Goal: Transaction & Acquisition: Purchase product/service

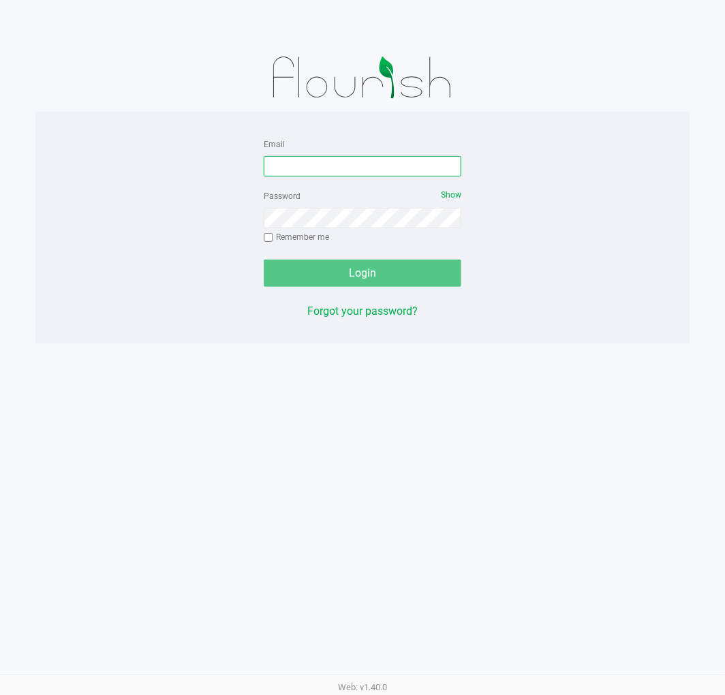
click at [407, 167] on input "Email" at bounding box center [363, 166] width 198 height 20
type input "[EMAIL_ADDRESS][DOMAIN_NAME]"
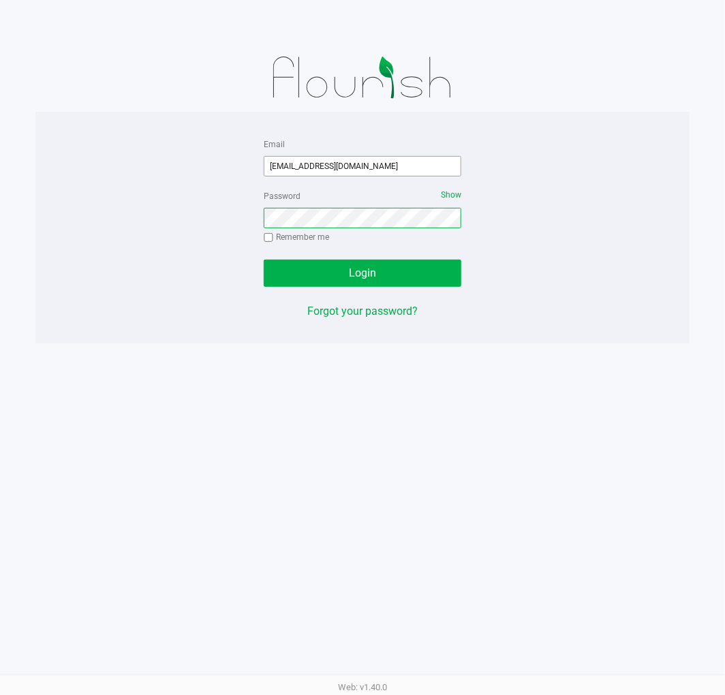
click at [264, 260] on button "Login" at bounding box center [363, 273] width 198 height 27
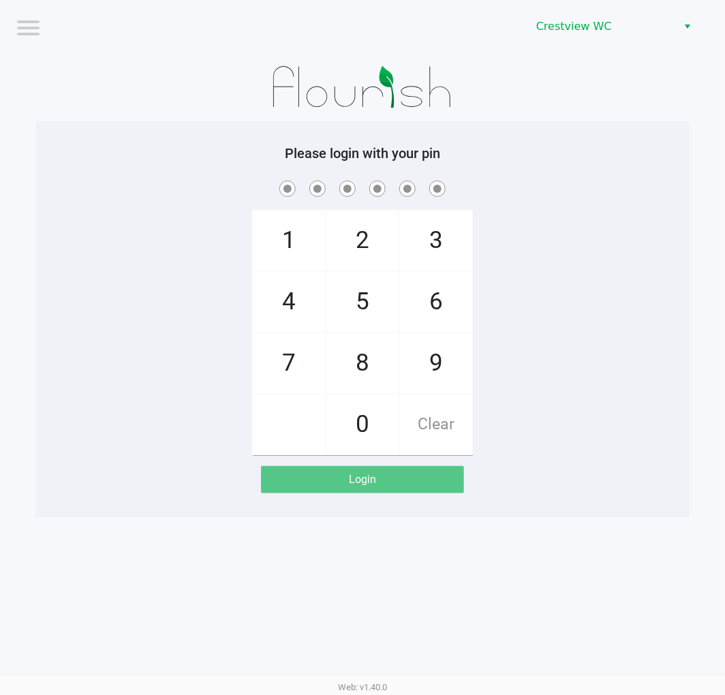
click at [598, 177] on div "Please login with your pin 1 4 7 2 5 8 0 3 6 9 Clear Login" at bounding box center [362, 319] width 654 height 348
checkbox input "true"
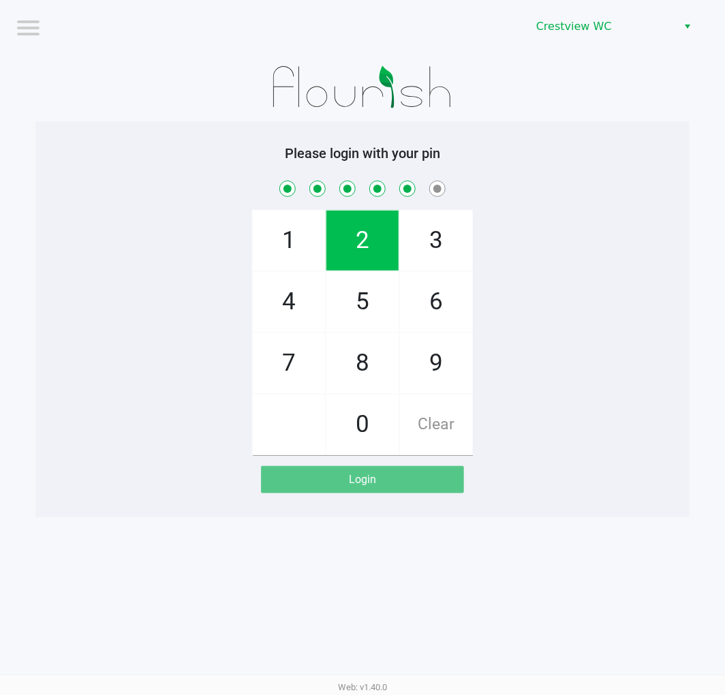
checkbox input "true"
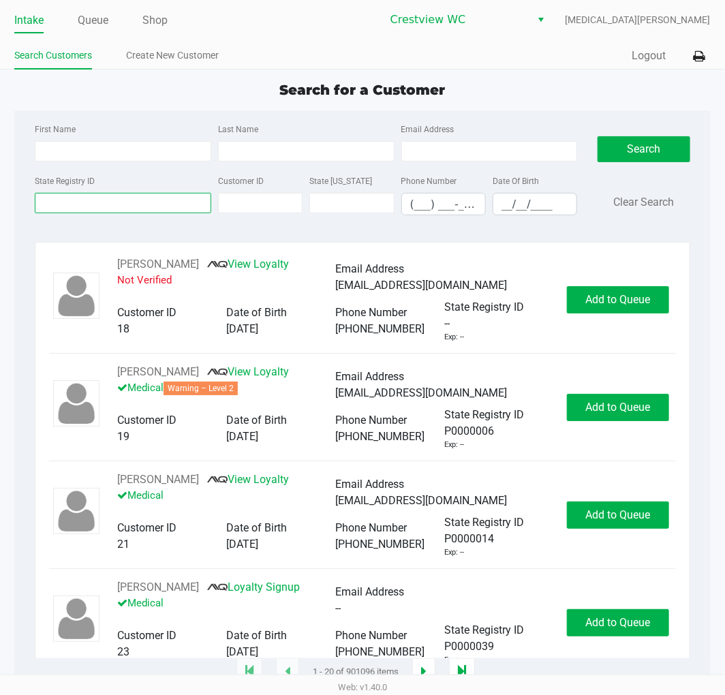
click at [127, 206] on input "State Registry ID" at bounding box center [123, 203] width 176 height 20
click at [140, 203] on input "State Registry ID" at bounding box center [123, 203] width 176 height 20
click at [119, 201] on input "State Registry ID" at bounding box center [123, 203] width 176 height 20
click at [112, 205] on input "State Registry ID" at bounding box center [123, 203] width 176 height 20
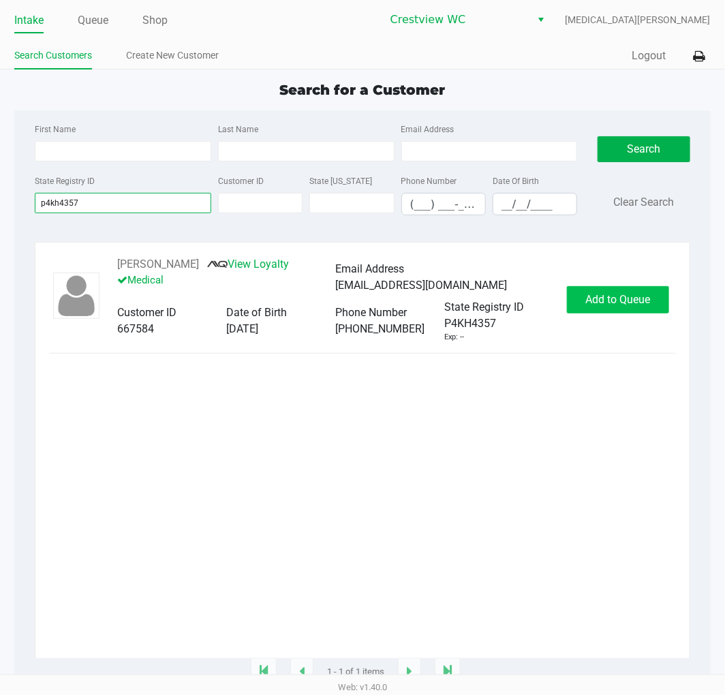
type input "p4kh4357"
click at [640, 302] on span "Add to Queue" at bounding box center [617, 299] width 65 height 13
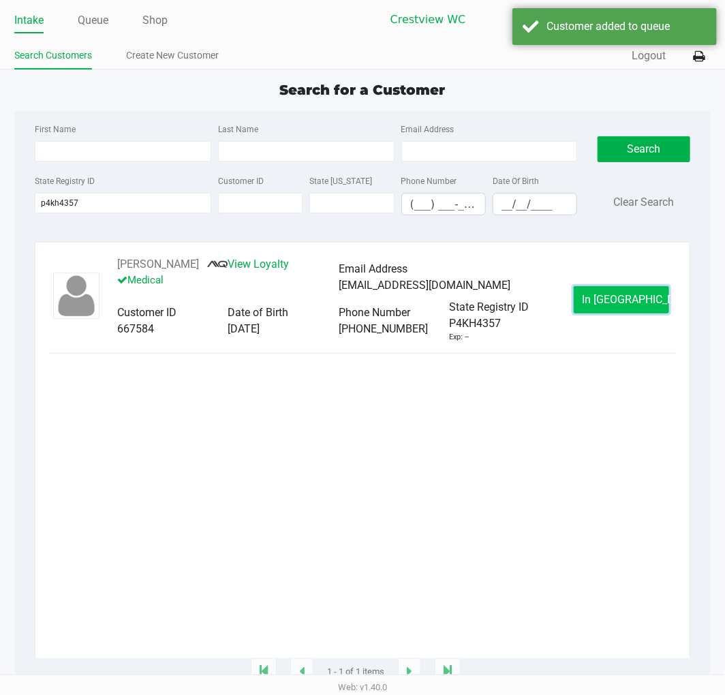
click at [593, 301] on button "In Queue" at bounding box center [621, 299] width 95 height 27
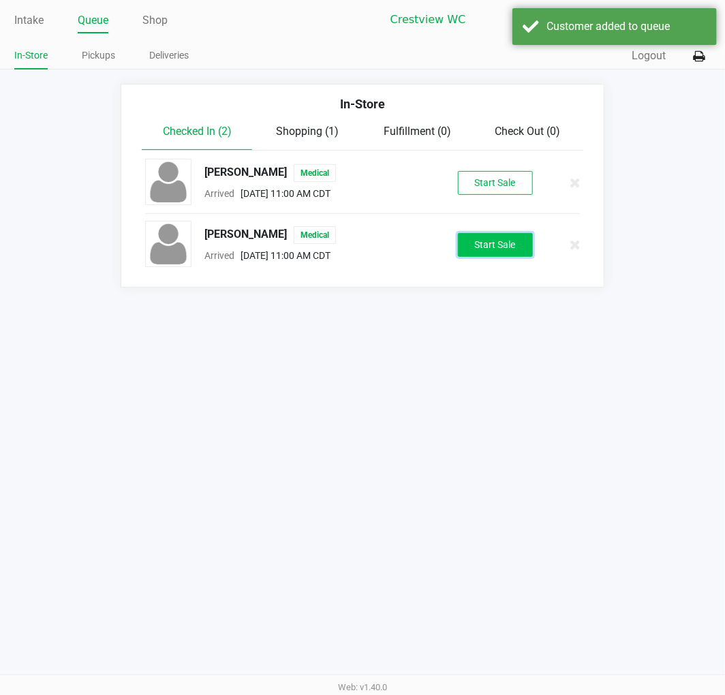
click at [495, 249] on button "Start Sale" at bounding box center [495, 245] width 75 height 24
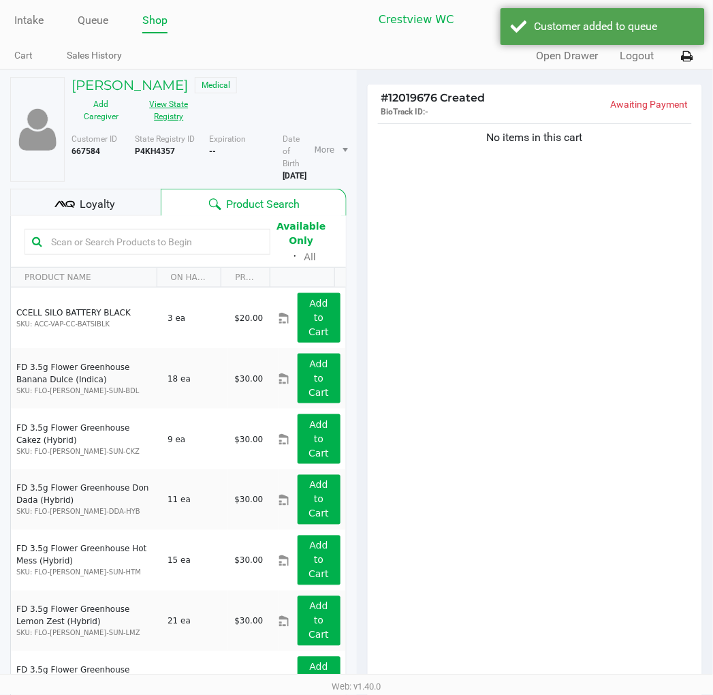
click at [175, 121] on button "View State Registry" at bounding box center [165, 110] width 68 height 34
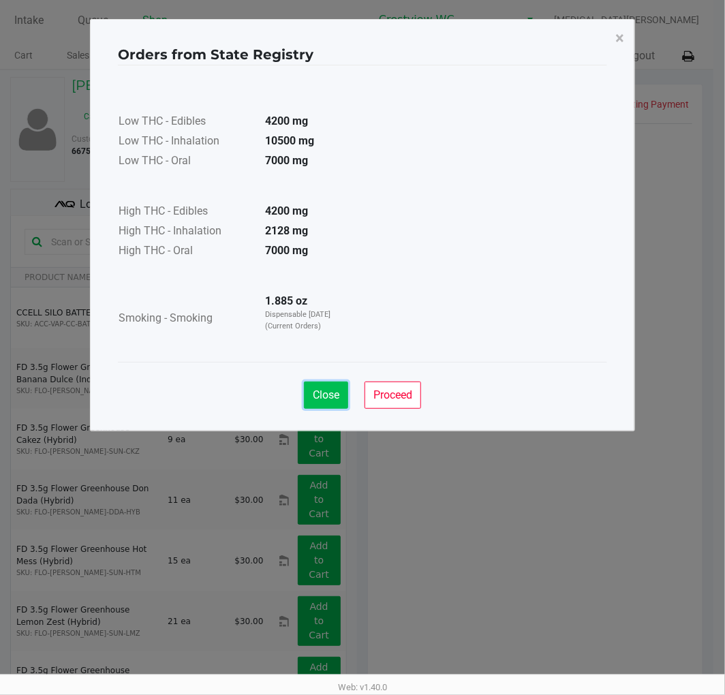
click at [317, 398] on span "Close" at bounding box center [326, 394] width 27 height 13
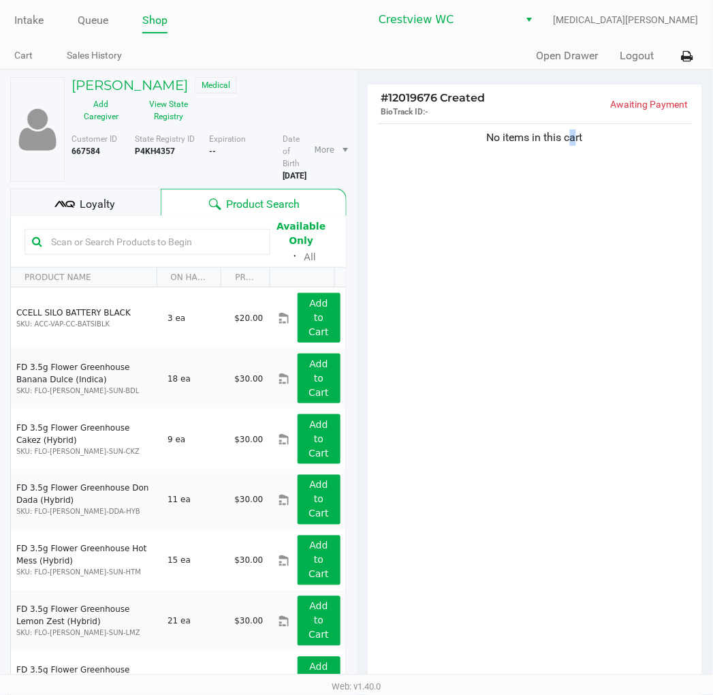
click at [568, 410] on div "No items in this cart" at bounding box center [535, 402] width 335 height 563
click at [522, 484] on div "No items in this cart" at bounding box center [535, 402] width 335 height 563
click at [174, 121] on button "View State Registry" at bounding box center [165, 110] width 68 height 34
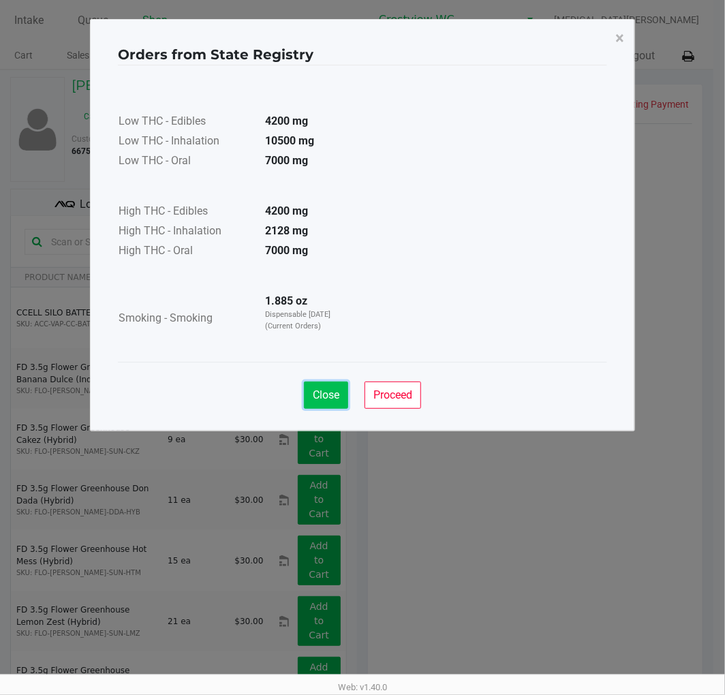
click at [323, 405] on button "Close" at bounding box center [326, 395] width 44 height 27
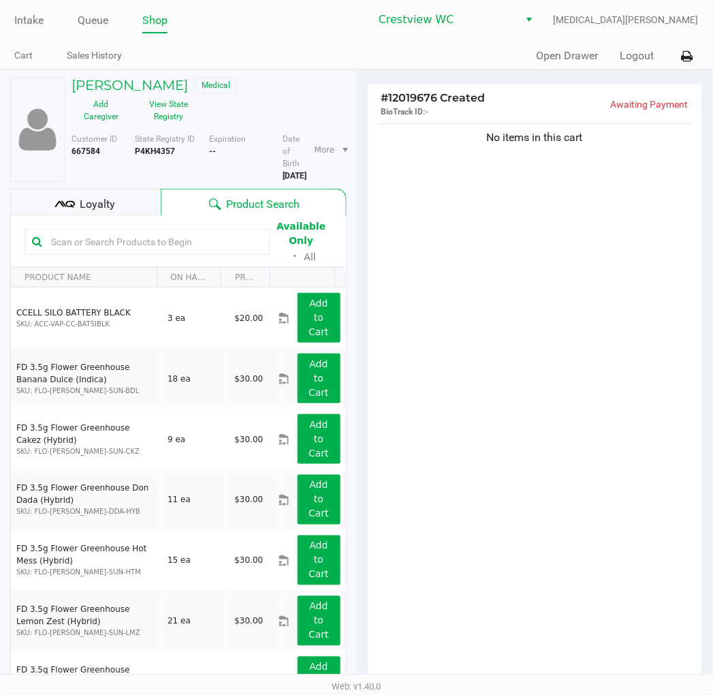
click at [542, 498] on ngb-modal-window "Orders from State Registry × Low THC - Edibles 4200 mg Low THC - Inhalation 105…" at bounding box center [356, 347] width 713 height 695
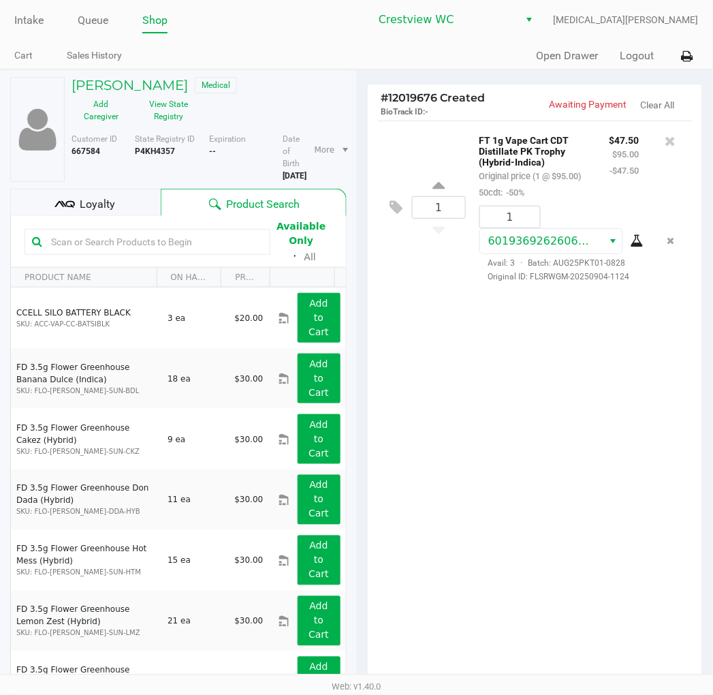
click at [124, 204] on div "Loyalty" at bounding box center [85, 202] width 151 height 27
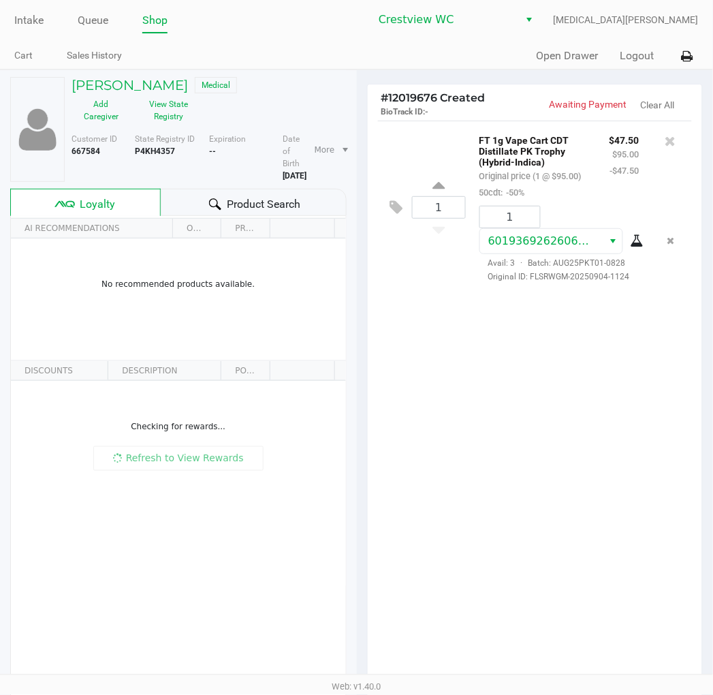
drag, startPoint x: 550, startPoint y: 375, endPoint x: 554, endPoint y: 433, distance: 57.4
click at [550, 370] on div "1 FT 1g Vape Cart CDT Distillate PK Trophy (Hybrid-Indica) Original price (1 @ …" at bounding box center [535, 402] width 335 height 563
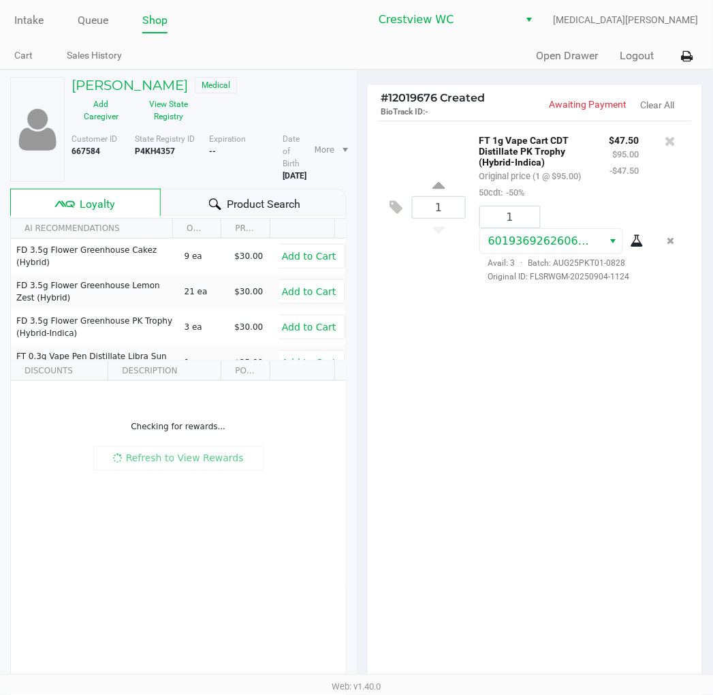
scroll to position [140, 0]
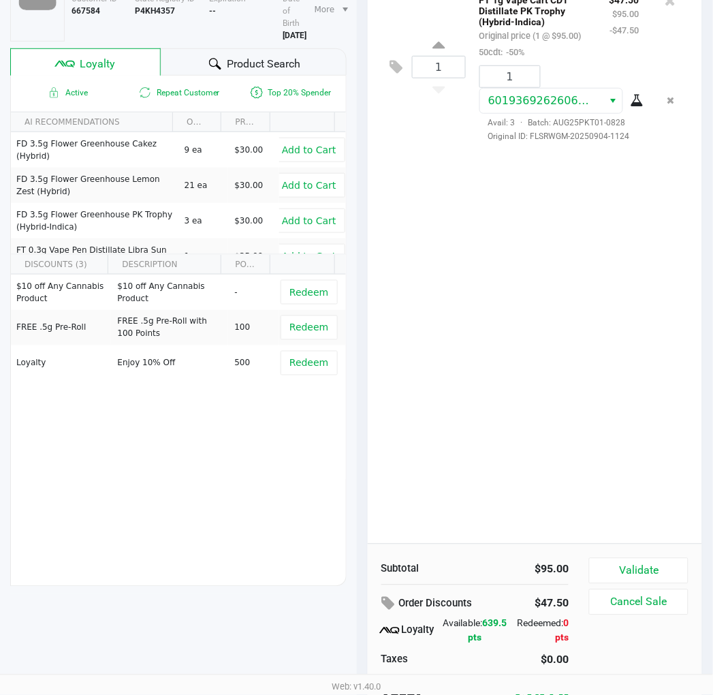
click at [564, 441] on div "1 FT 1g Vape Cart CDT Distillate PK Trophy (Hybrid-Indica) Original price (1 @ …" at bounding box center [535, 261] width 335 height 563
click at [478, 400] on div "1 FT 1g Vape Cart CDT Distillate PK Trophy (Hybrid-Indica) Original price (1 @ …" at bounding box center [535, 261] width 335 height 563
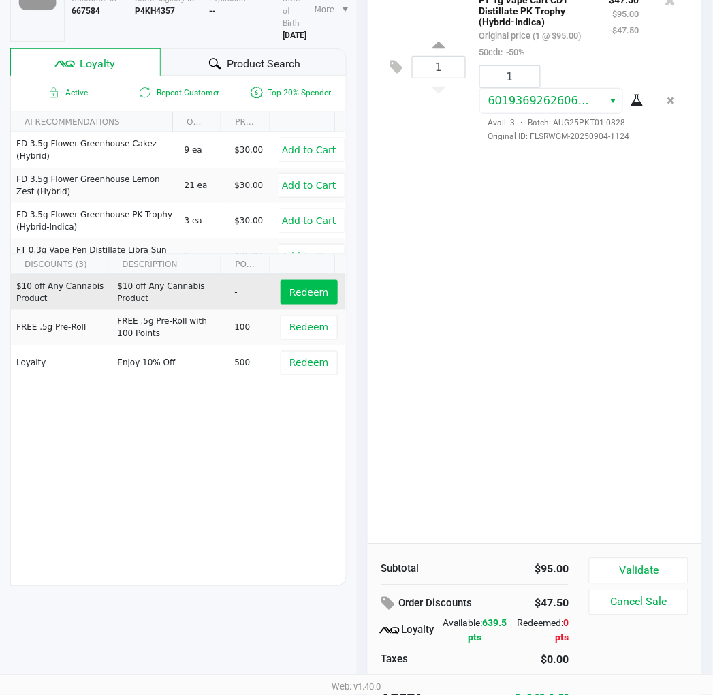
click at [297, 293] on span "Redeem" at bounding box center [309, 292] width 39 height 11
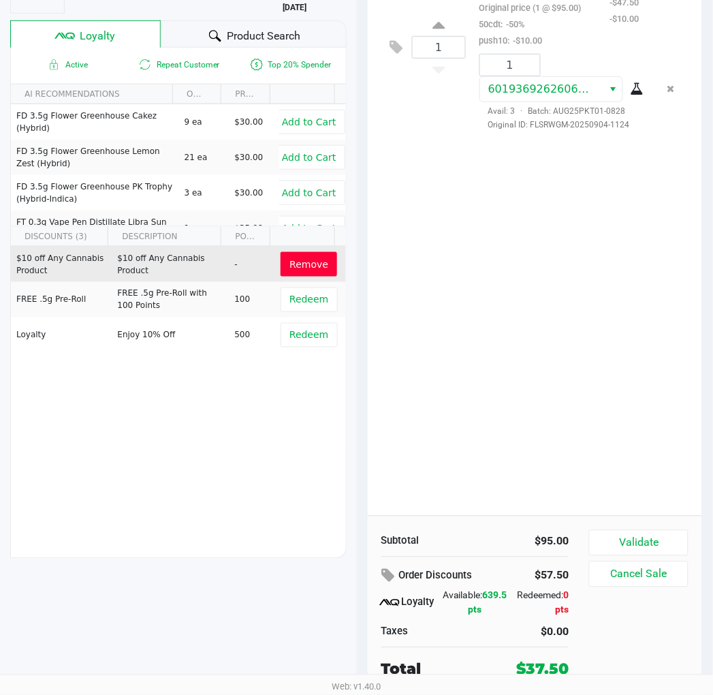
scroll to position [168, 0]
click at [652, 544] on button "Validate" at bounding box center [638, 543] width 99 height 26
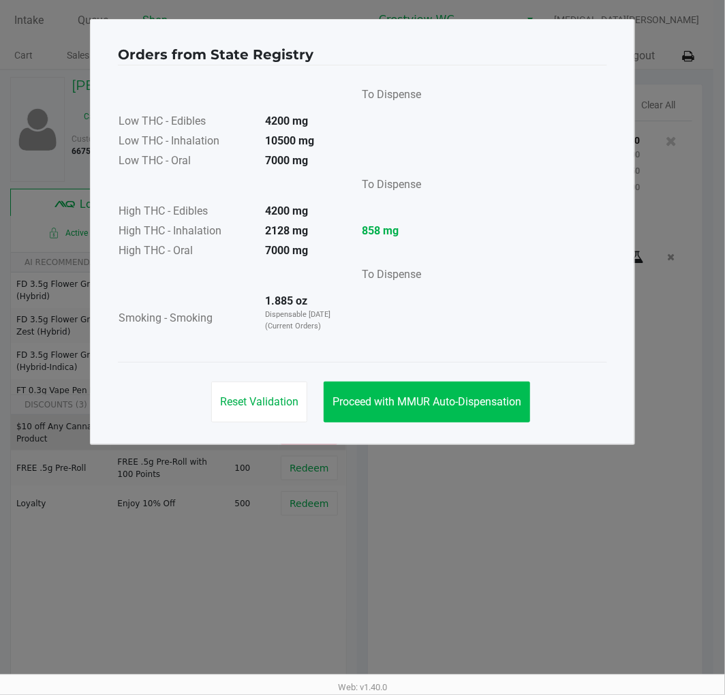
click at [437, 409] on button "Proceed with MMUR Auto-Dispensation" at bounding box center [427, 402] width 206 height 41
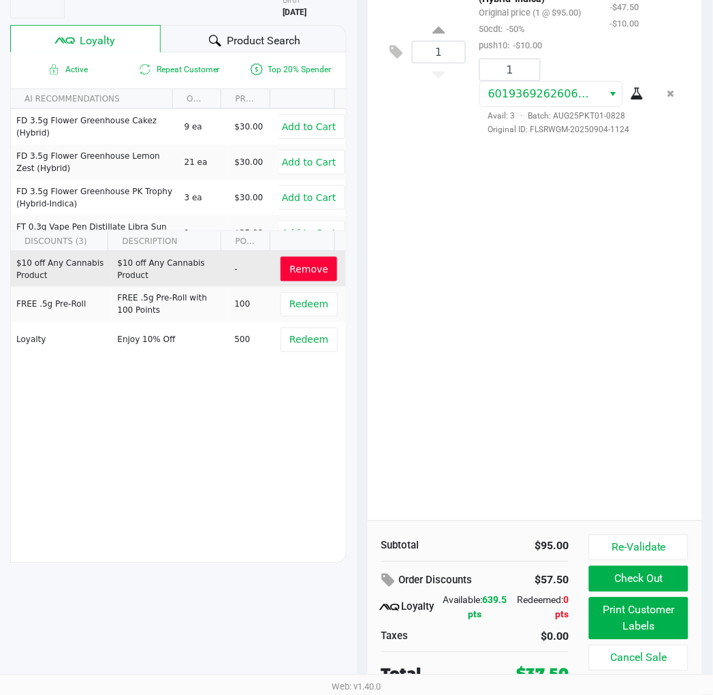
scroll to position [169, 0]
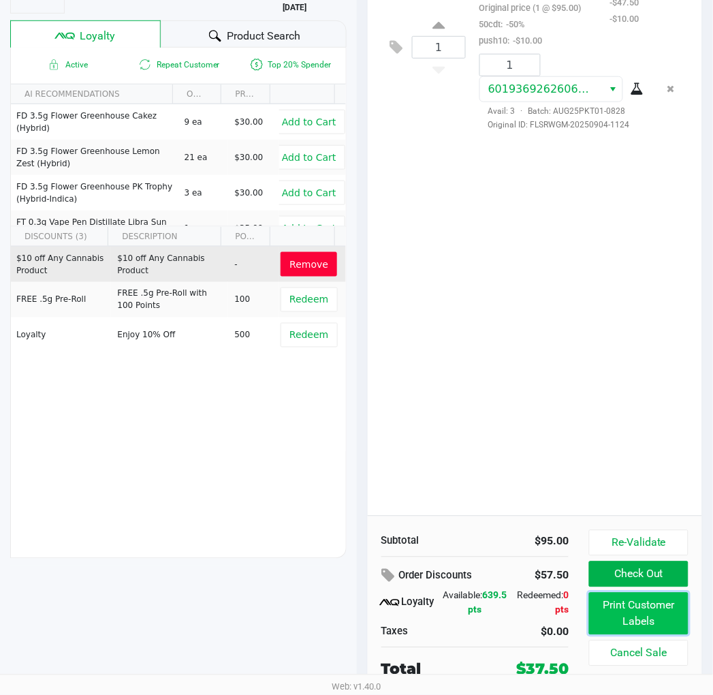
click at [659, 613] on button "Print Customer Labels" at bounding box center [638, 614] width 99 height 42
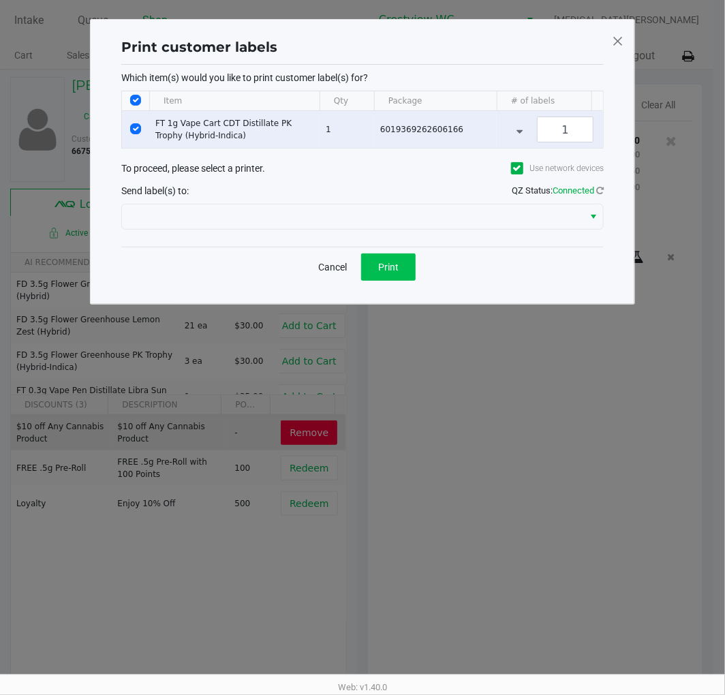
click at [387, 273] on span "Print" at bounding box center [388, 267] width 20 height 11
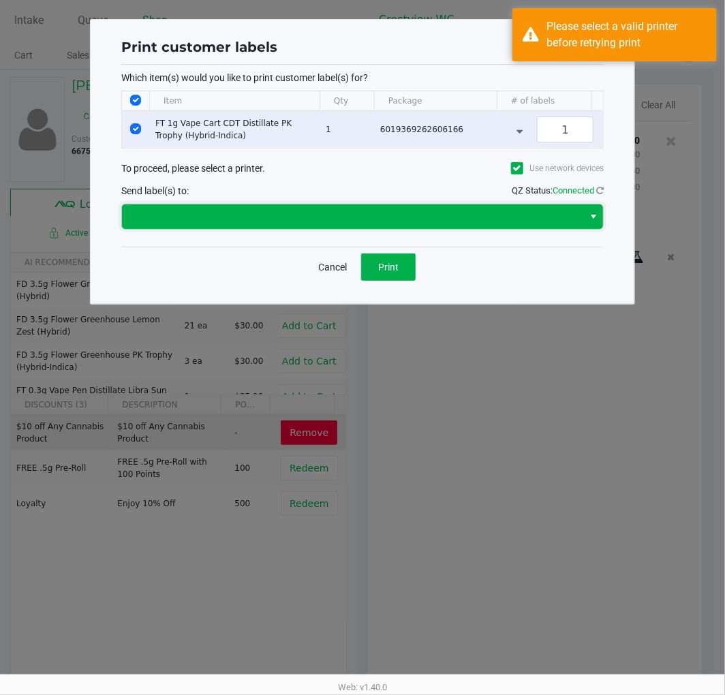
click at [523, 225] on span at bounding box center [352, 216] width 445 height 16
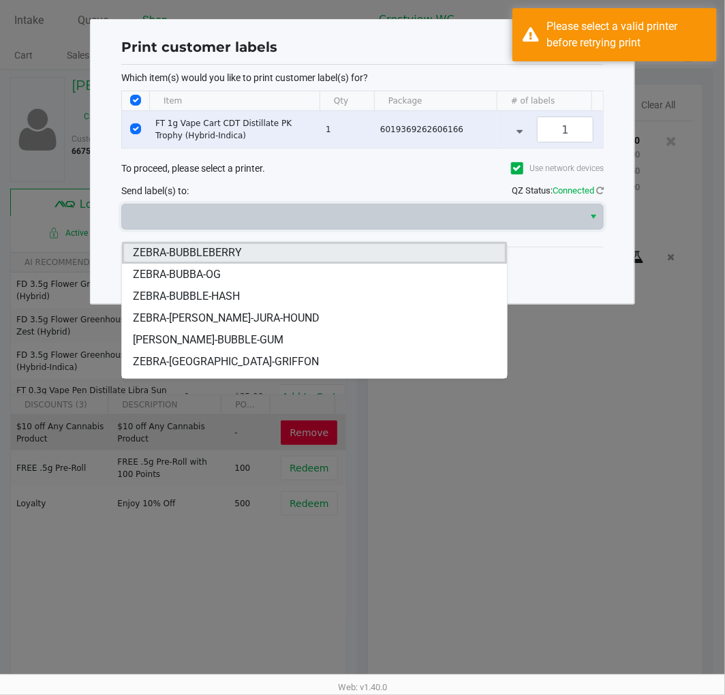
click at [232, 258] on span "ZEBRA-BUBBLEBERRY" at bounding box center [187, 253] width 109 height 16
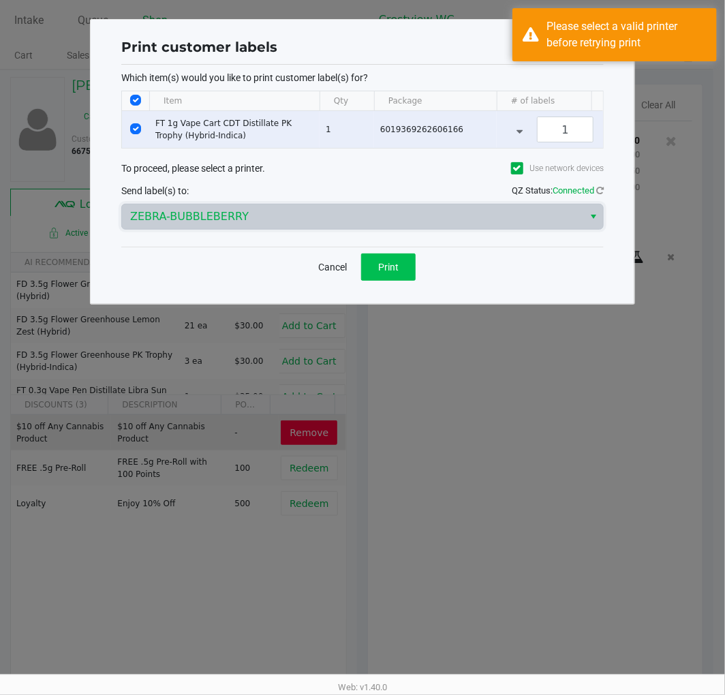
click at [400, 281] on button "Print" at bounding box center [388, 266] width 55 height 27
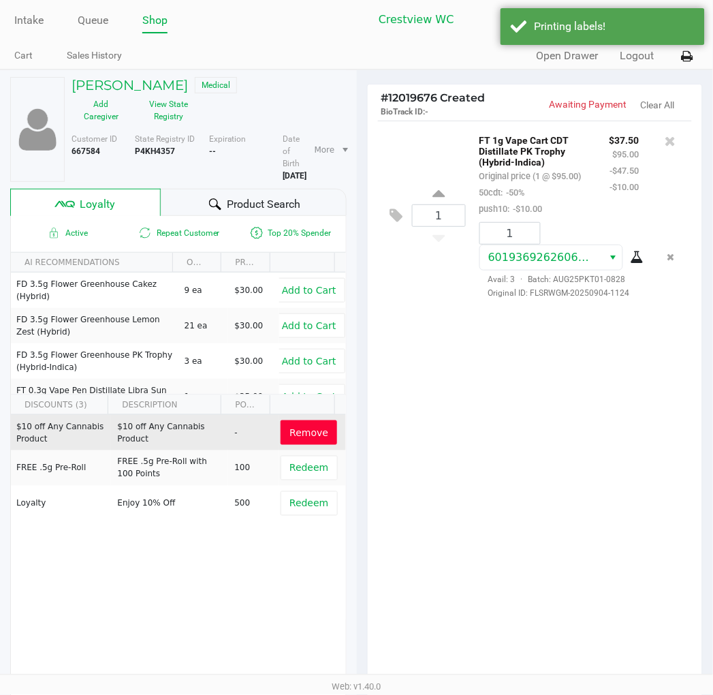
click at [686, 60] on icon at bounding box center [688, 57] width 12 height 10
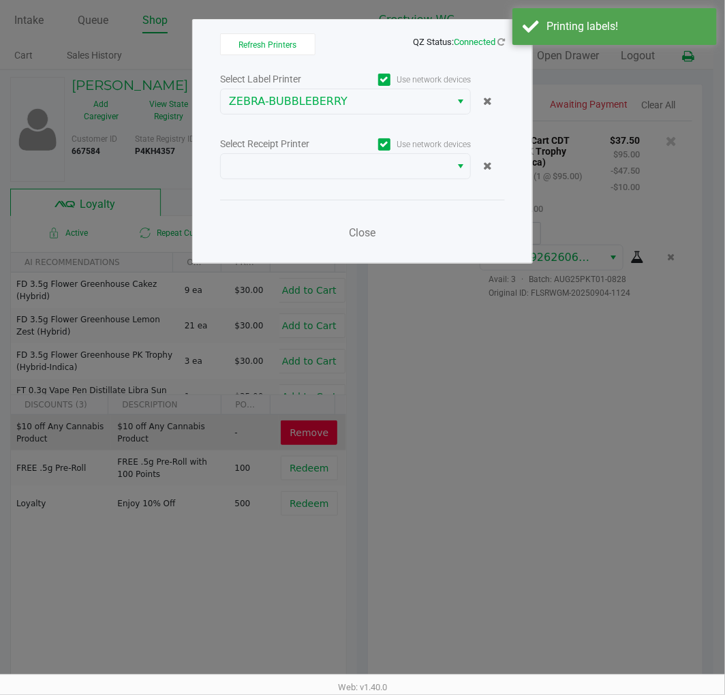
click at [458, 169] on span "Select" at bounding box center [460, 166] width 11 height 16
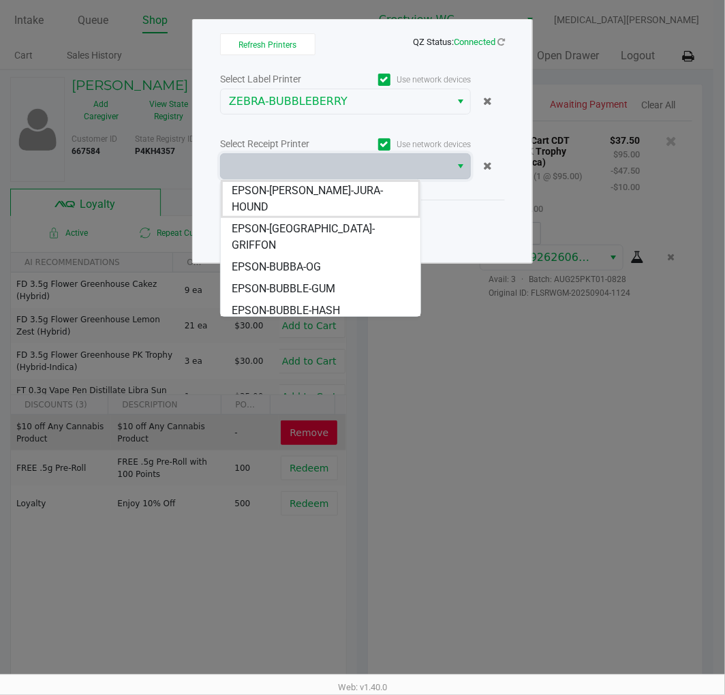
click at [335, 324] on span "EPSON-BUBBLEBERRY" at bounding box center [287, 332] width 110 height 16
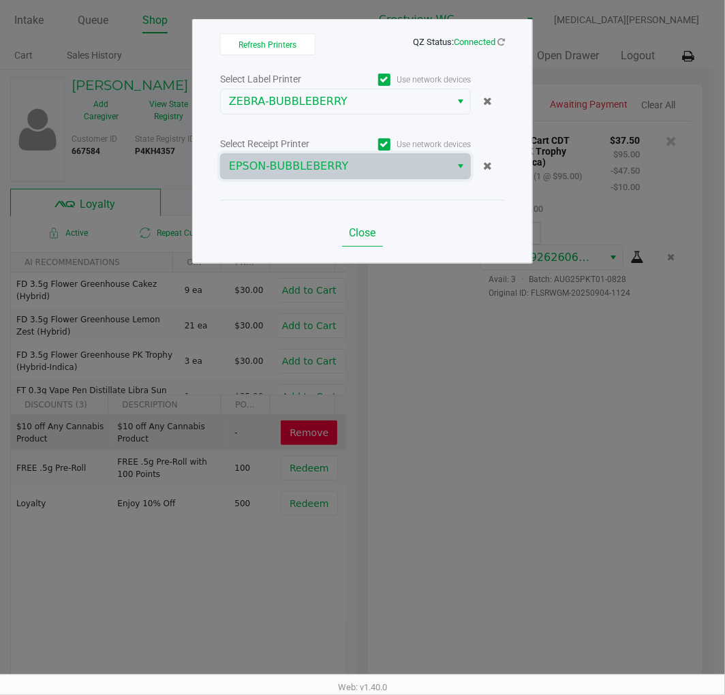
click at [362, 234] on span "Close" at bounding box center [363, 232] width 27 height 13
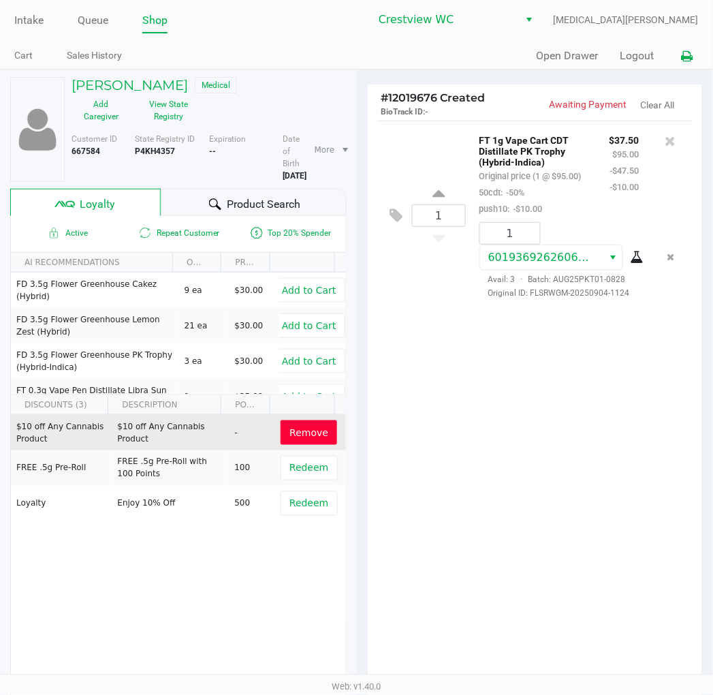
click at [499, 452] on div "1 FT 1g Vape Cart CDT Distillate PK Trophy (Hybrid-Indica) Original price (1 @ …" at bounding box center [535, 402] width 335 height 563
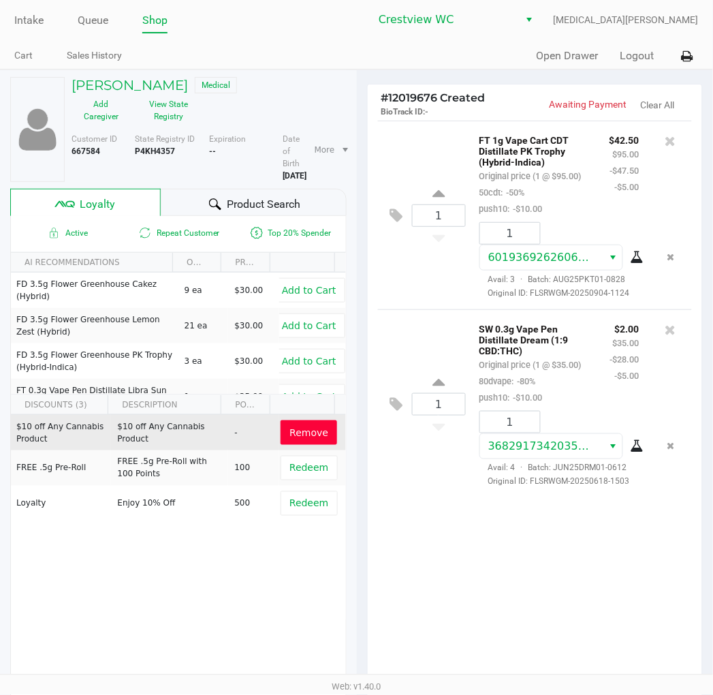
scroll to position [169, 0]
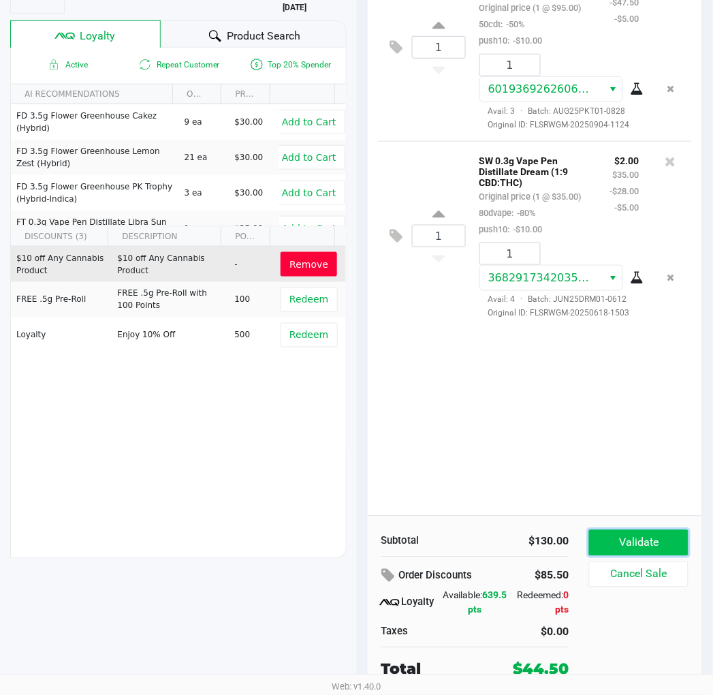
click at [632, 552] on button "Validate" at bounding box center [638, 543] width 99 height 26
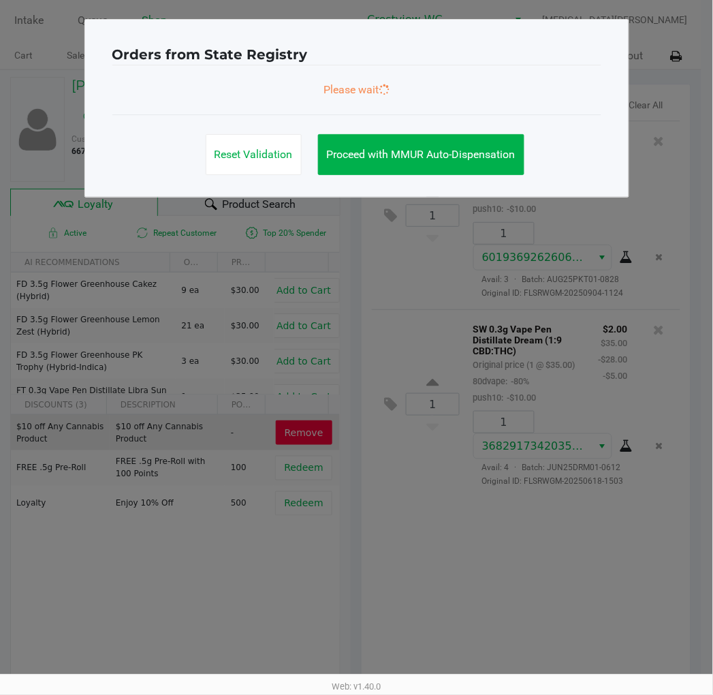
scroll to position [0, 0]
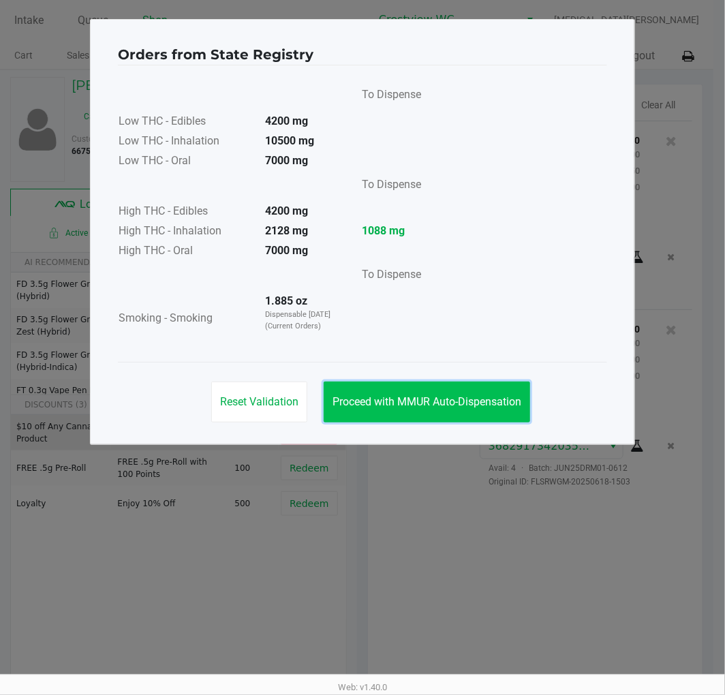
click at [437, 407] on span "Proceed with MMUR Auto-Dispensation" at bounding box center [426, 401] width 189 height 13
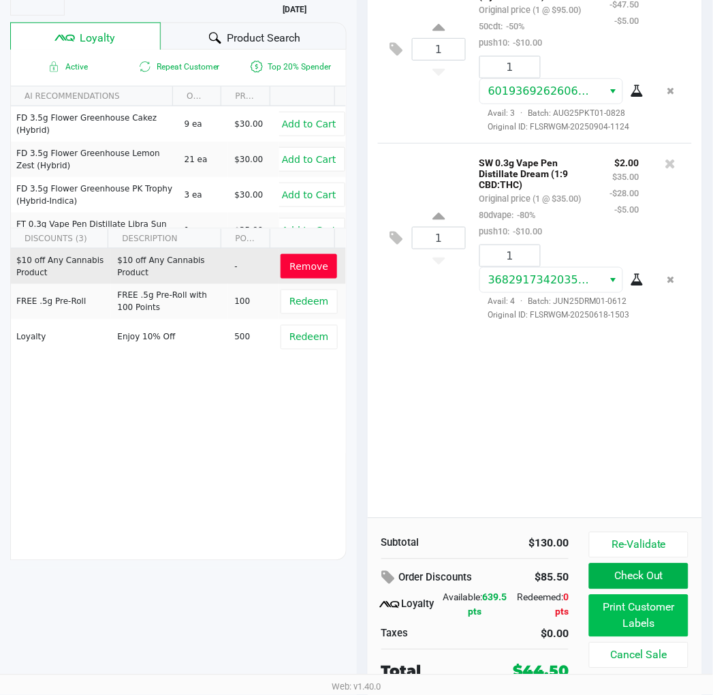
scroll to position [169, 0]
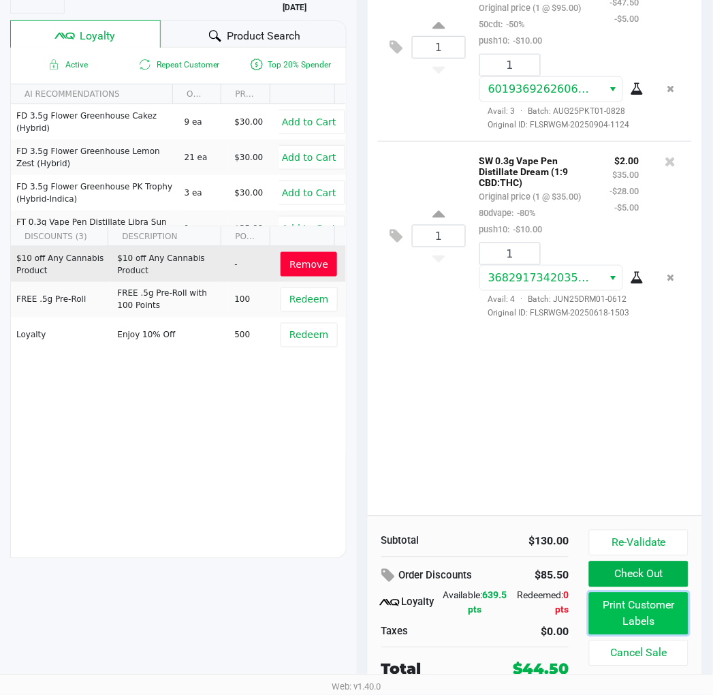
click at [639, 618] on button "Print Customer Labels" at bounding box center [638, 614] width 99 height 42
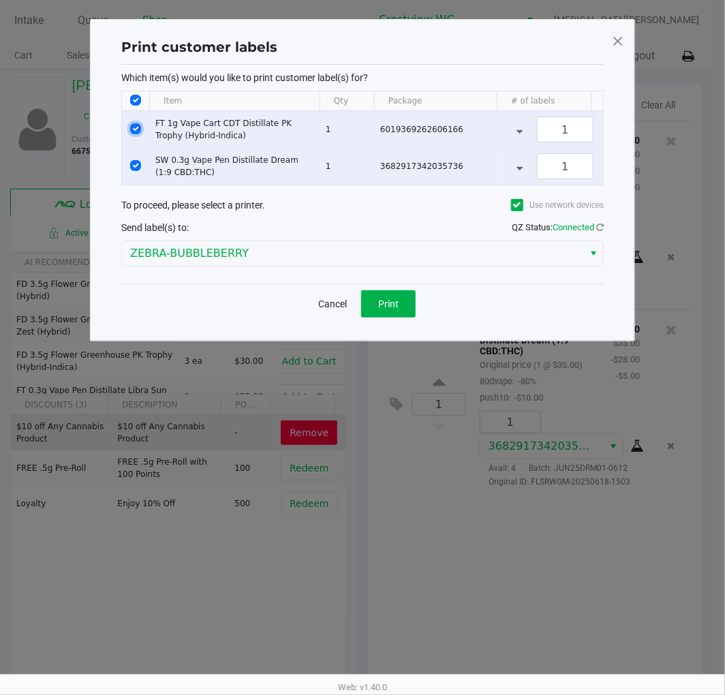
click at [134, 129] on input "Select Row" at bounding box center [135, 128] width 11 height 11
checkbox input "false"
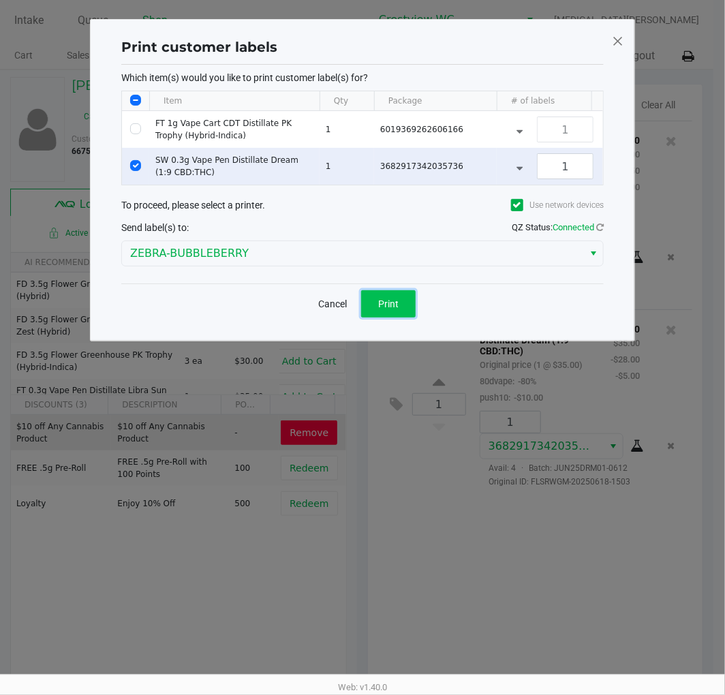
click at [380, 317] on button "Print" at bounding box center [388, 303] width 55 height 27
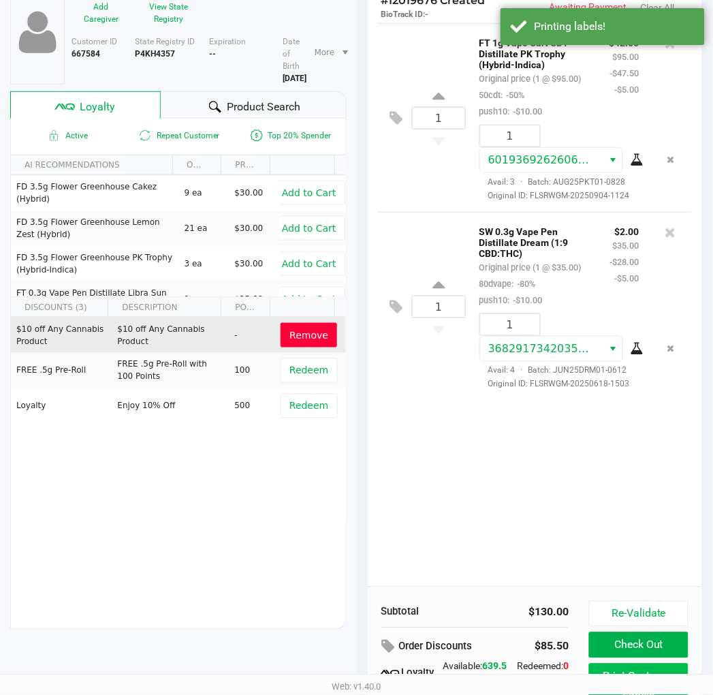
scroll to position [169, 0]
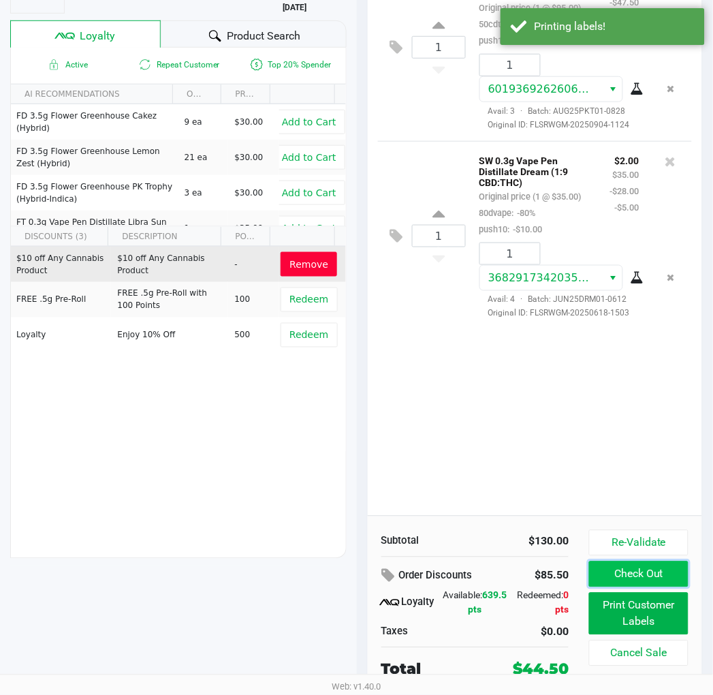
click at [656, 571] on button "Check Out" at bounding box center [638, 574] width 99 height 26
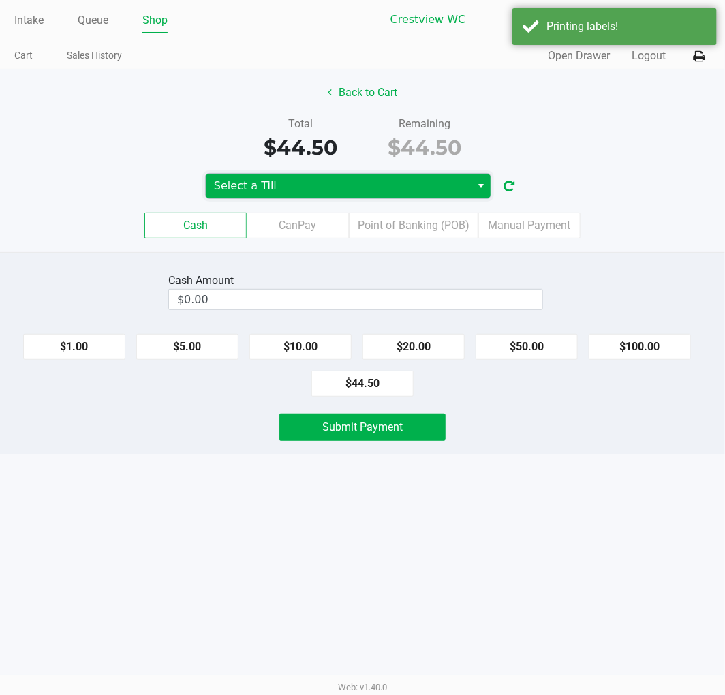
click at [412, 188] on span "Select a Till" at bounding box center [338, 186] width 249 height 16
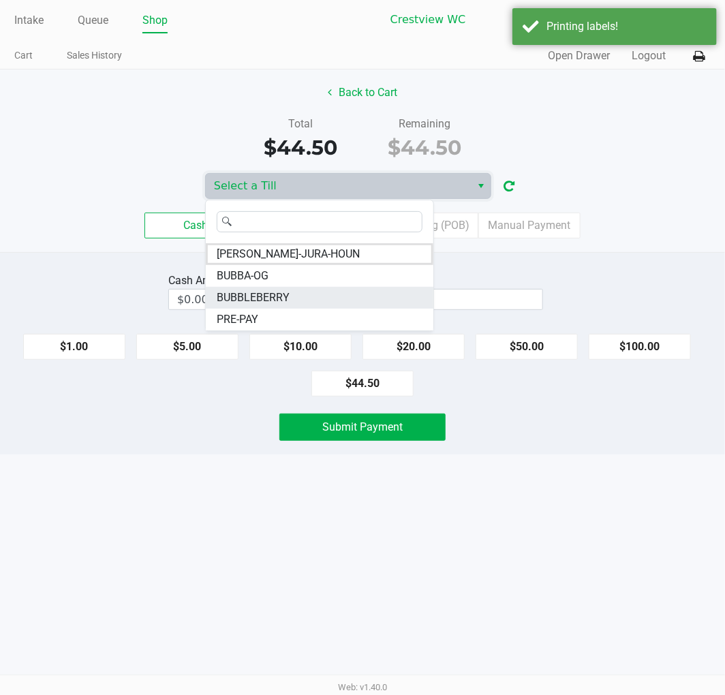
click at [277, 294] on span "BUBBLEBERRY" at bounding box center [253, 298] width 73 height 16
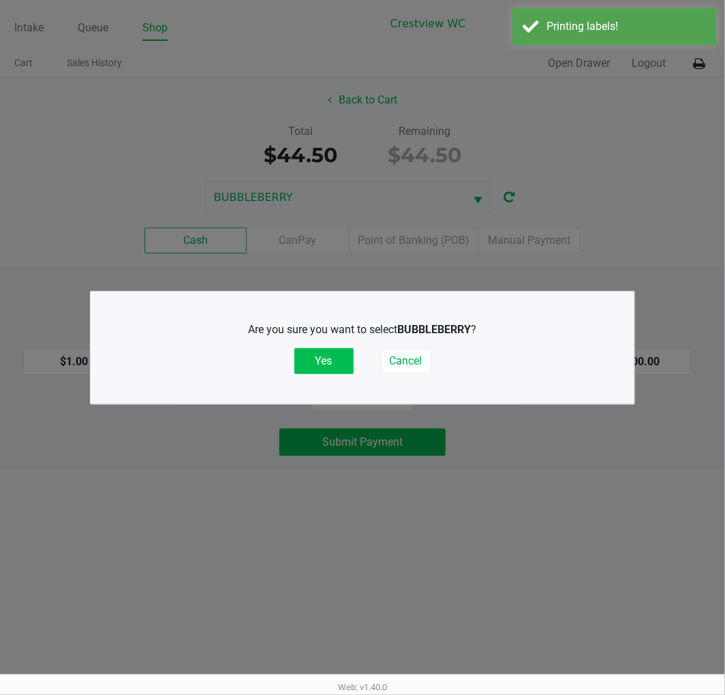
click at [323, 362] on button "Yes" at bounding box center [323, 361] width 59 height 26
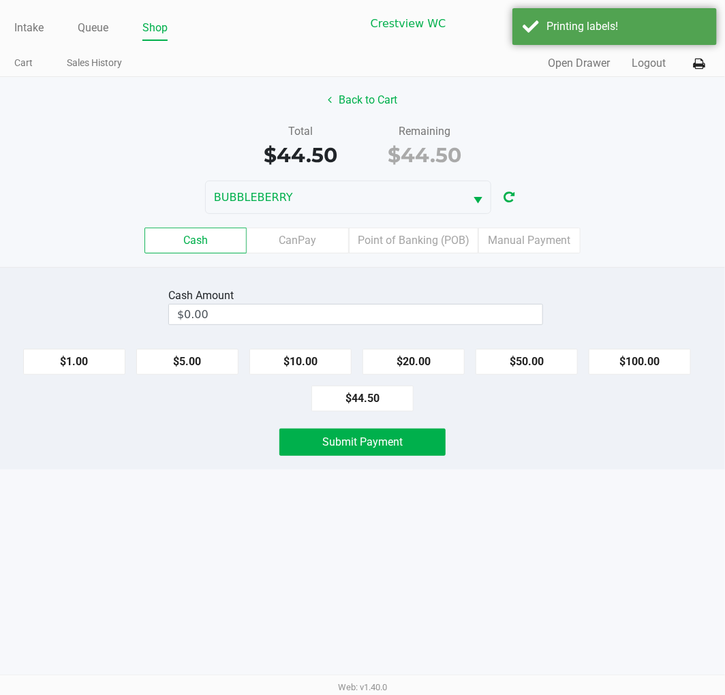
click at [429, 246] on label "Point of Banking (POB)" at bounding box center [413, 241] width 129 height 26
click at [0, 0] on 7 "Point of Banking (POB)" at bounding box center [0, 0] width 0 height 0
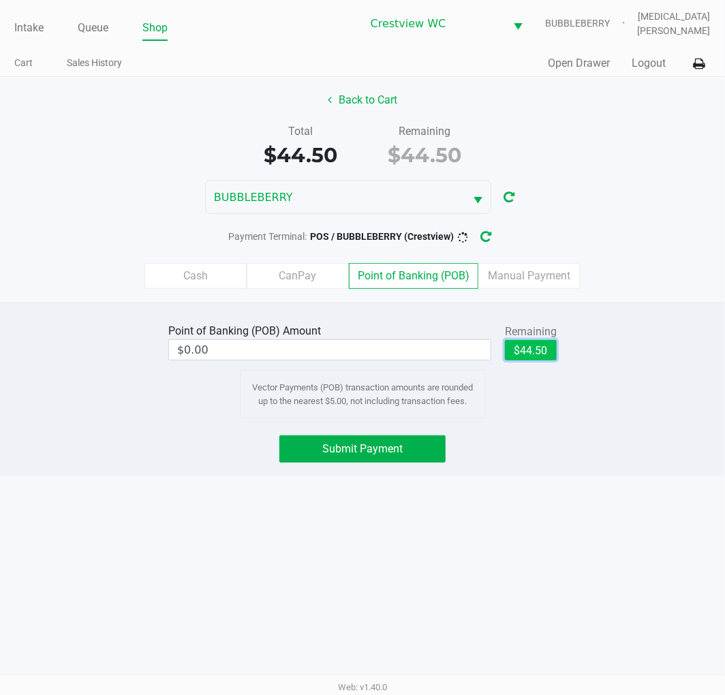
click at [523, 348] on button "$44.50" at bounding box center [531, 350] width 52 height 20
type input "$44.50"
click at [386, 456] on button "Submit Payment" at bounding box center [362, 448] width 166 height 27
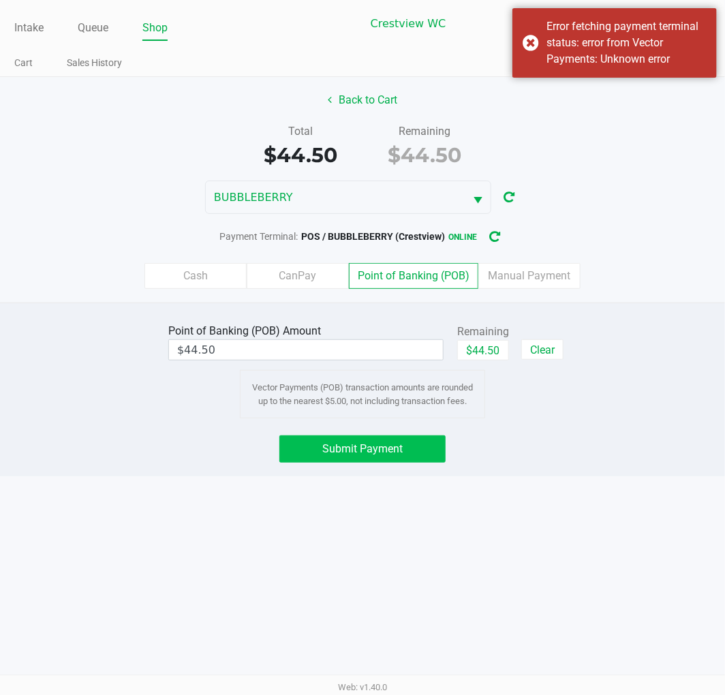
click at [418, 440] on button "Submit Payment" at bounding box center [362, 448] width 166 height 27
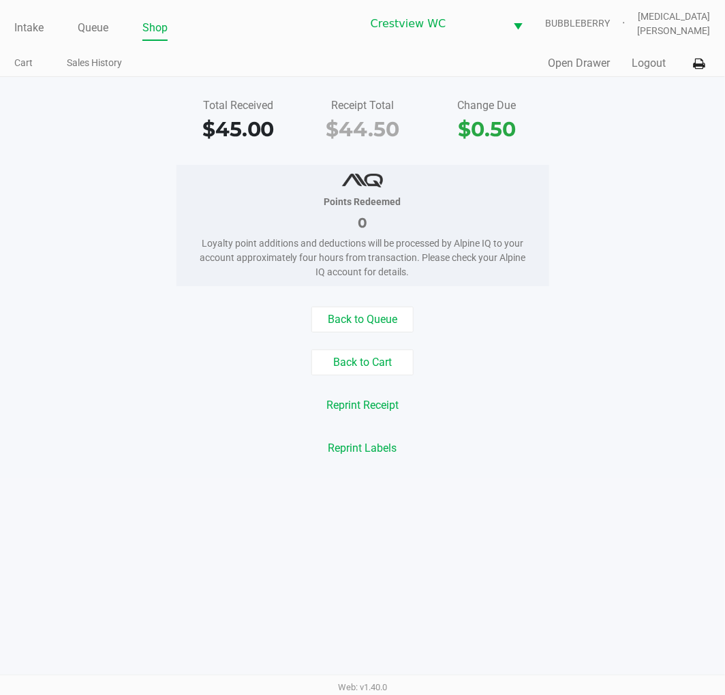
click at [25, 32] on link "Intake" at bounding box center [28, 27] width 29 height 19
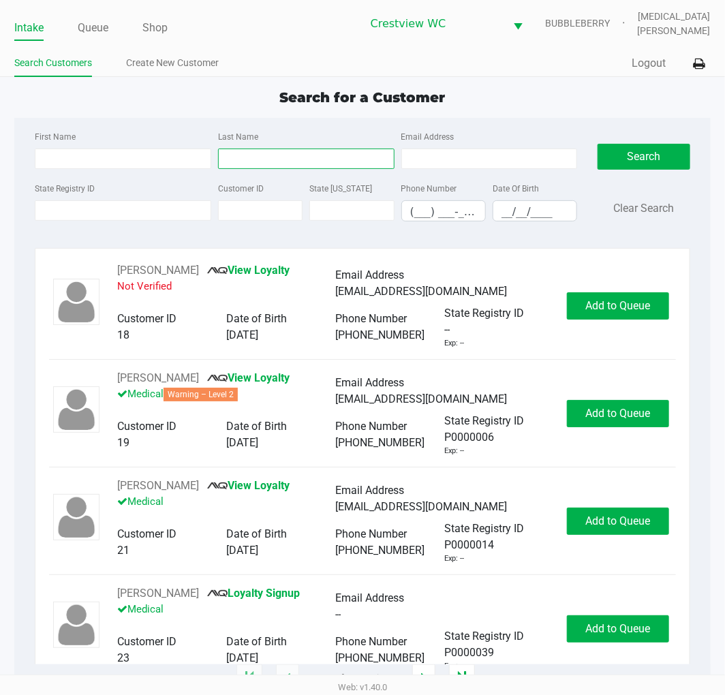
click at [273, 157] on input "Last Name" at bounding box center [306, 159] width 176 height 20
type input "vaillancourt"
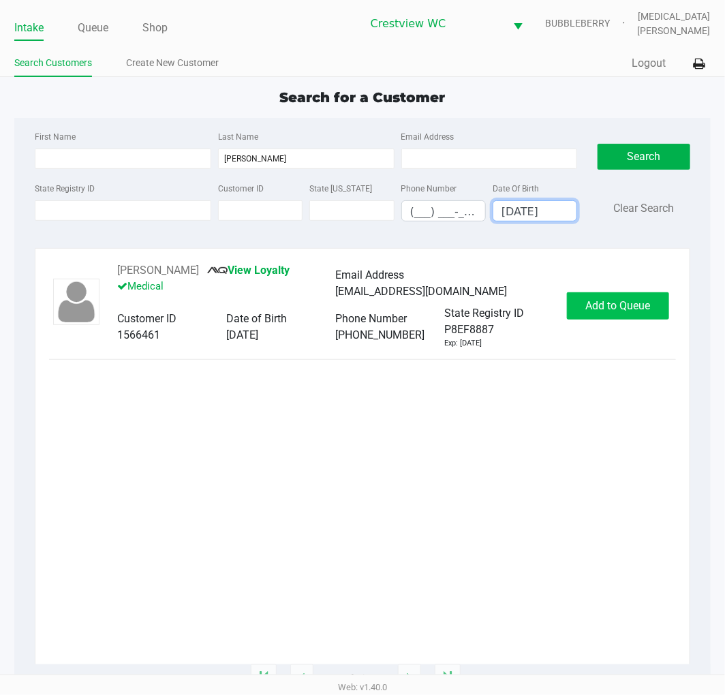
type input "07/21/1992"
click at [634, 307] on span "Add to Queue" at bounding box center [617, 305] width 65 height 13
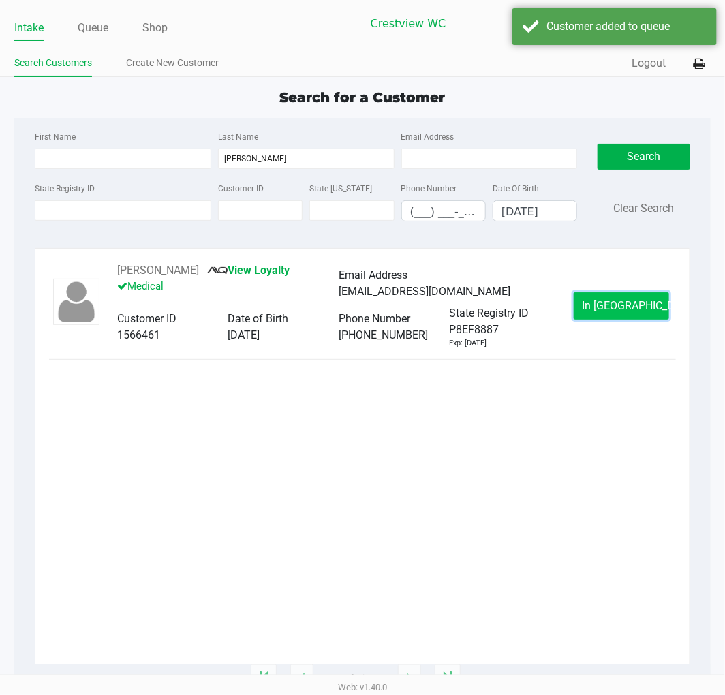
click at [634, 314] on button "In Queue" at bounding box center [621, 305] width 95 height 27
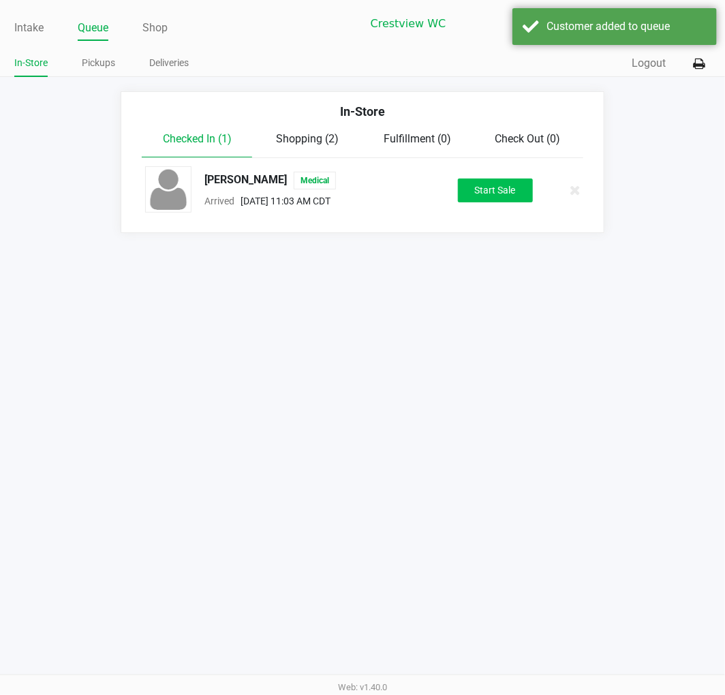
click at [509, 202] on button "Start Sale" at bounding box center [495, 191] width 75 height 24
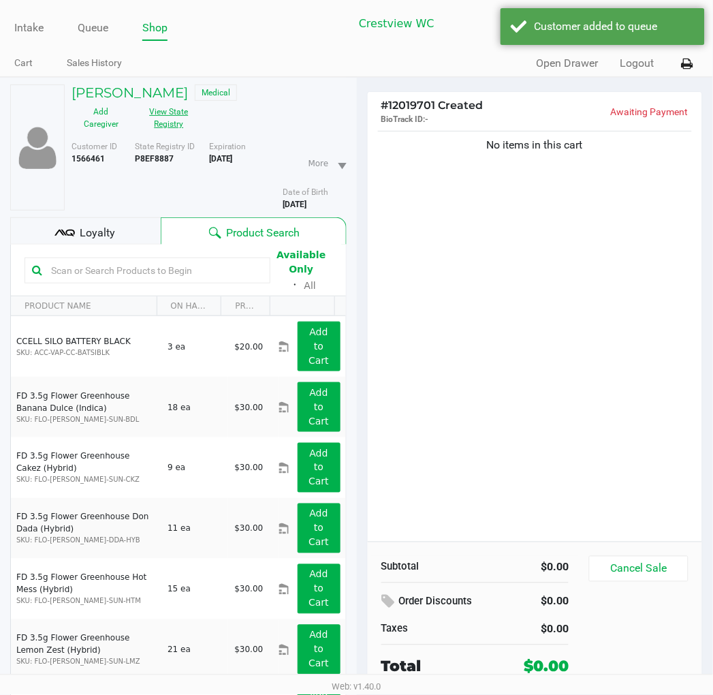
click at [169, 124] on button "View State Registry" at bounding box center [165, 118] width 68 height 34
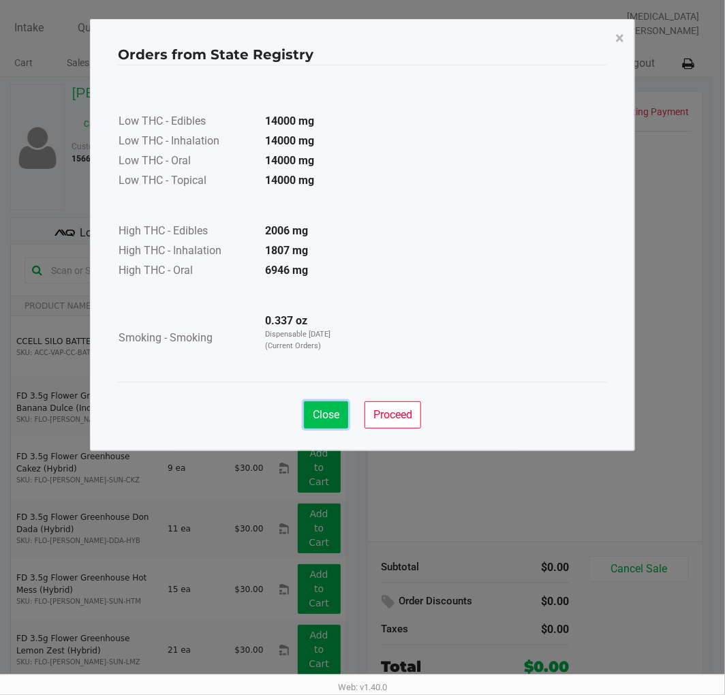
click at [317, 420] on span "Close" at bounding box center [326, 414] width 27 height 13
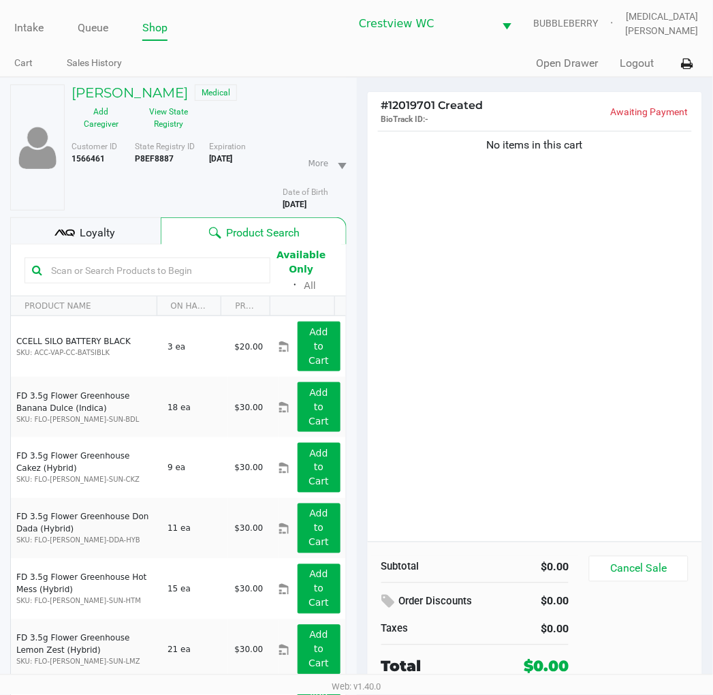
click at [110, 226] on span "Loyalty" at bounding box center [97, 233] width 35 height 16
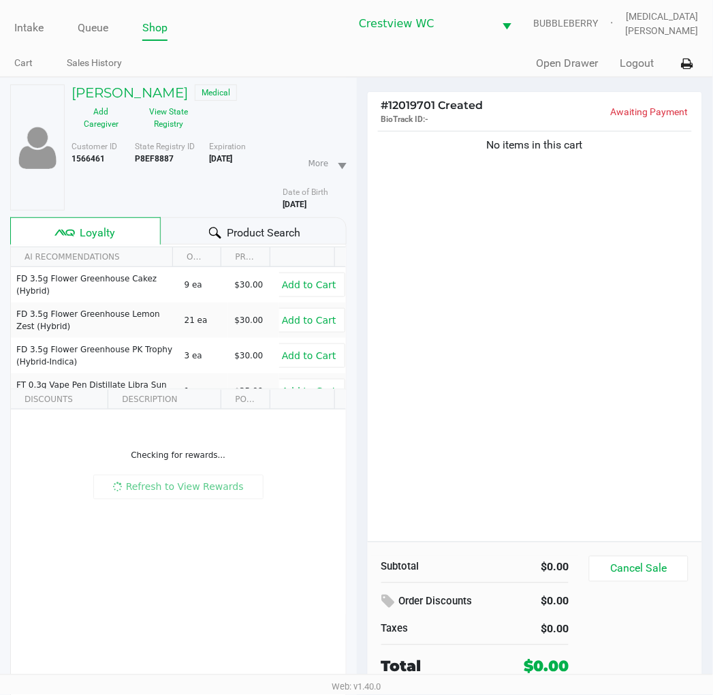
click at [430, 283] on div "No items in this cart" at bounding box center [535, 335] width 335 height 414
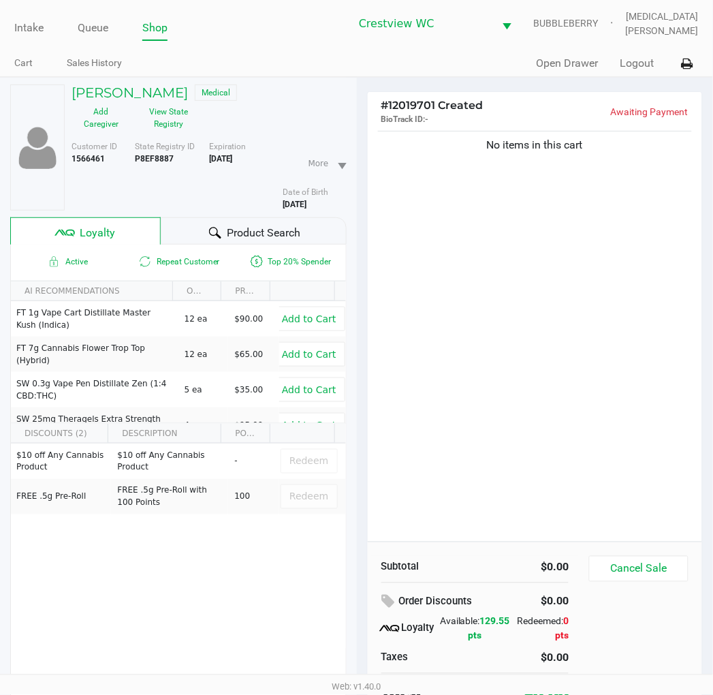
scroll to position [68, 0]
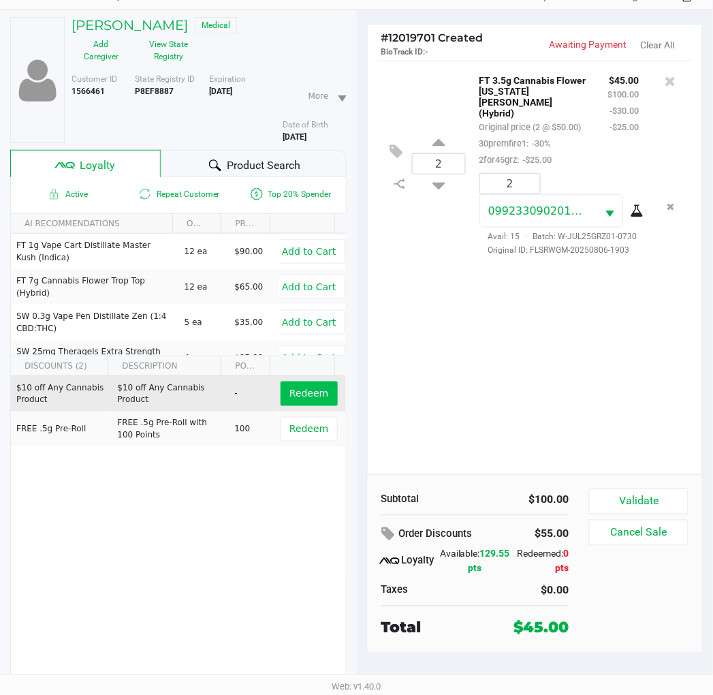
click at [311, 384] on button "Redeem" at bounding box center [309, 394] width 57 height 25
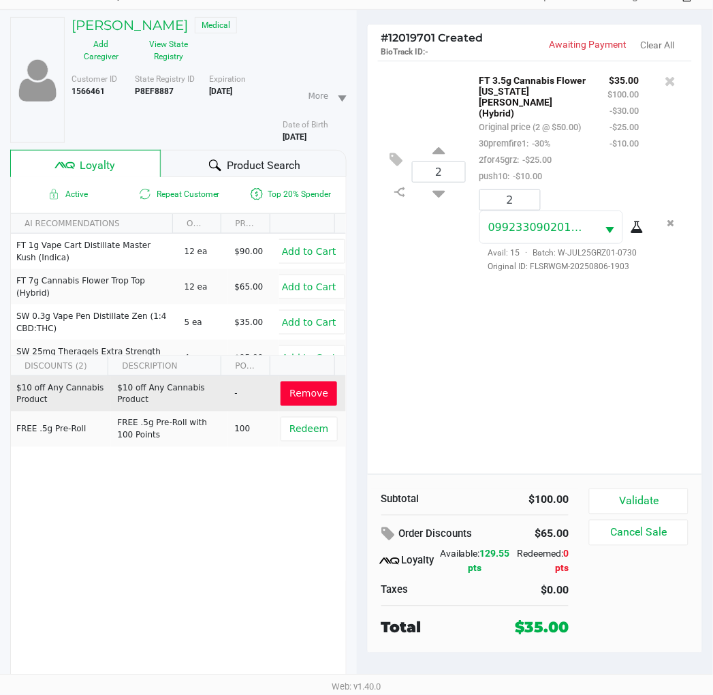
click at [621, 499] on button "Validate" at bounding box center [638, 501] width 99 height 26
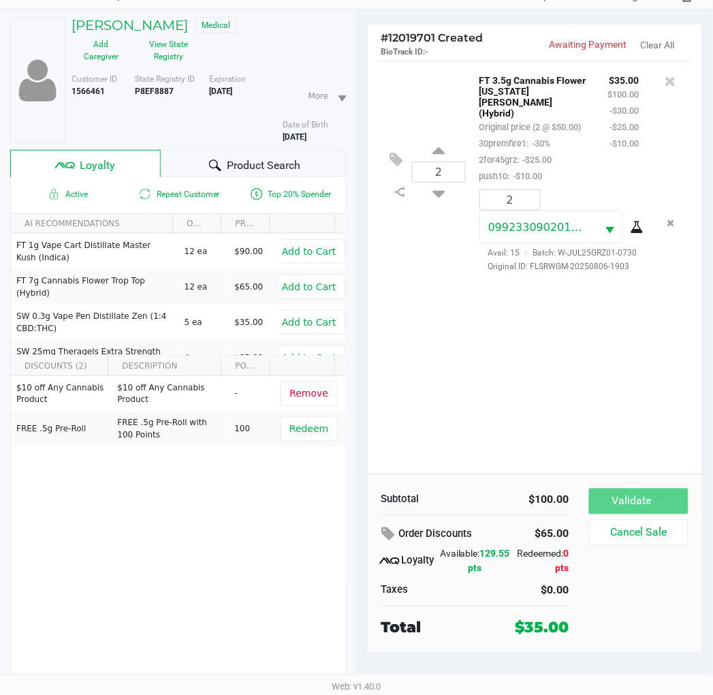
scroll to position [0, 0]
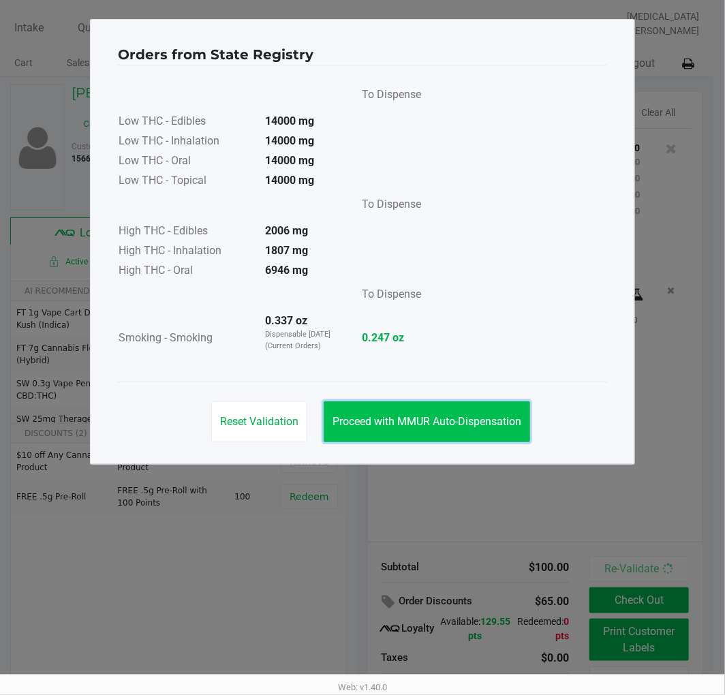
click at [465, 420] on span "Proceed with MMUR Auto-Dispensation" at bounding box center [426, 421] width 189 height 13
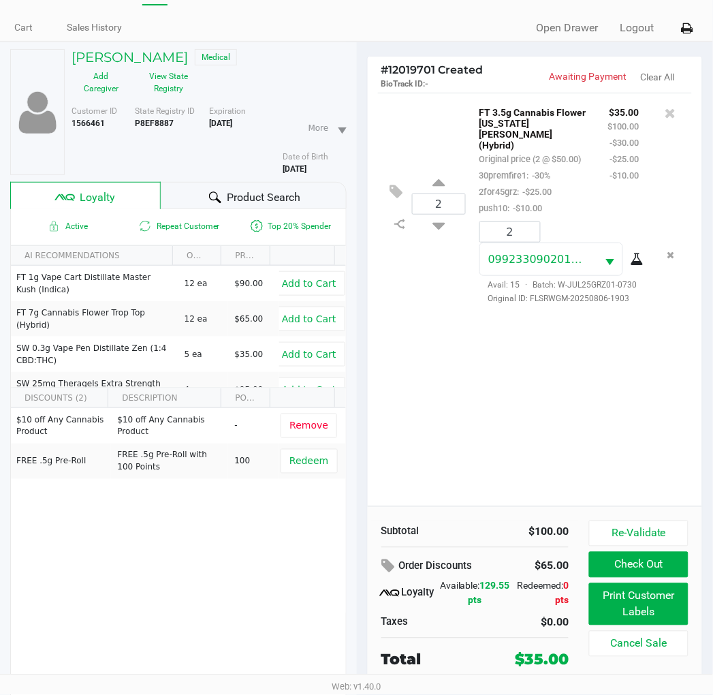
scroll to position [68, 0]
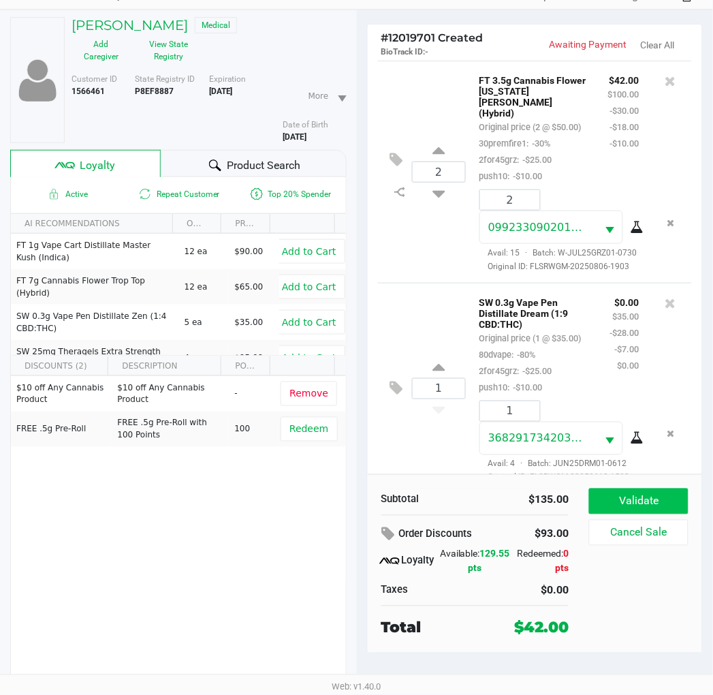
click at [636, 498] on button "Validate" at bounding box center [638, 501] width 99 height 26
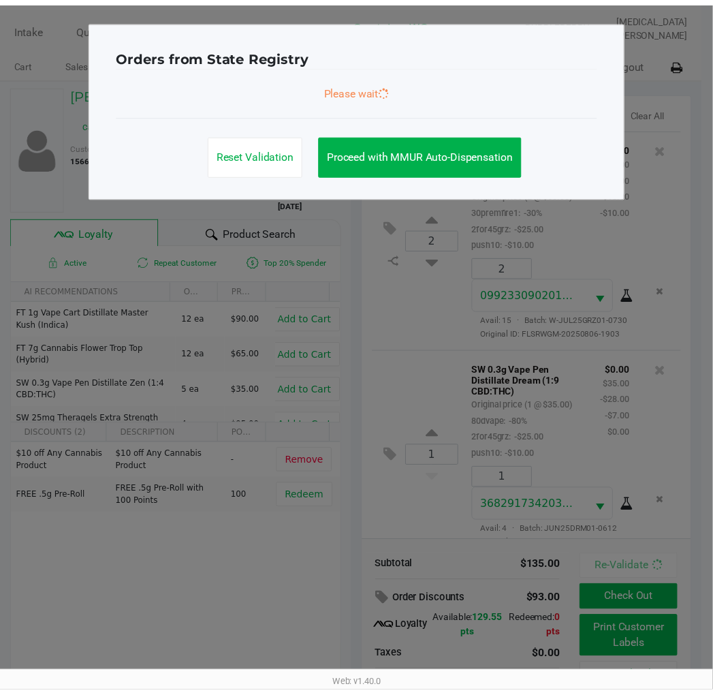
scroll to position [61, 0]
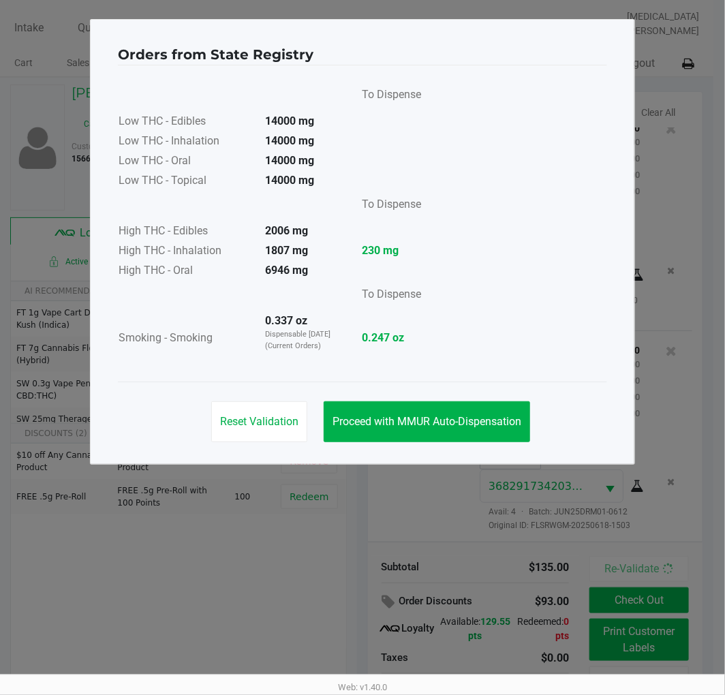
click at [450, 416] on span "Proceed with MMUR Auto-Dispensation" at bounding box center [426, 421] width 189 height 13
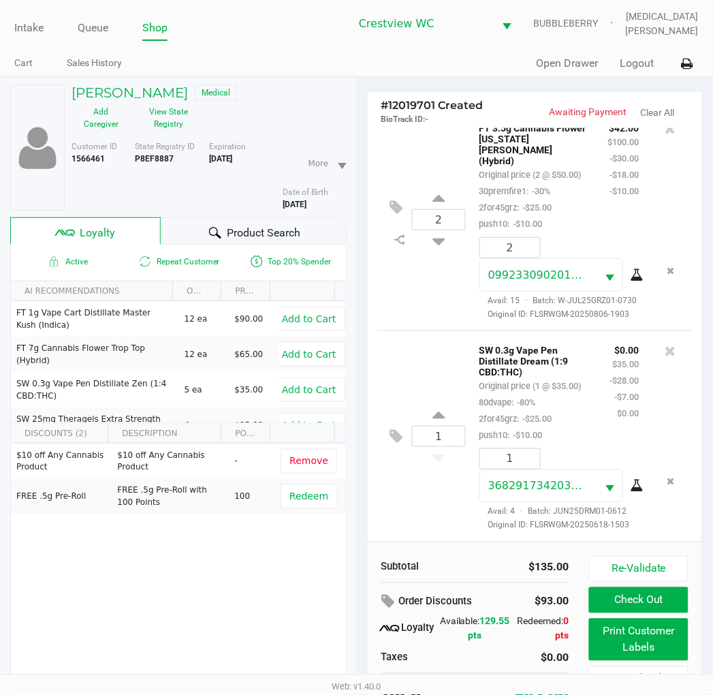
click at [649, 649] on button "Print Customer Labels" at bounding box center [638, 640] width 99 height 42
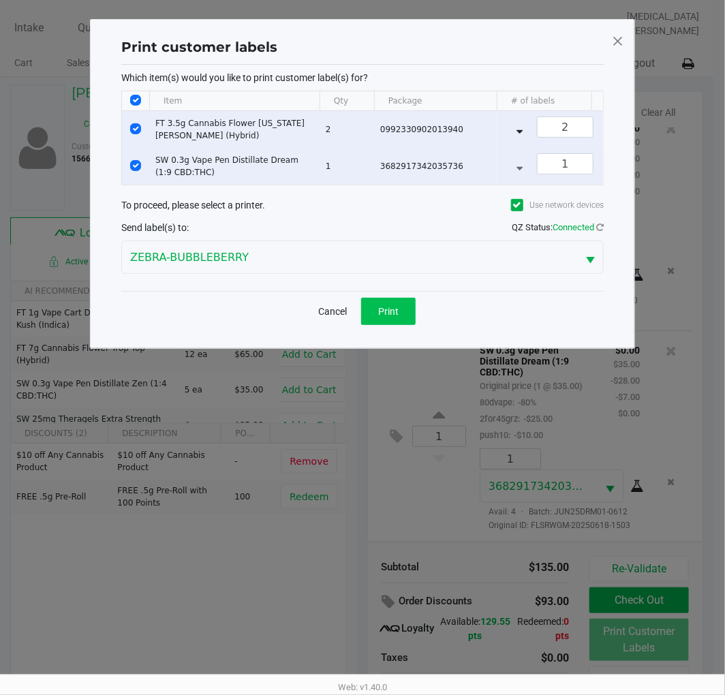
click at [397, 325] on button "Print" at bounding box center [388, 311] width 55 height 27
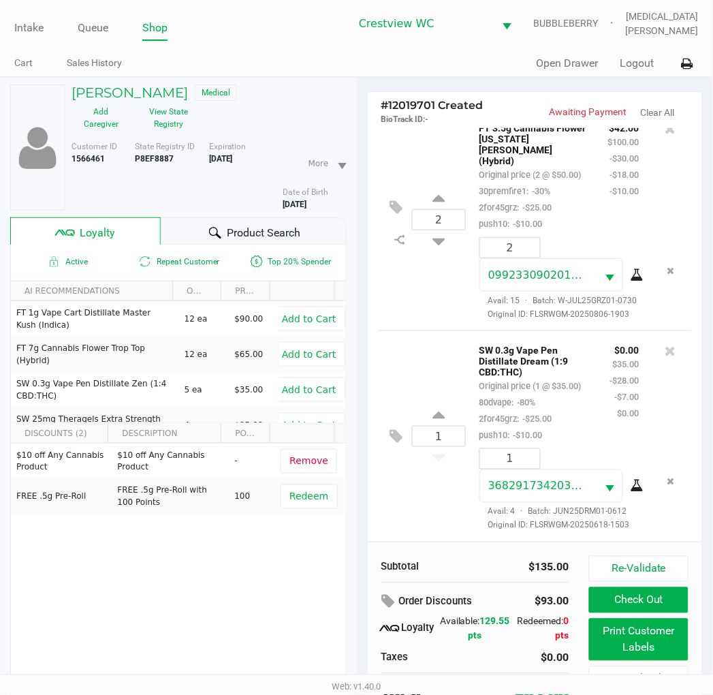
click at [637, 596] on button "Check Out" at bounding box center [638, 600] width 99 height 26
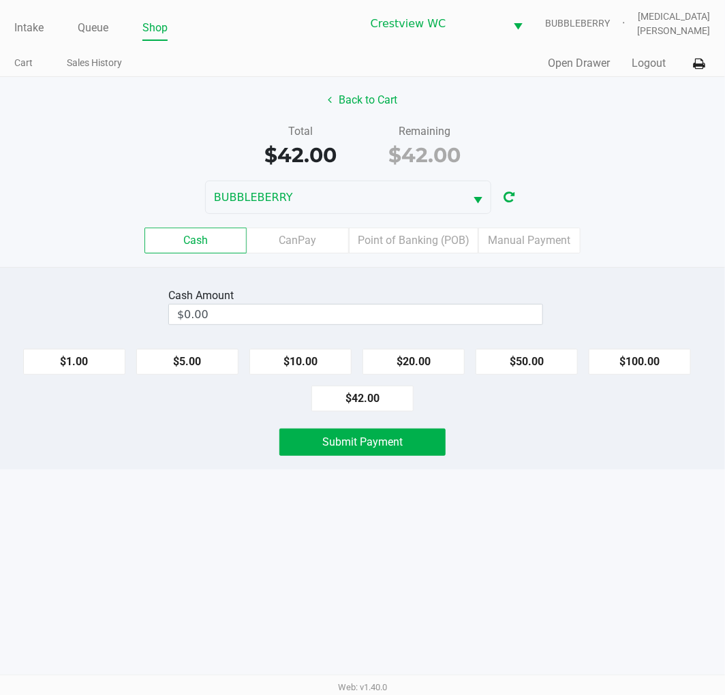
click at [375, 397] on button "$42.00" at bounding box center [362, 399] width 102 height 26
type input "$42.00"
click at [402, 453] on button "Submit Payment" at bounding box center [362, 442] width 166 height 27
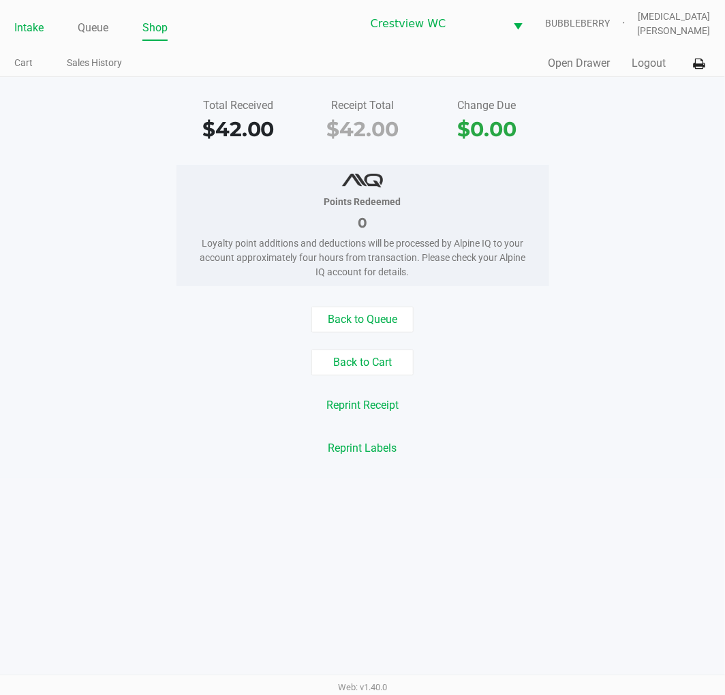
click at [34, 25] on link "Intake" at bounding box center [28, 27] width 29 height 19
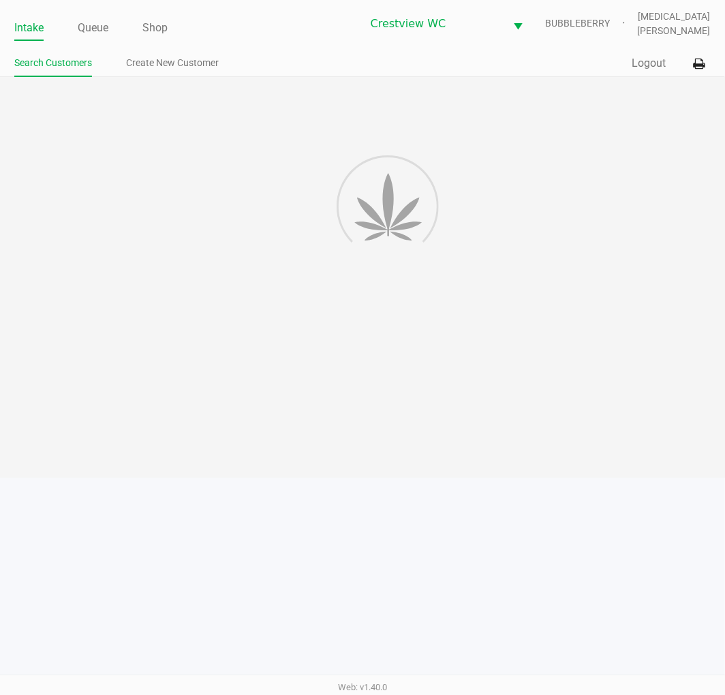
click at [329, 26] on ul "Intake Queue Shop" at bounding box center [187, 28] width 347 height 23
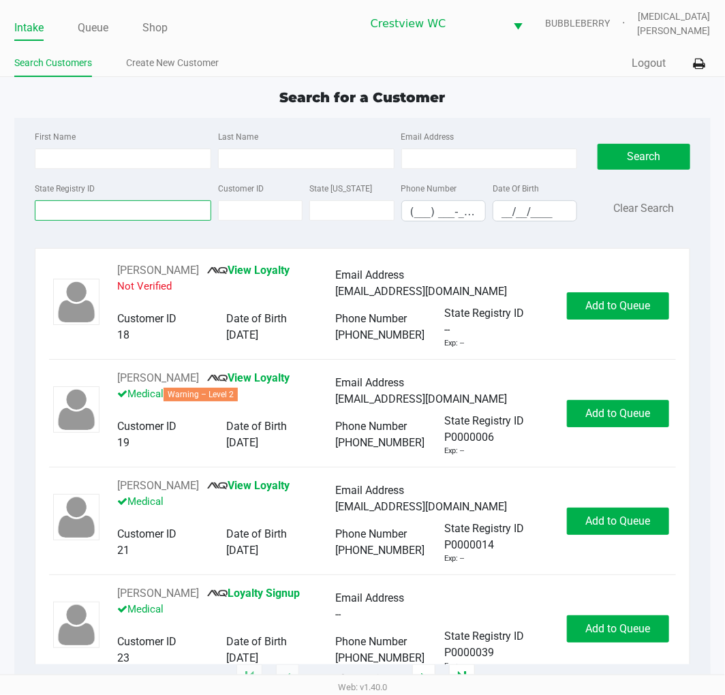
click at [166, 215] on input "State Registry ID" at bounding box center [123, 210] width 176 height 20
click at [125, 215] on input "State Registry ID" at bounding box center [123, 210] width 176 height 20
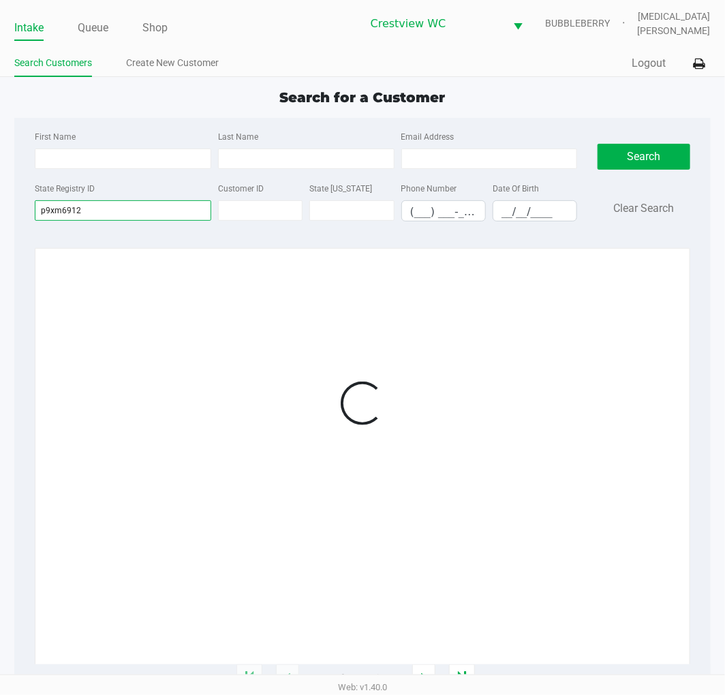
type input "p9xm6912"
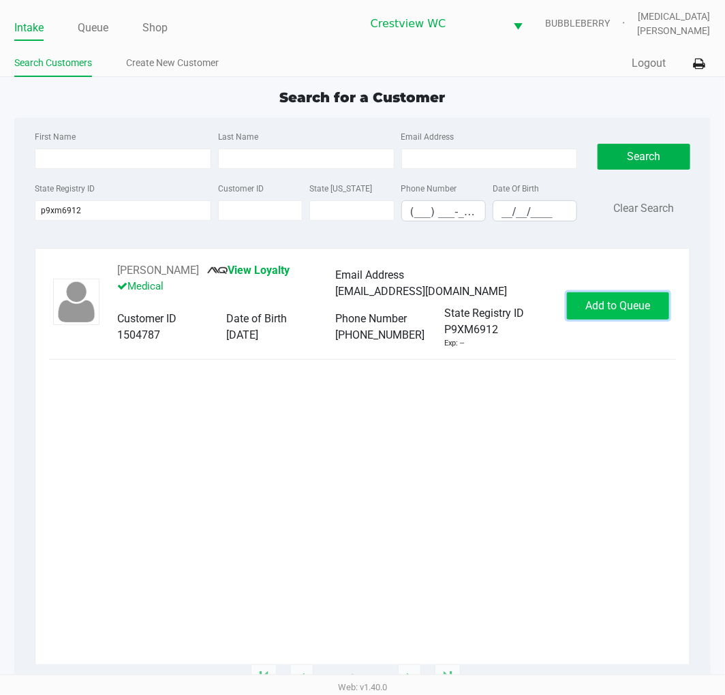
click at [628, 311] on span "Add to Queue" at bounding box center [617, 305] width 65 height 13
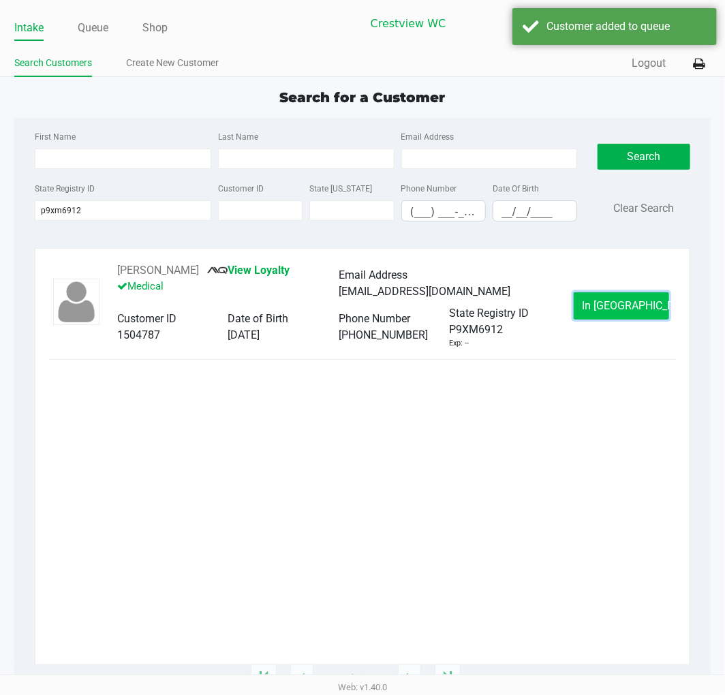
click at [610, 307] on span "In Queue" at bounding box center [640, 305] width 114 height 13
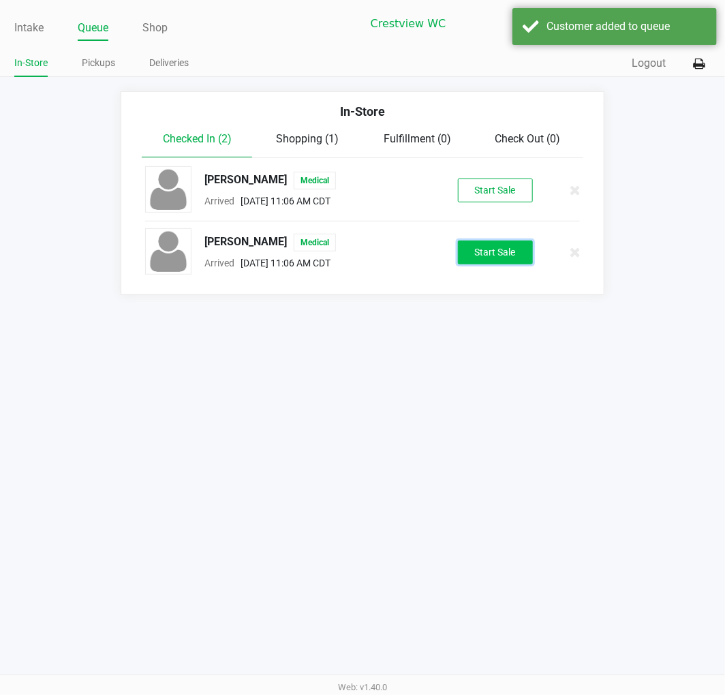
click at [510, 253] on button "Start Sale" at bounding box center [495, 252] width 75 height 24
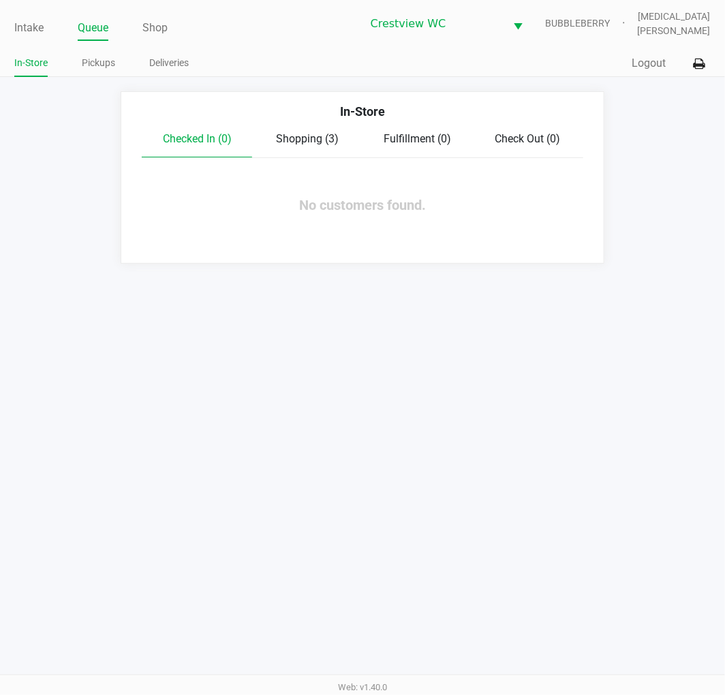
click at [309, 139] on span "Shopping (3)" at bounding box center [307, 138] width 63 height 13
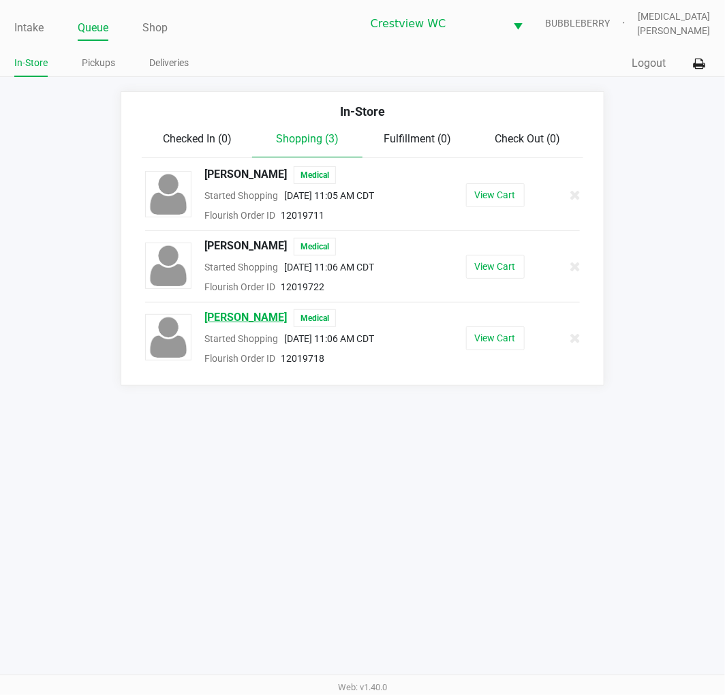
click at [249, 311] on span "DANIEL GARCIA" at bounding box center [245, 318] width 82 height 18
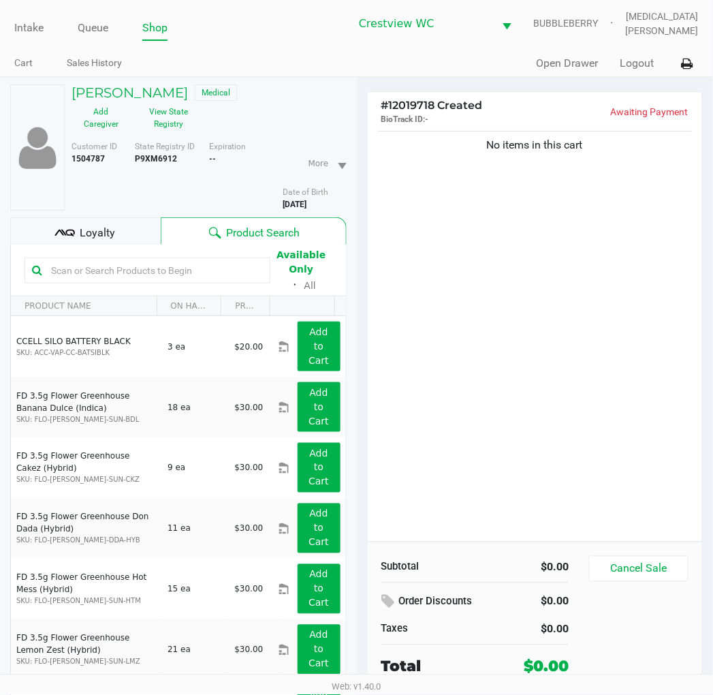
click at [95, 243] on div "Loyalty" at bounding box center [85, 230] width 151 height 27
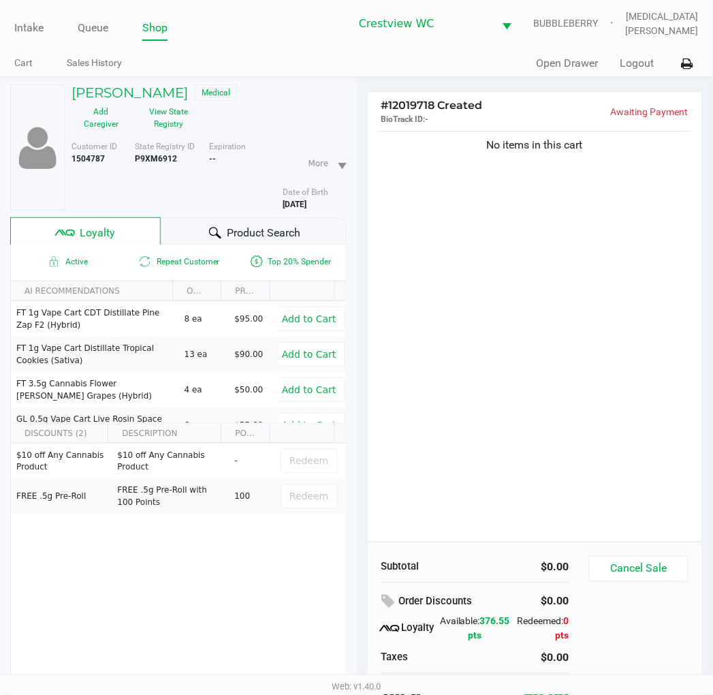
click at [228, 240] on span "Product Search" at bounding box center [264, 233] width 74 height 16
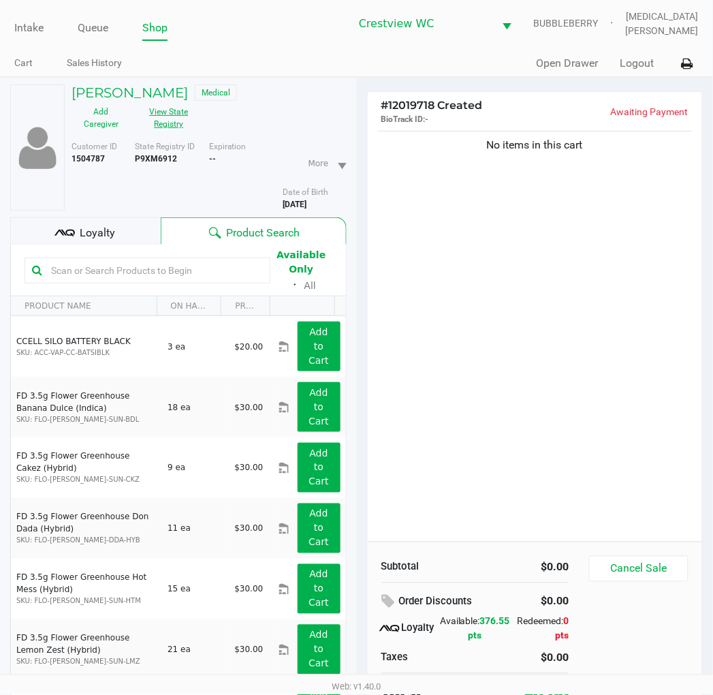
click at [168, 111] on button "View State Registry" at bounding box center [165, 118] width 68 height 34
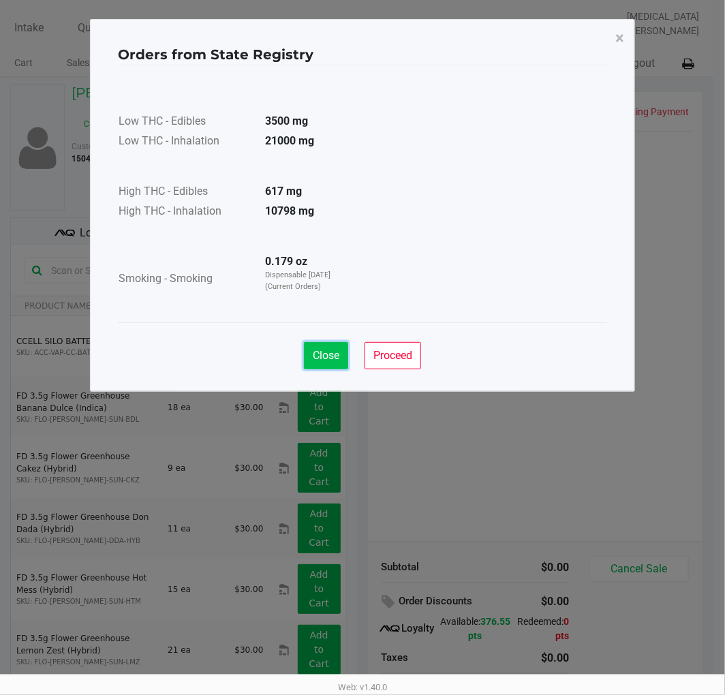
click at [322, 355] on span "Close" at bounding box center [326, 355] width 27 height 13
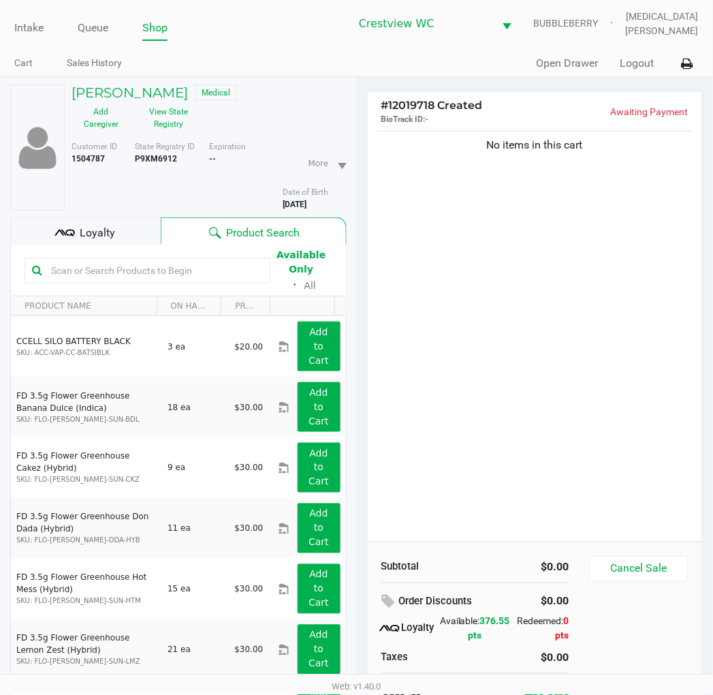
click at [503, 445] on div "No items in this cart" at bounding box center [535, 335] width 335 height 414
click at [507, 409] on div "No items in this cart" at bounding box center [535, 335] width 335 height 414
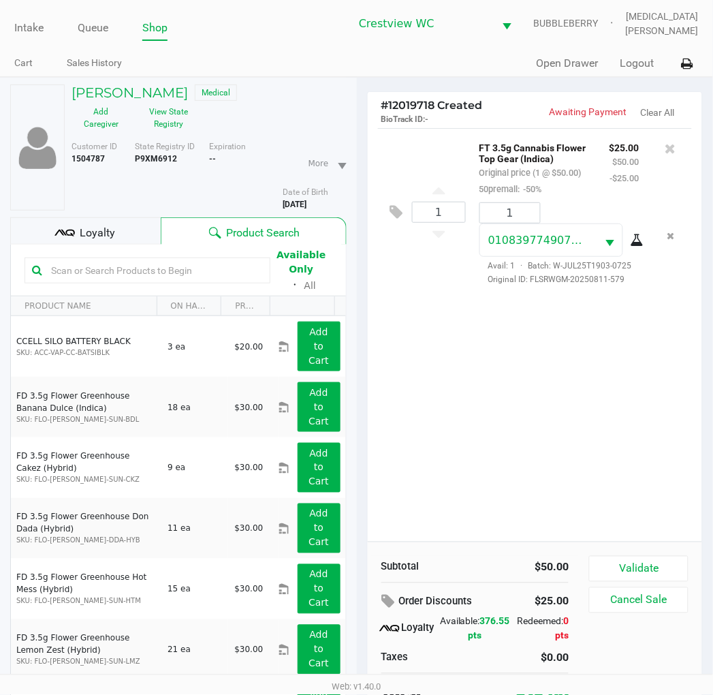
click at [93, 230] on span "Loyalty" at bounding box center [97, 233] width 35 height 16
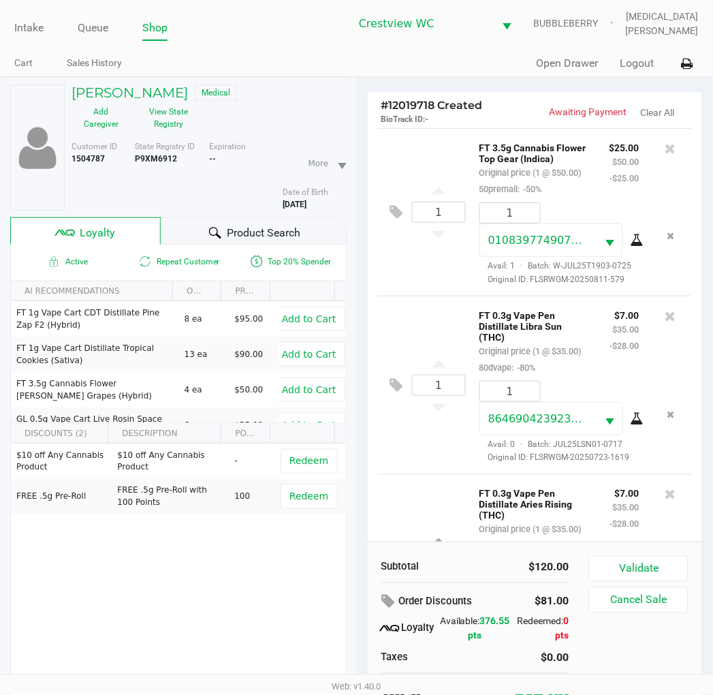
scroll to position [187, 0]
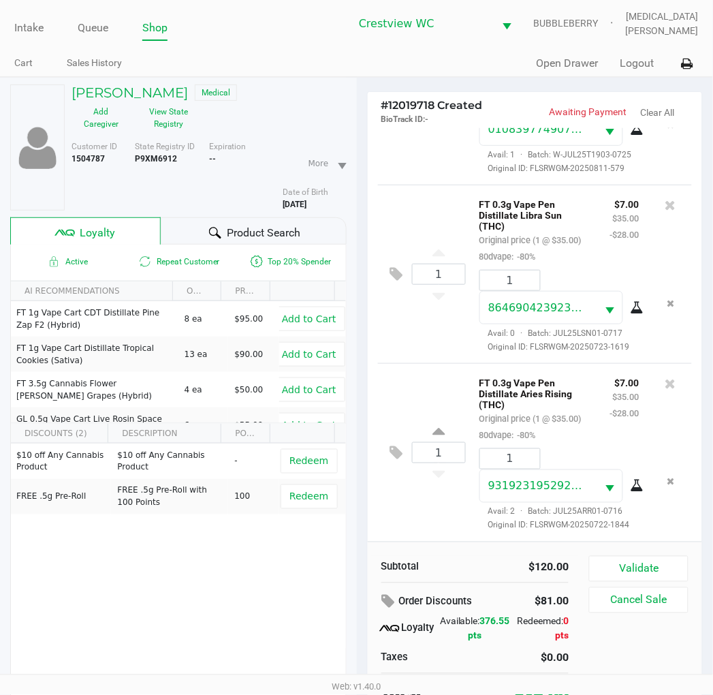
click at [181, 129] on button "View State Registry" at bounding box center [165, 118] width 68 height 34
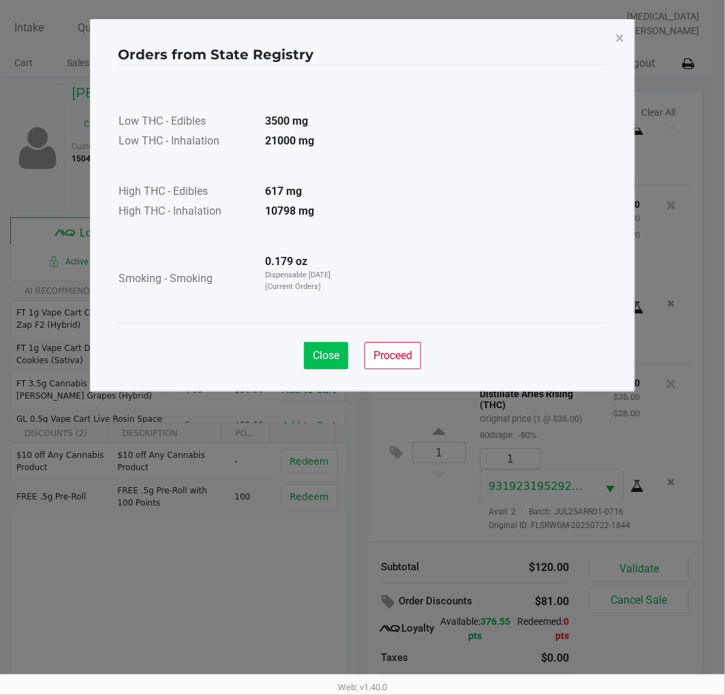
click at [324, 352] on span "Close" at bounding box center [326, 355] width 27 height 13
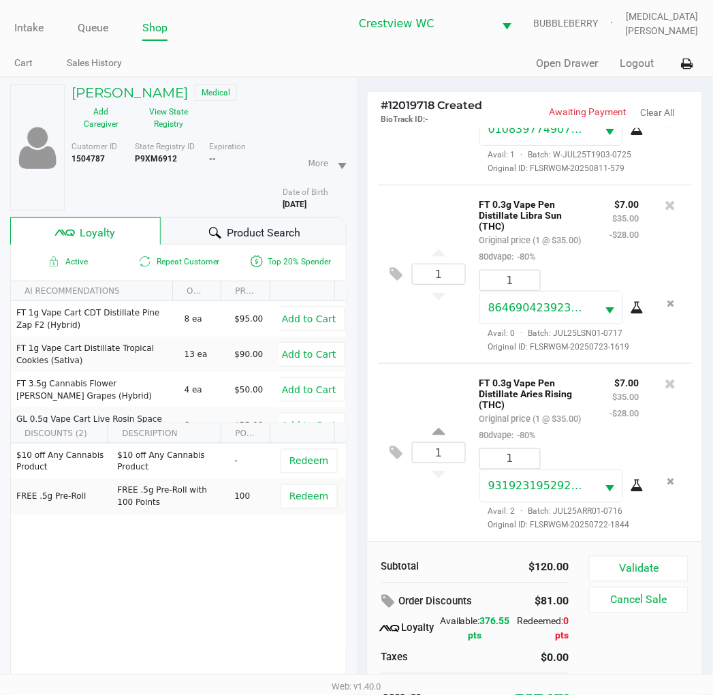
click at [414, 529] on div "1 FT 0.3g Vape Pen Distillate Aries Rising (THC) Original price (1 @ $35.00) 80…" at bounding box center [535, 452] width 315 height 179
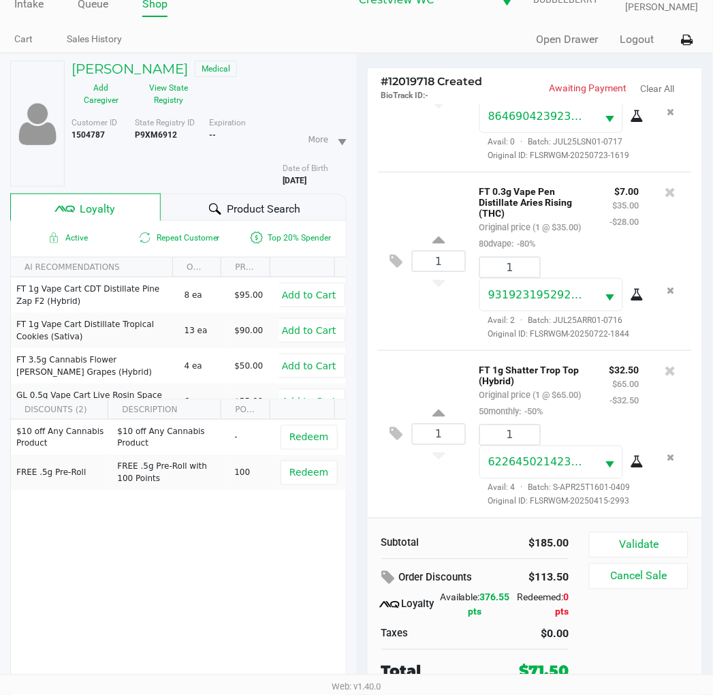
scroll to position [68, 0]
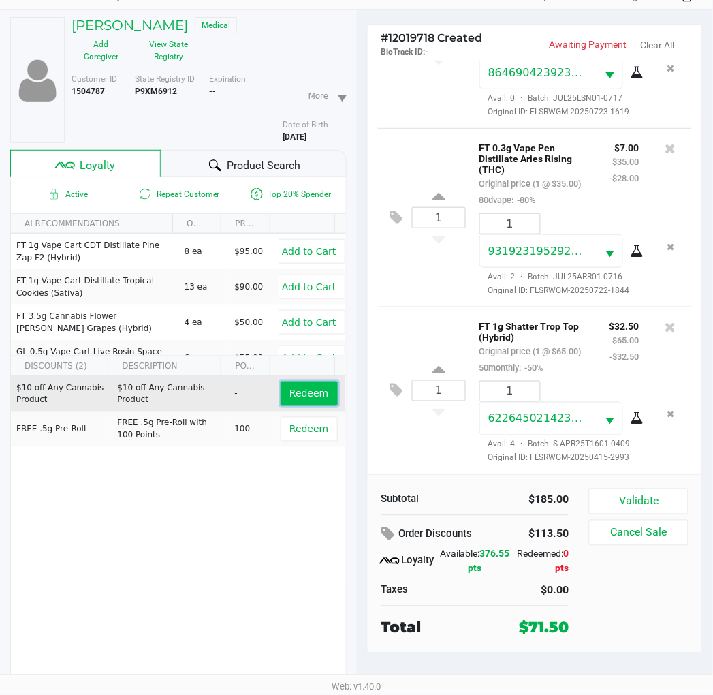
click at [309, 390] on span "Redeem" at bounding box center [309, 393] width 39 height 11
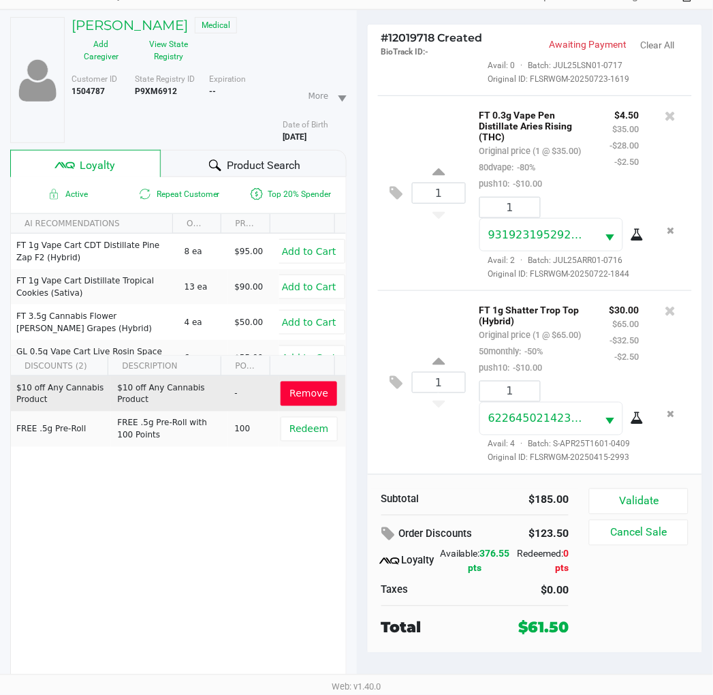
scroll to position [459, 0]
click at [648, 506] on button "Validate" at bounding box center [638, 501] width 99 height 26
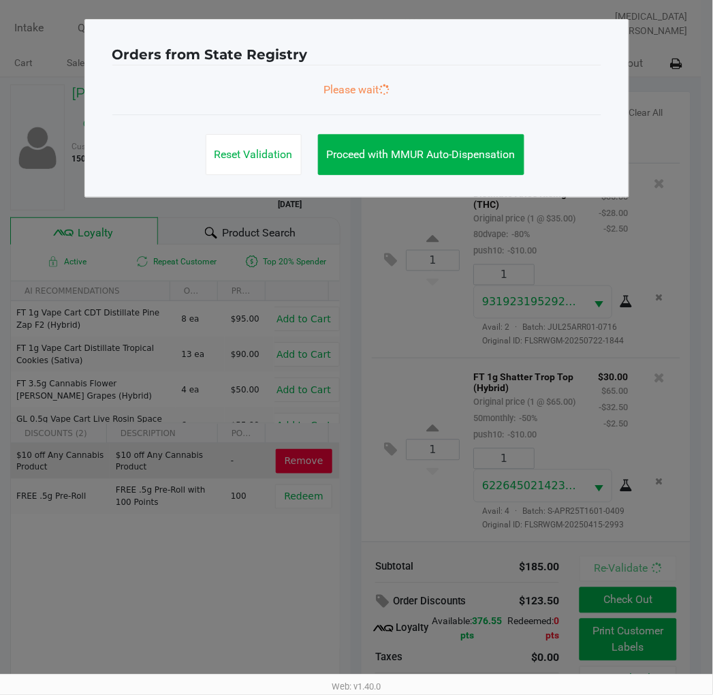
scroll to position [0, 0]
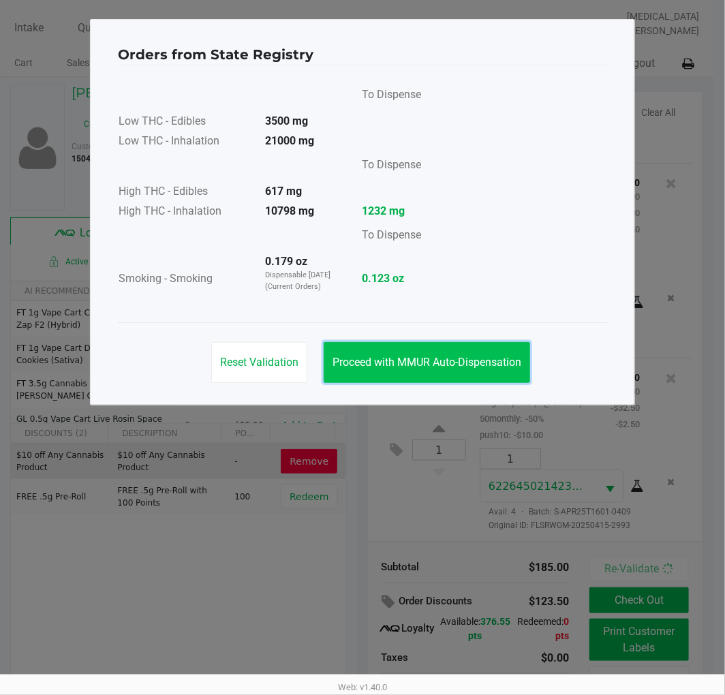
click at [431, 364] on span "Proceed with MMUR Auto-Dispensation" at bounding box center [426, 362] width 189 height 13
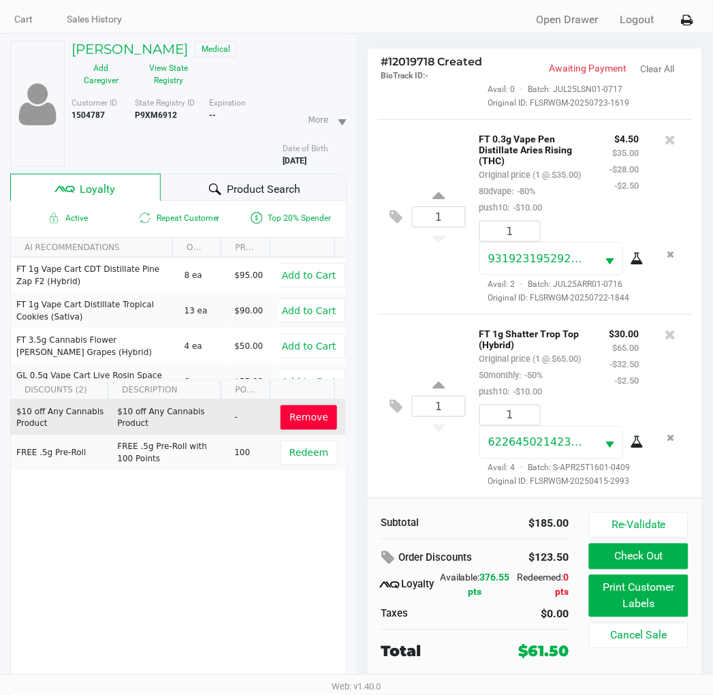
scroll to position [68, 0]
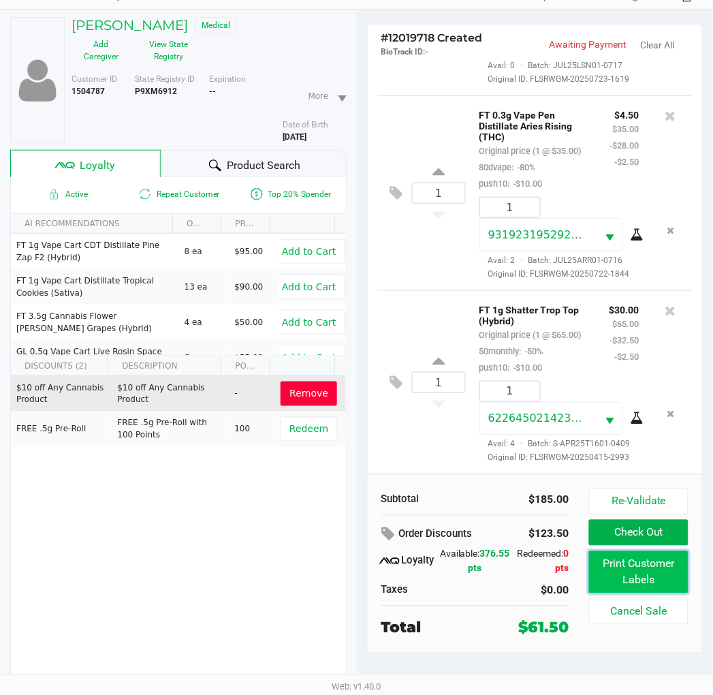
click at [620, 585] on button "Print Customer Labels" at bounding box center [638, 572] width 99 height 42
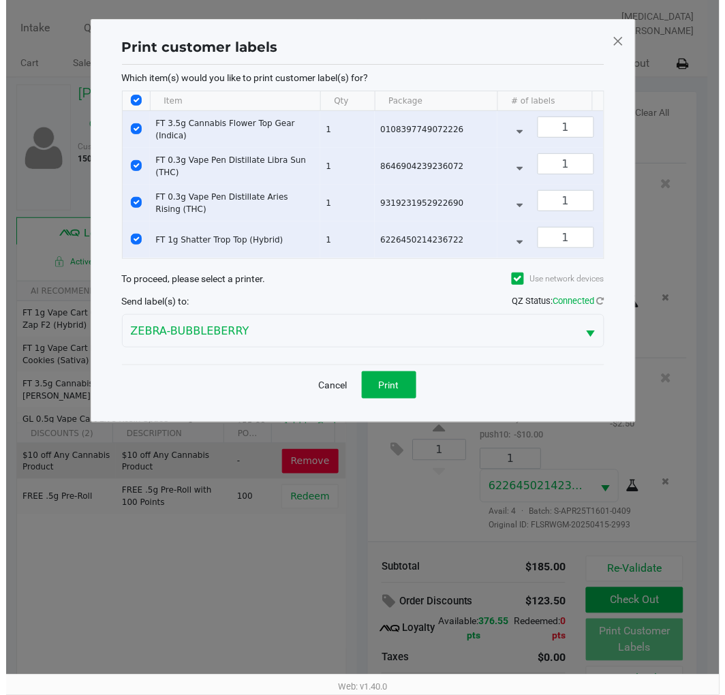
scroll to position [0, 0]
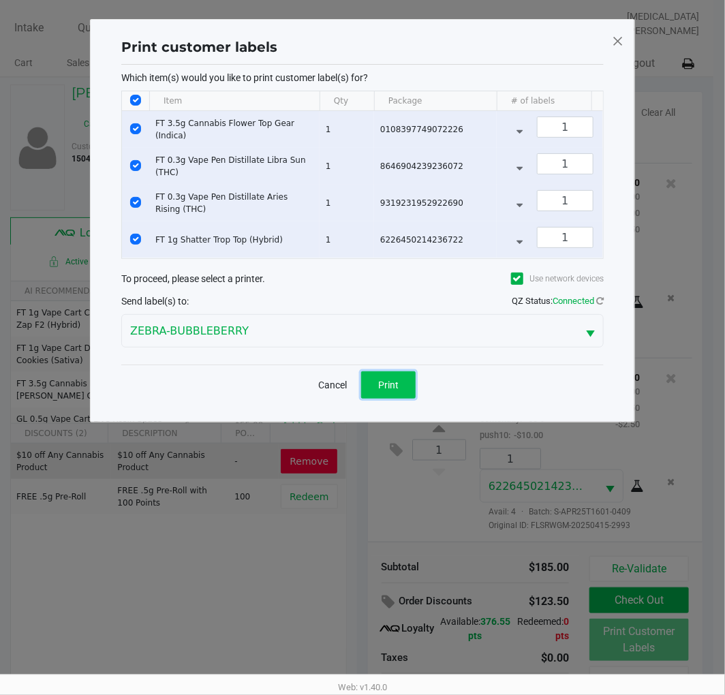
click at [377, 399] on button "Print" at bounding box center [388, 384] width 55 height 27
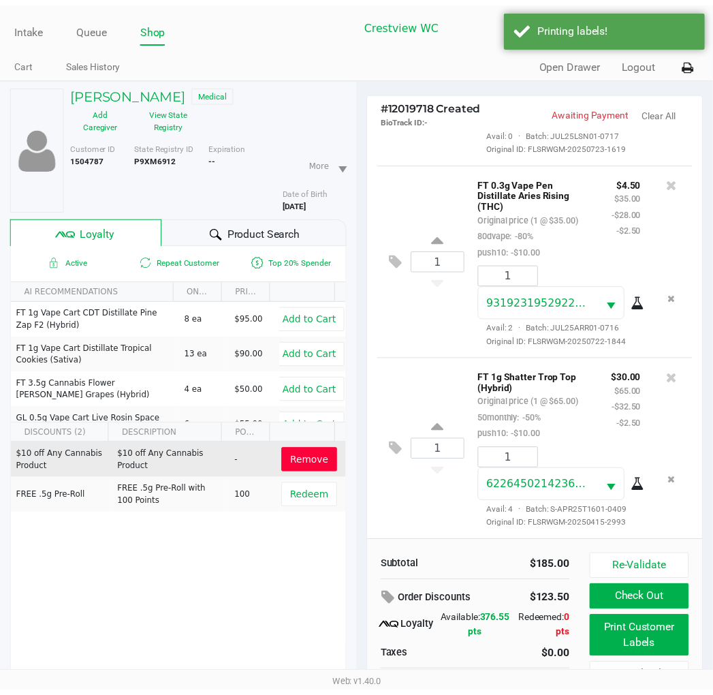
scroll to position [68, 0]
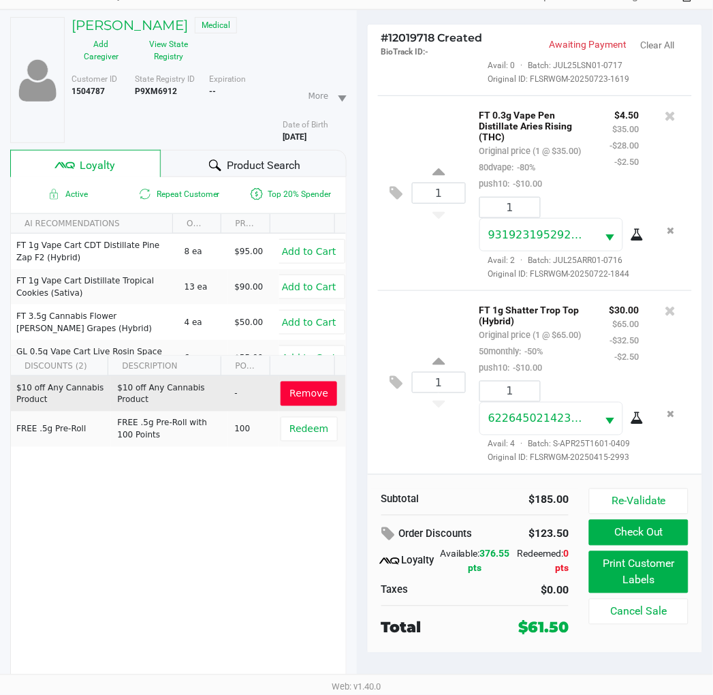
click at [645, 537] on button "Check Out" at bounding box center [638, 533] width 99 height 26
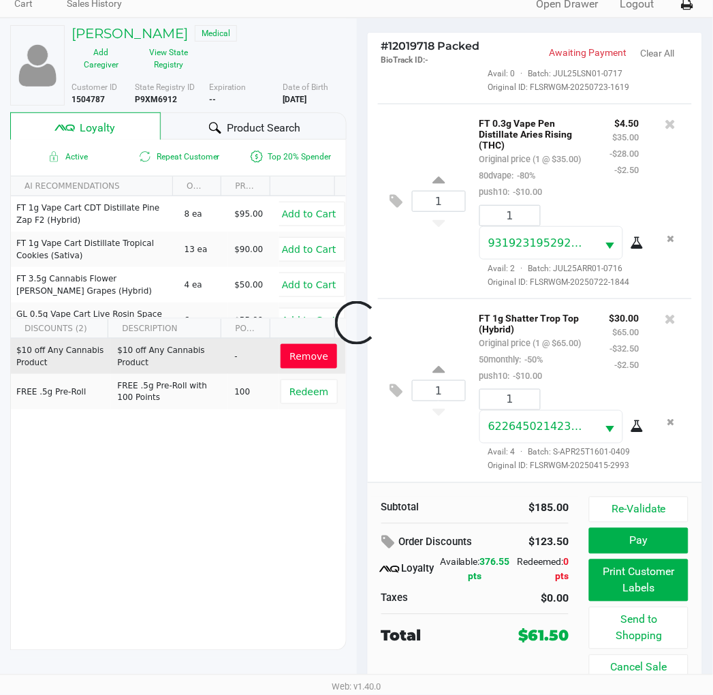
scroll to position [60, 0]
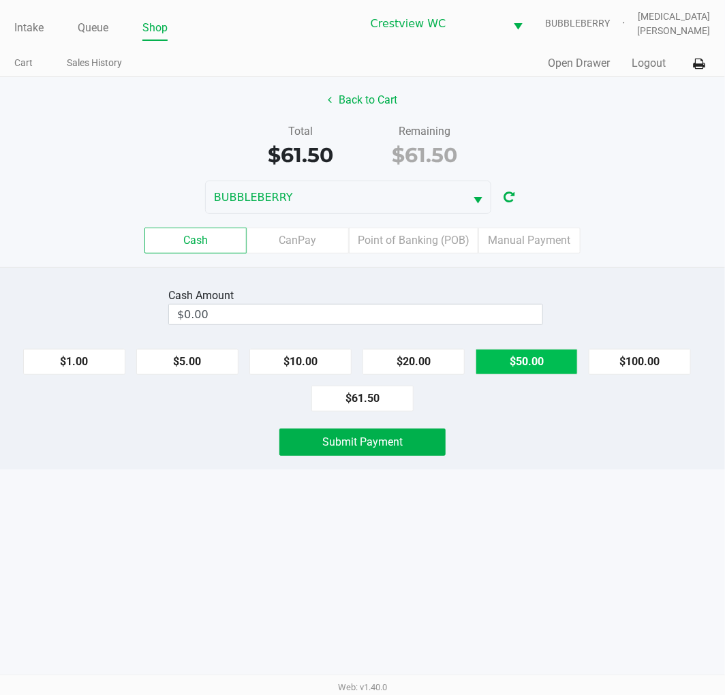
drag, startPoint x: 530, startPoint y: 359, endPoint x: 519, endPoint y: 359, distance: 10.9
click at [529, 359] on button "$50.00" at bounding box center [527, 362] width 102 height 26
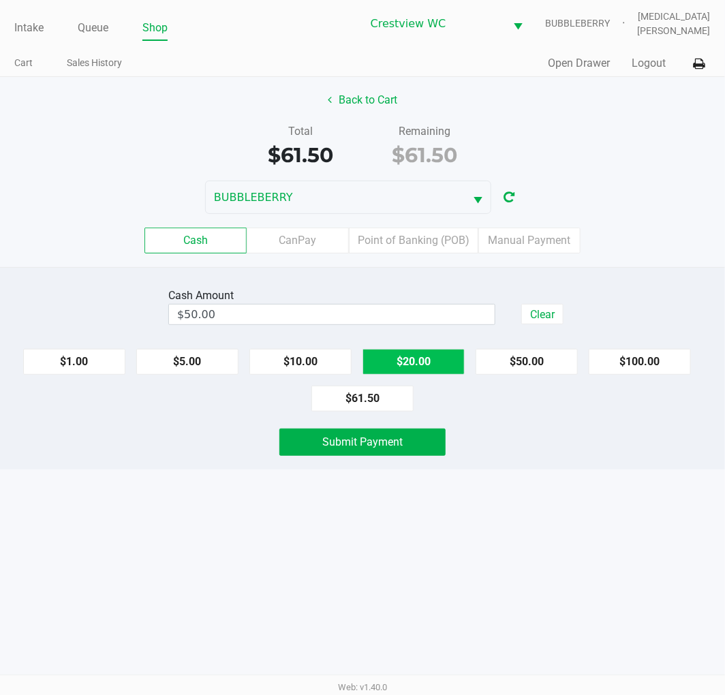
click at [410, 367] on button "$20.00" at bounding box center [413, 362] width 102 height 26
type input "$70.00"
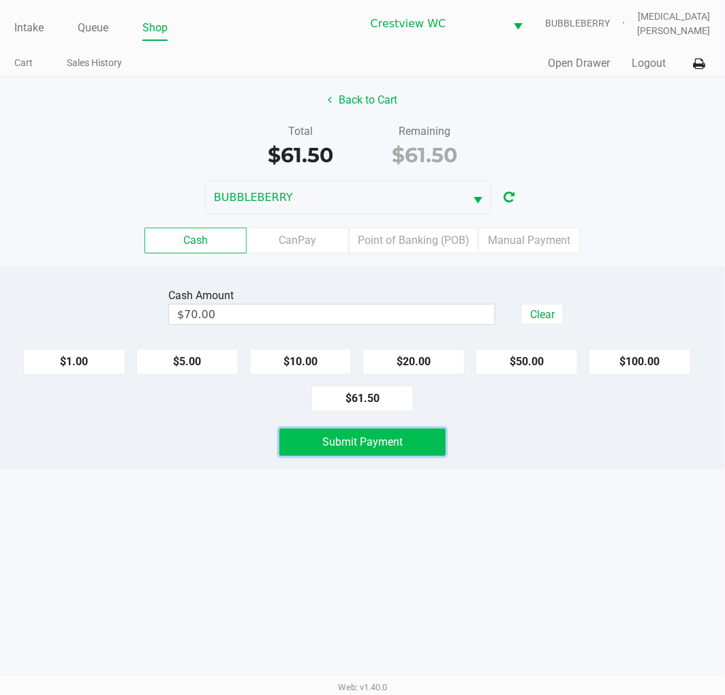
click at [405, 443] on button "Submit Payment" at bounding box center [362, 442] width 166 height 27
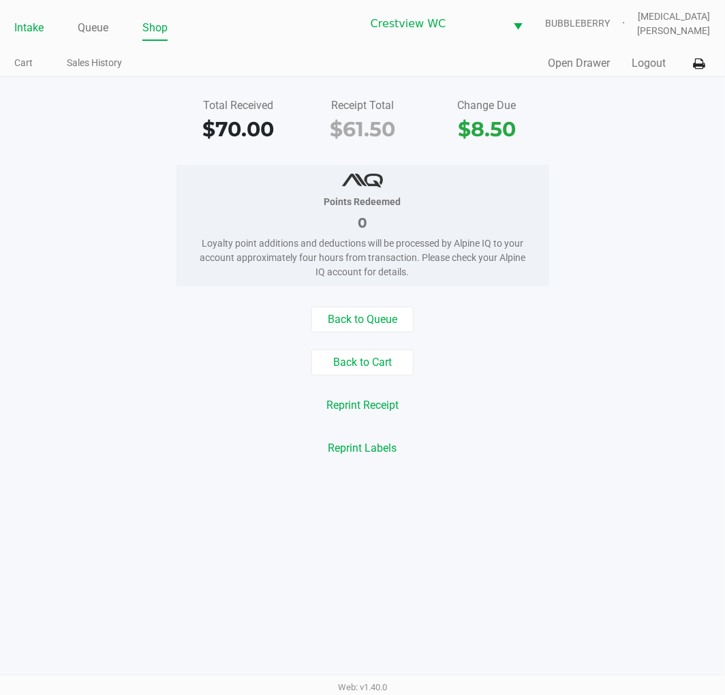
click at [22, 34] on link "Intake" at bounding box center [28, 27] width 29 height 19
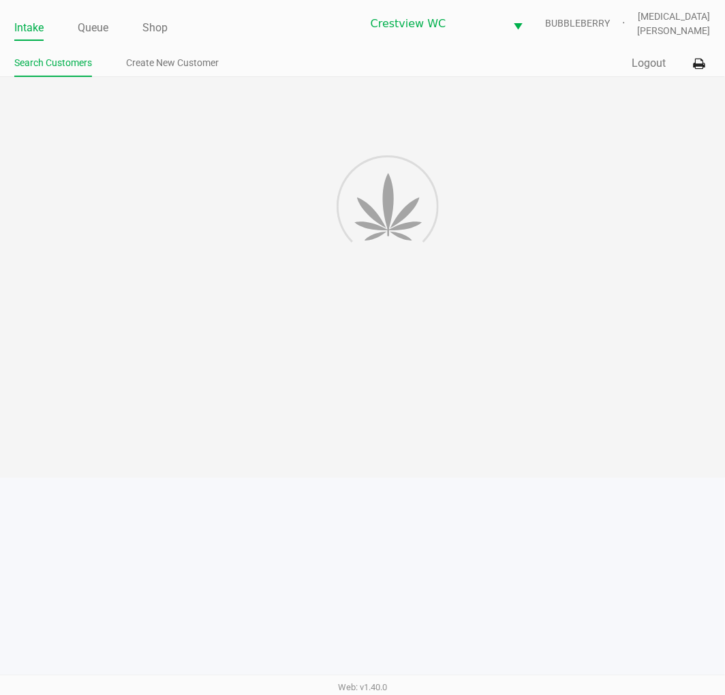
click at [277, 42] on div "Intake Queue Shop Crestview WC BUBBLEBERRY Alora Ross Search Customers Create N…" at bounding box center [362, 38] width 725 height 77
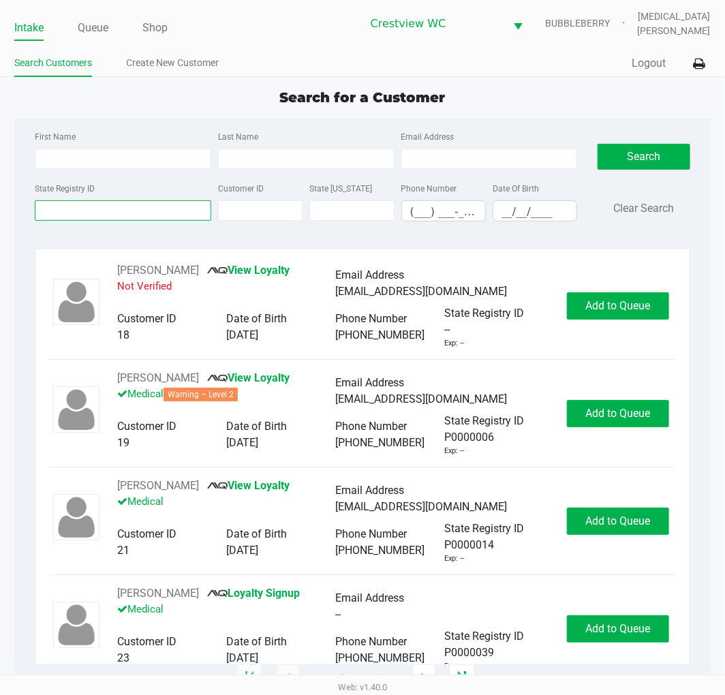
click at [117, 211] on input "State Registry ID" at bounding box center [123, 210] width 176 height 20
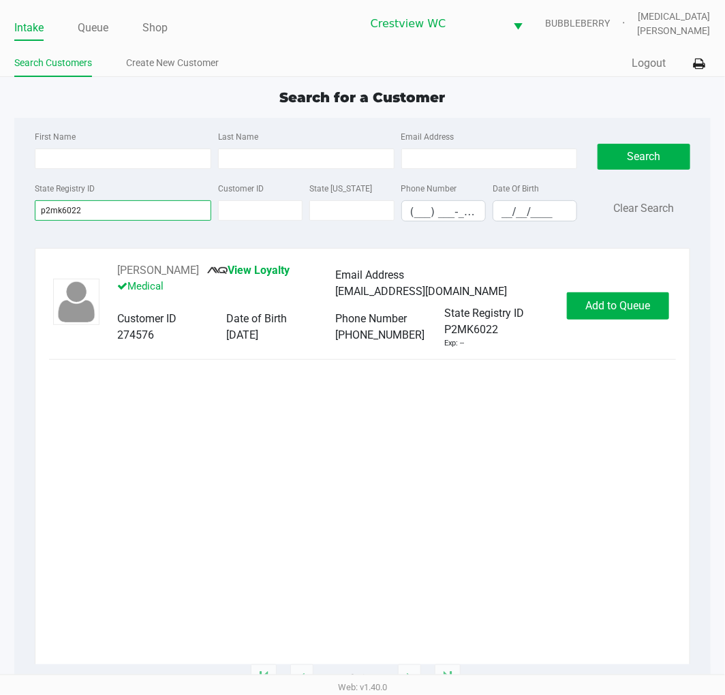
type input "p2mk6022"
click at [640, 324] on div "Dawn wells View Loyalty Medical Email Address dawnw@lindamillerluxury.com Custo…" at bounding box center [362, 305] width 626 height 87
click at [632, 311] on span "Add to Queue" at bounding box center [617, 305] width 65 height 13
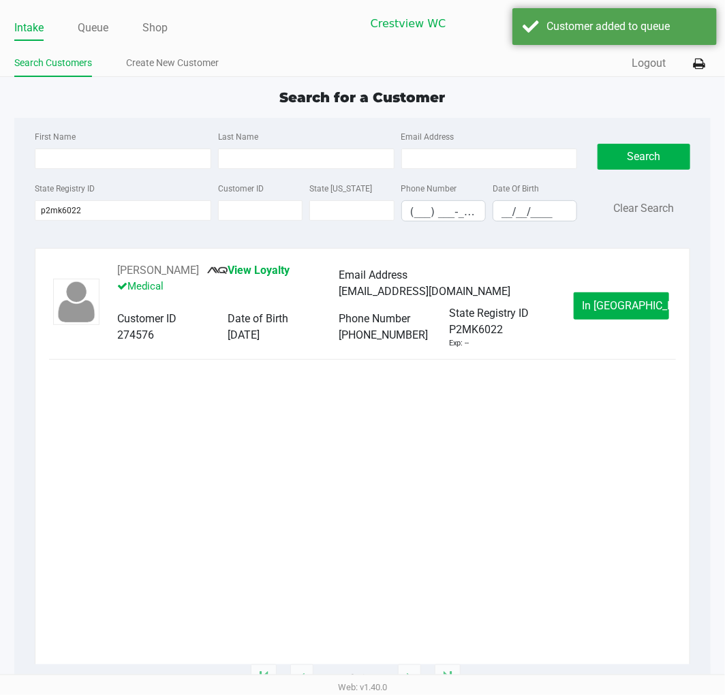
click at [617, 307] on span "In Queue" at bounding box center [640, 305] width 114 height 13
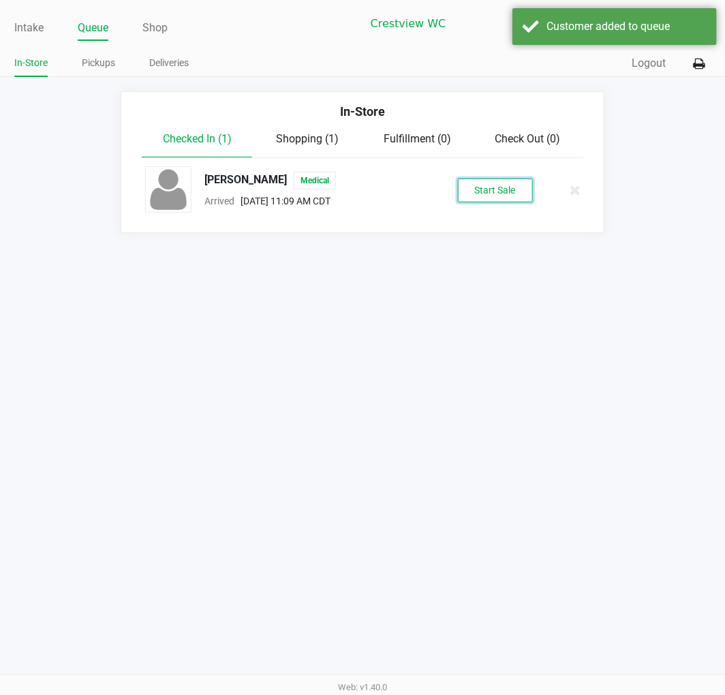
click at [493, 179] on button "Start Sale" at bounding box center [495, 191] width 75 height 24
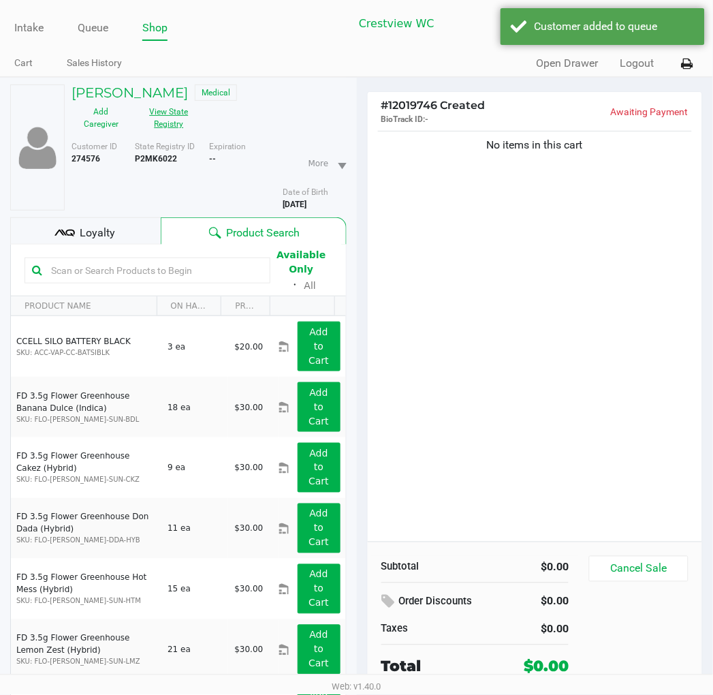
click at [199, 101] on button "View State Registry" at bounding box center [165, 118] width 68 height 34
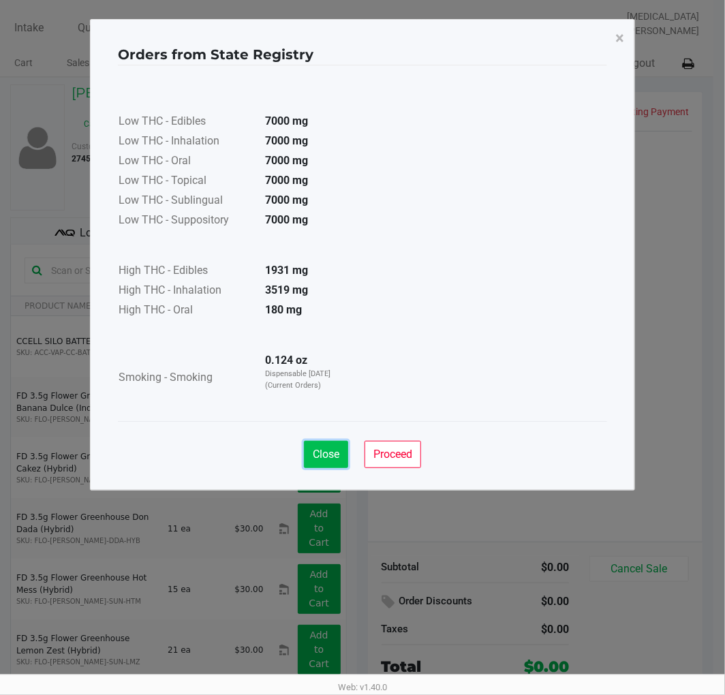
click at [324, 450] on span "Close" at bounding box center [326, 454] width 27 height 13
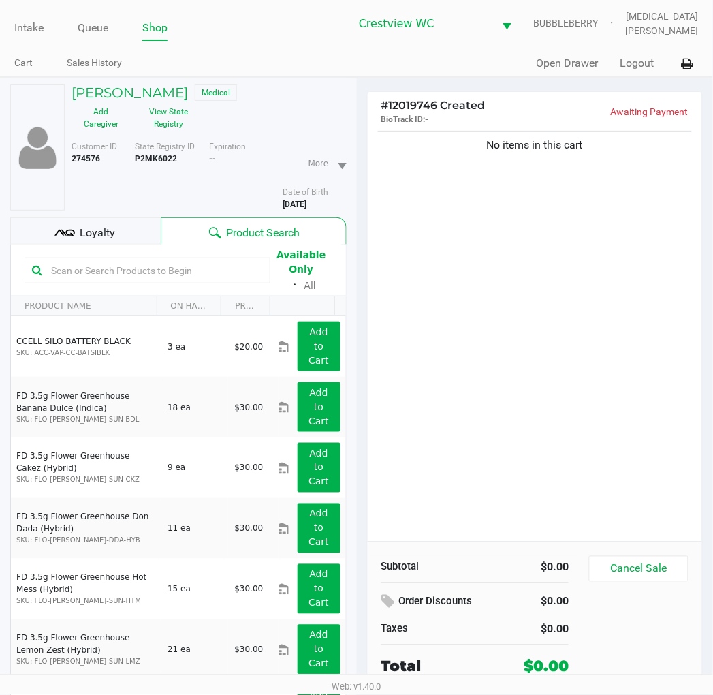
click at [80, 225] on span "Loyalty" at bounding box center [97, 233] width 35 height 16
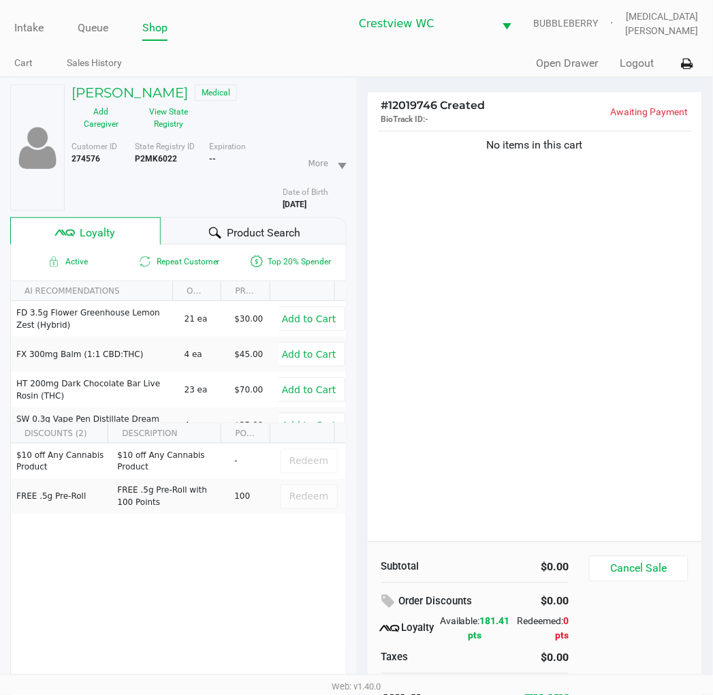
click at [252, 225] on span "Product Search" at bounding box center [264, 233] width 74 height 16
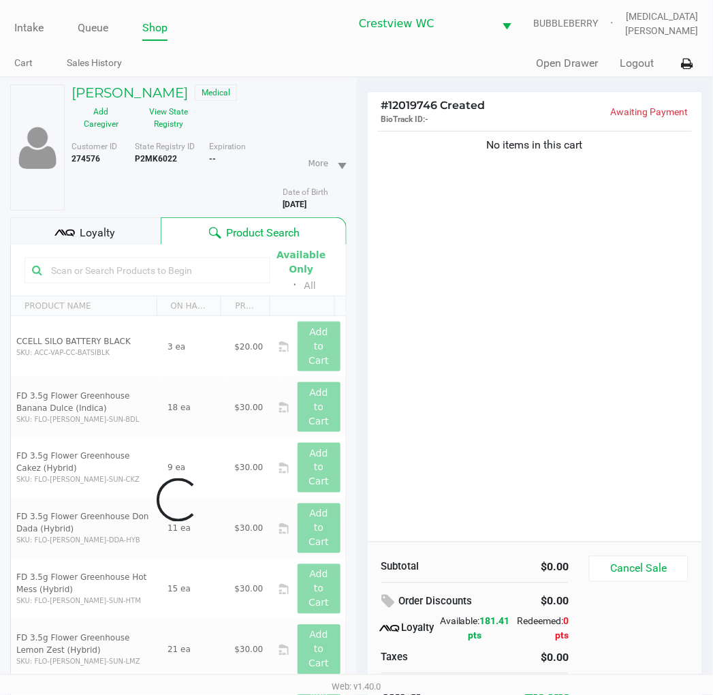
click at [470, 275] on div "No items in this cart" at bounding box center [535, 335] width 335 height 414
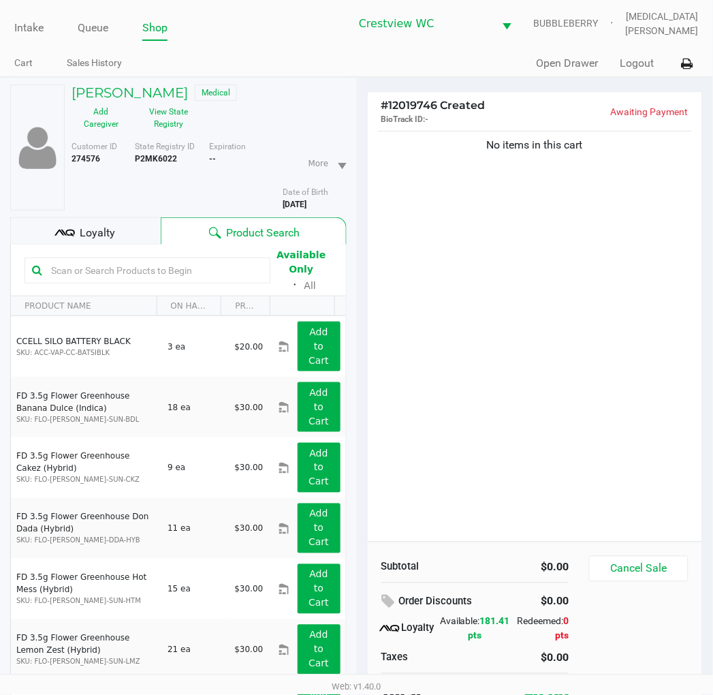
click at [535, 339] on div "No items in this cart" at bounding box center [535, 335] width 335 height 414
click at [108, 94] on h5 "Dawn wells" at bounding box center [130, 92] width 117 height 16
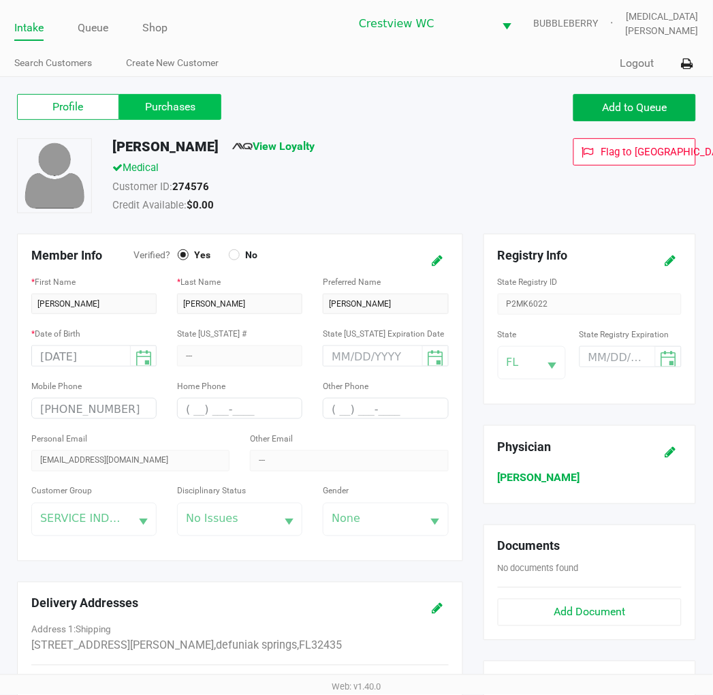
click at [166, 106] on label "Purchases" at bounding box center [170, 107] width 102 height 26
click at [0, 0] on 1 "Purchases" at bounding box center [0, 0] width 0 height 0
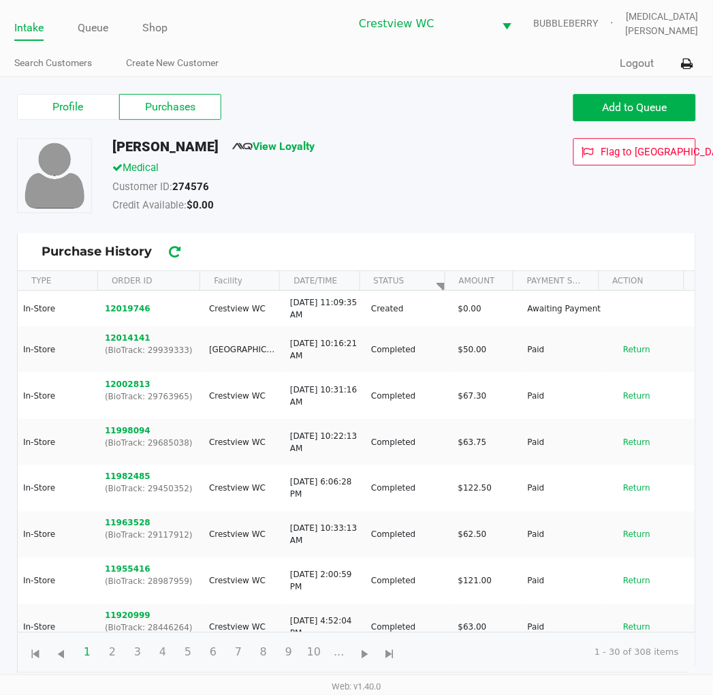
click at [405, 214] on div "Credit Available: $0.00" at bounding box center [303, 207] width 403 height 19
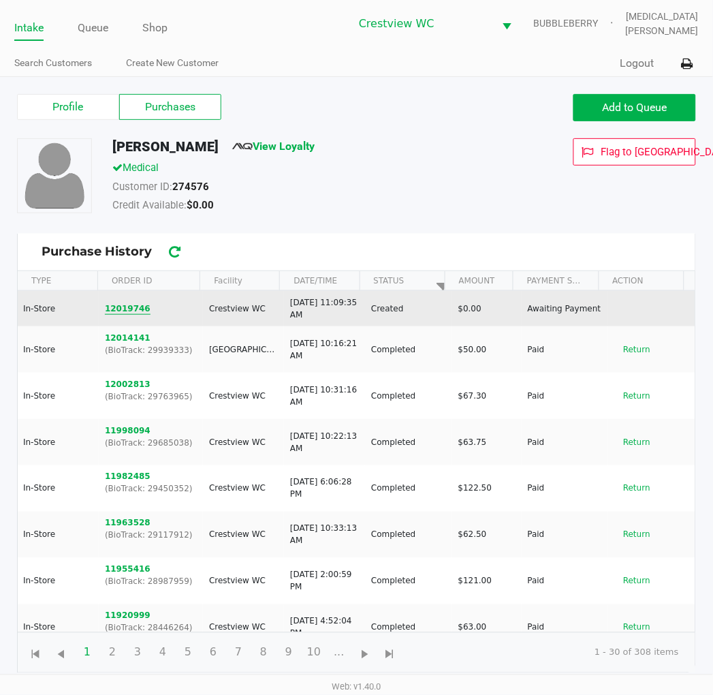
click at [135, 307] on button "12019746" at bounding box center [128, 308] width 46 height 12
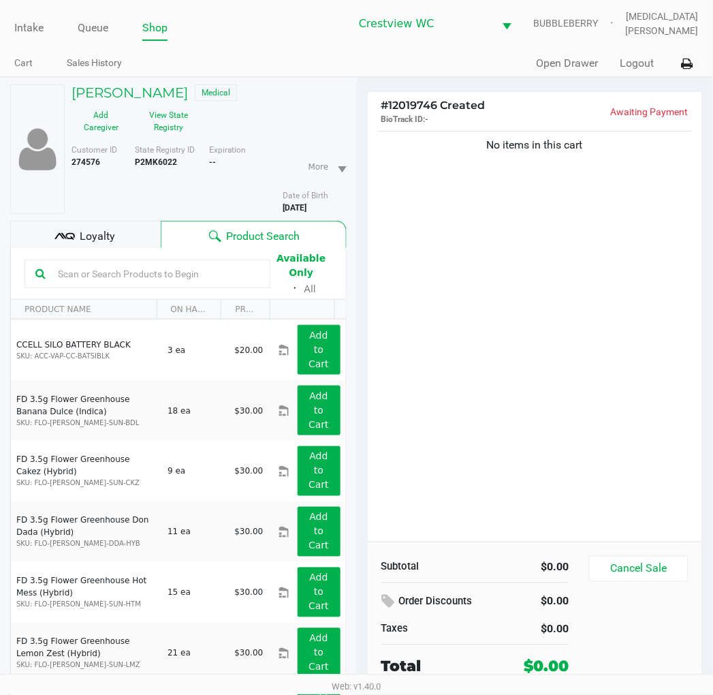
click at [91, 221] on div "Loyalty" at bounding box center [85, 234] width 151 height 27
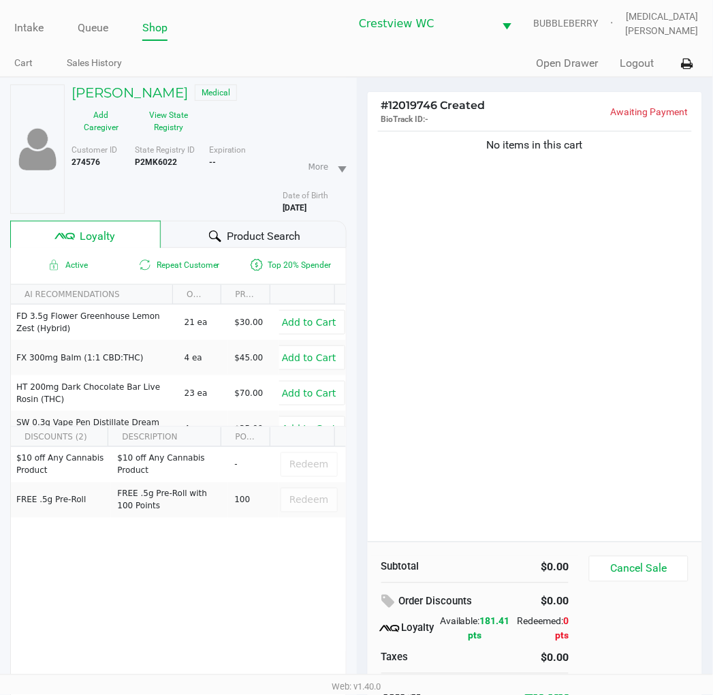
click at [520, 429] on div "No items in this cart" at bounding box center [535, 335] width 335 height 414
click at [199, 113] on button "View State Registry" at bounding box center [165, 121] width 68 height 34
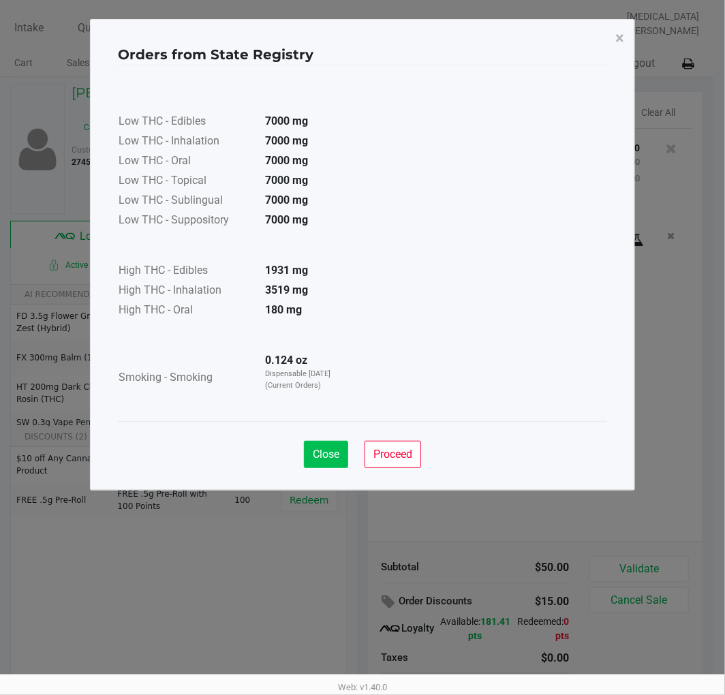
click at [327, 451] on span "Close" at bounding box center [326, 454] width 27 height 13
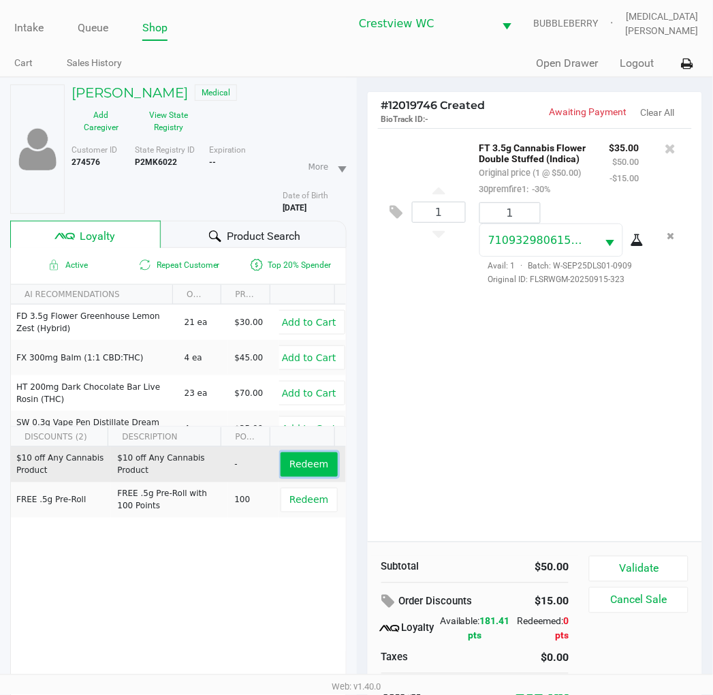
click at [290, 459] on span "Redeem" at bounding box center [309, 464] width 39 height 11
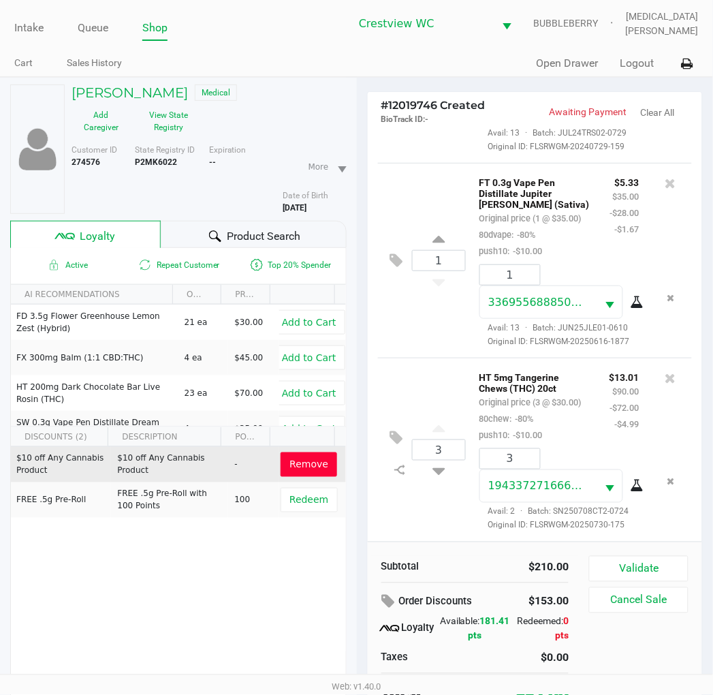
scroll to position [51, 0]
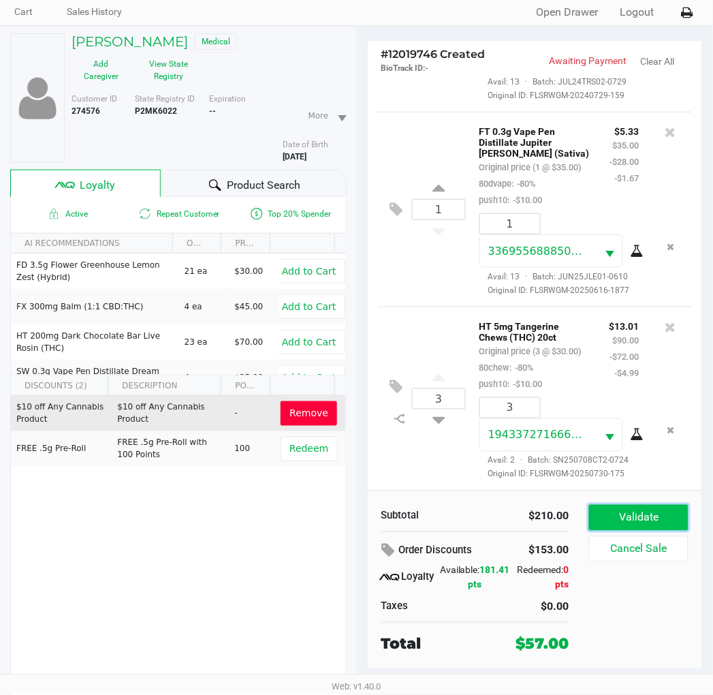
click at [648, 525] on button "Validate" at bounding box center [638, 518] width 99 height 26
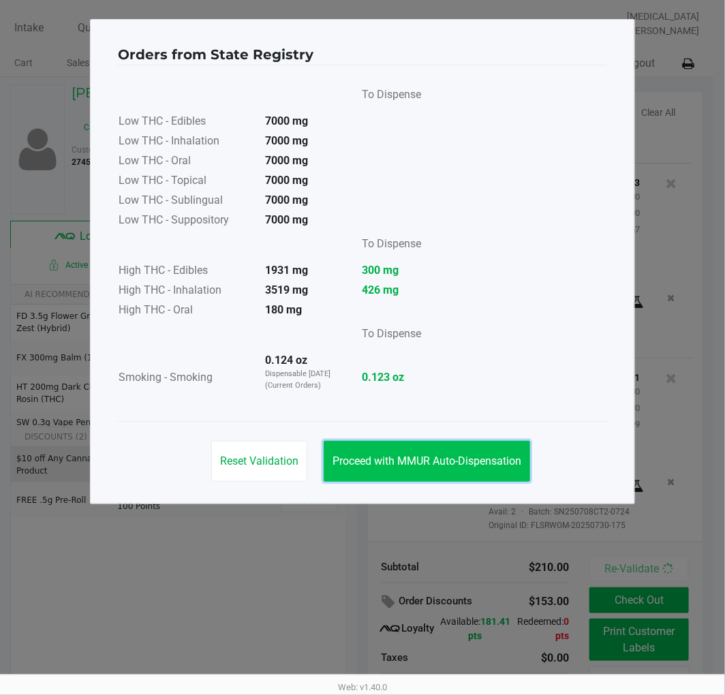
click at [487, 466] on span "Proceed with MMUR Auto-Dispensation" at bounding box center [426, 460] width 189 height 13
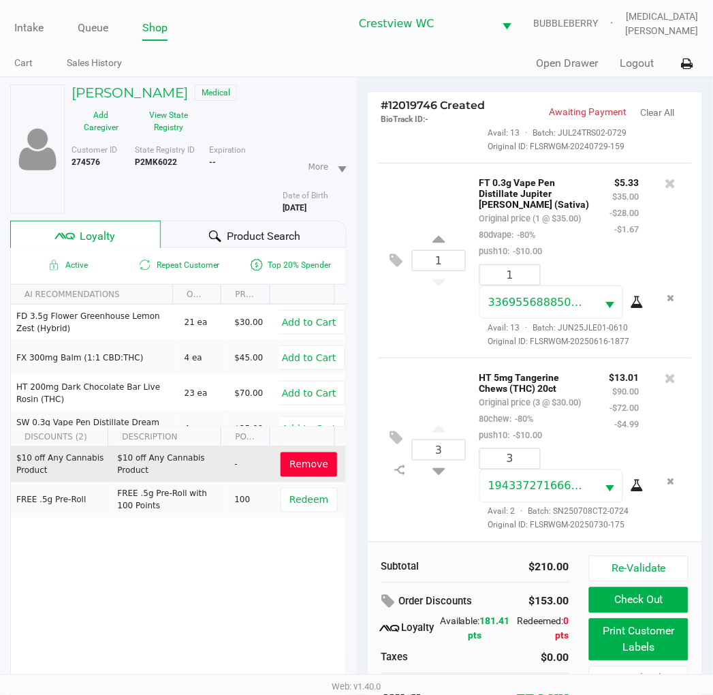
click at [657, 646] on button "Print Customer Labels" at bounding box center [638, 640] width 99 height 42
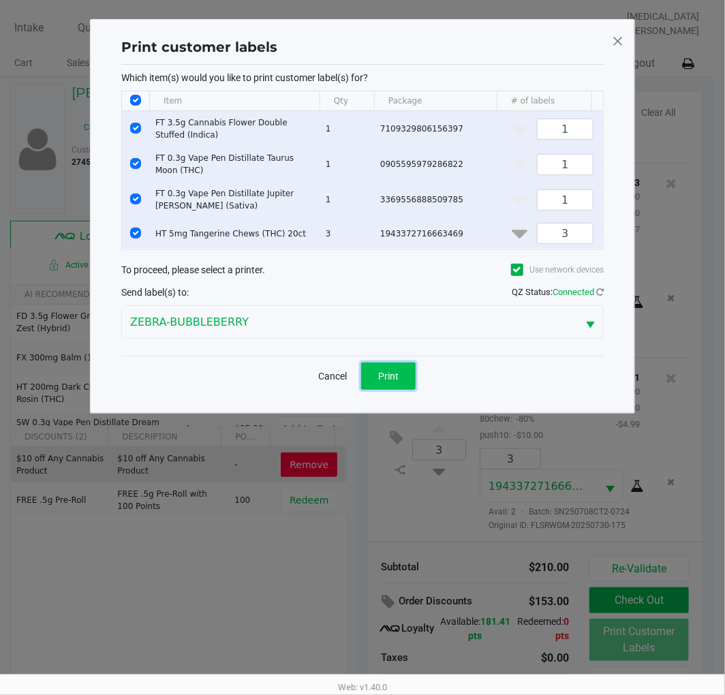
click at [405, 390] on button "Print" at bounding box center [388, 375] width 55 height 27
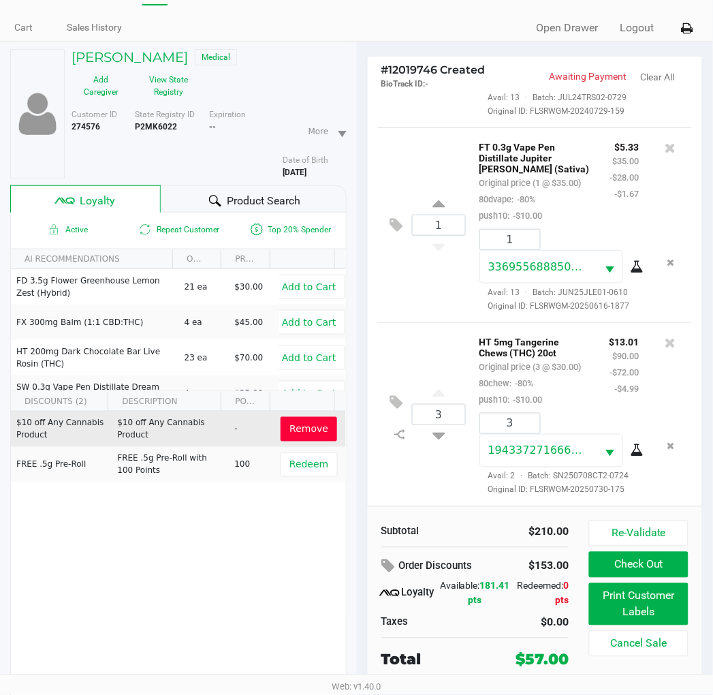
scroll to position [51, 0]
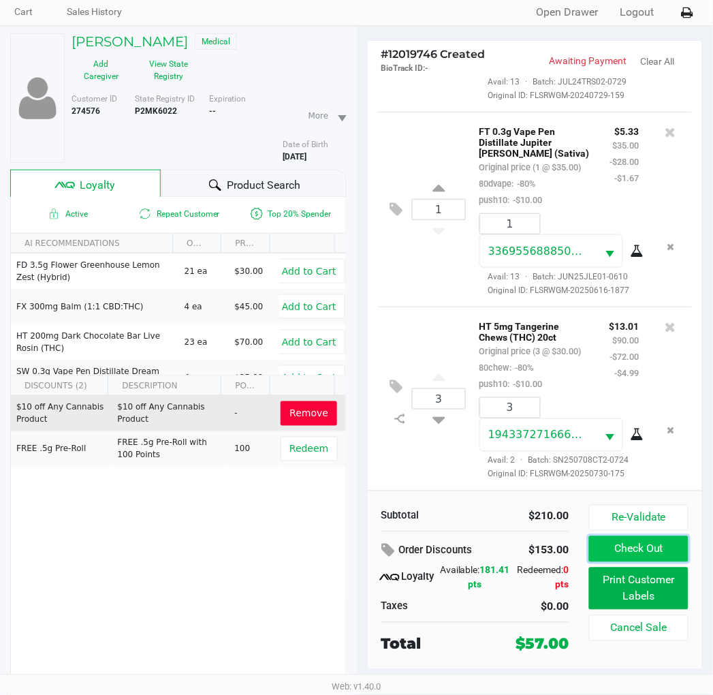
click at [651, 544] on button "Check Out" at bounding box center [638, 549] width 99 height 26
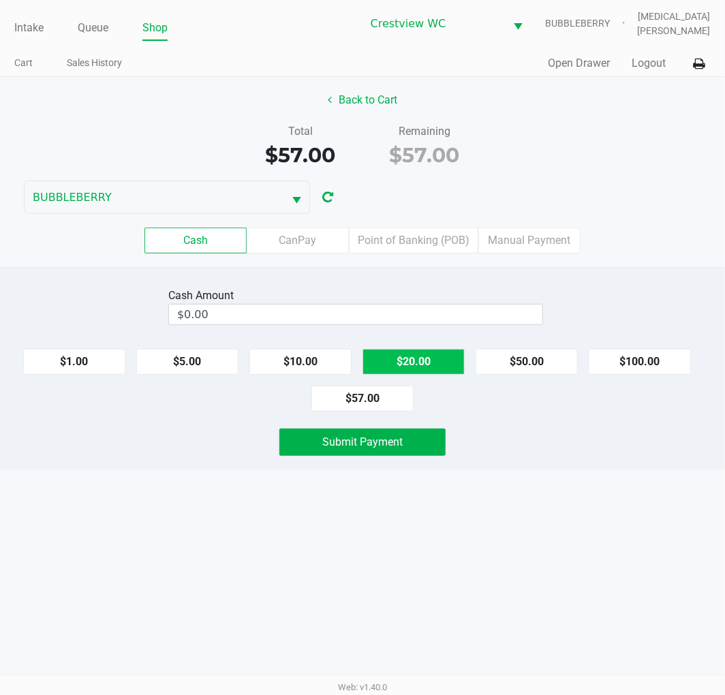
click at [434, 363] on button "$20.00" at bounding box center [413, 362] width 102 height 26
type input "$60.00"
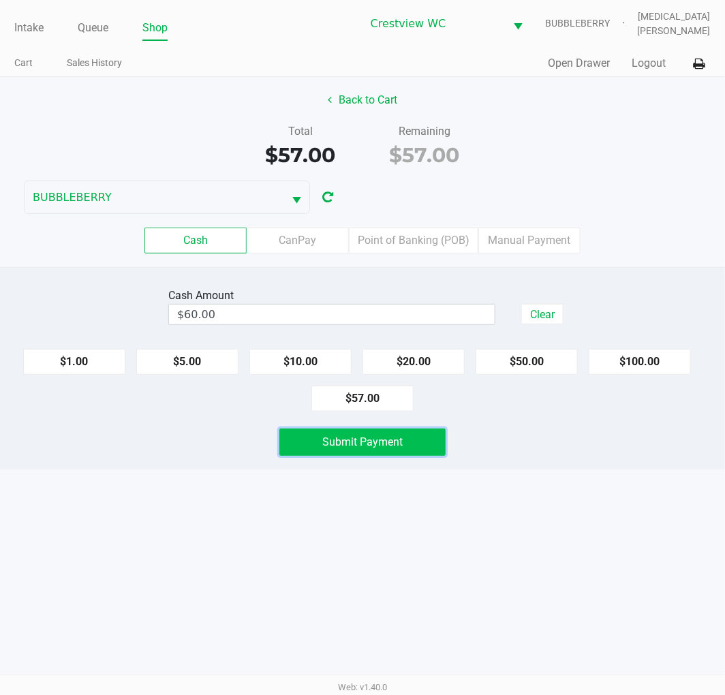
click at [401, 447] on span "Submit Payment" at bounding box center [362, 441] width 80 height 13
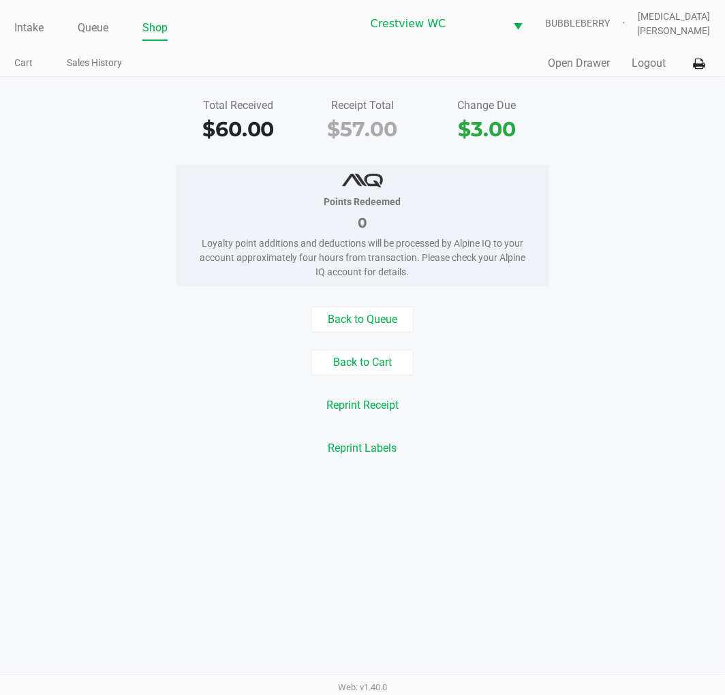
click at [22, 25] on link "Intake" at bounding box center [28, 27] width 29 height 19
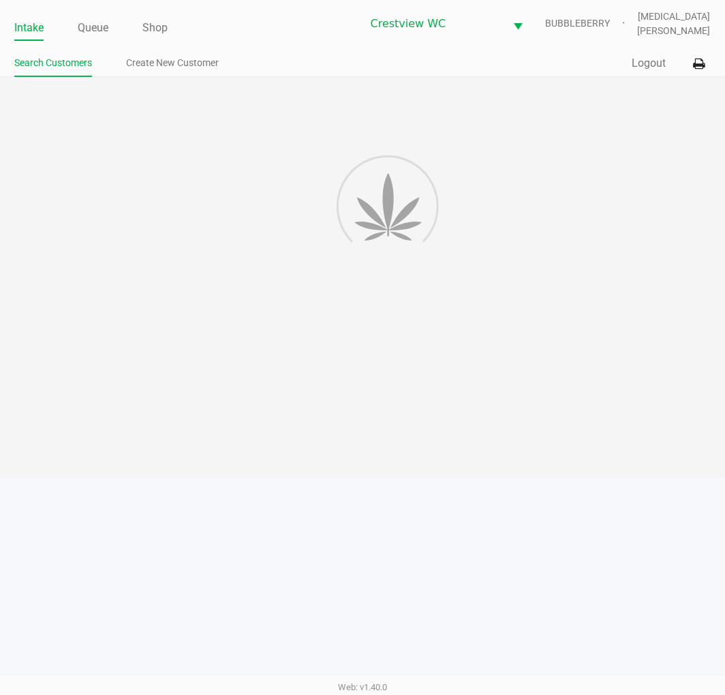
click at [253, 33] on ul "Intake Queue Shop" at bounding box center [187, 28] width 347 height 23
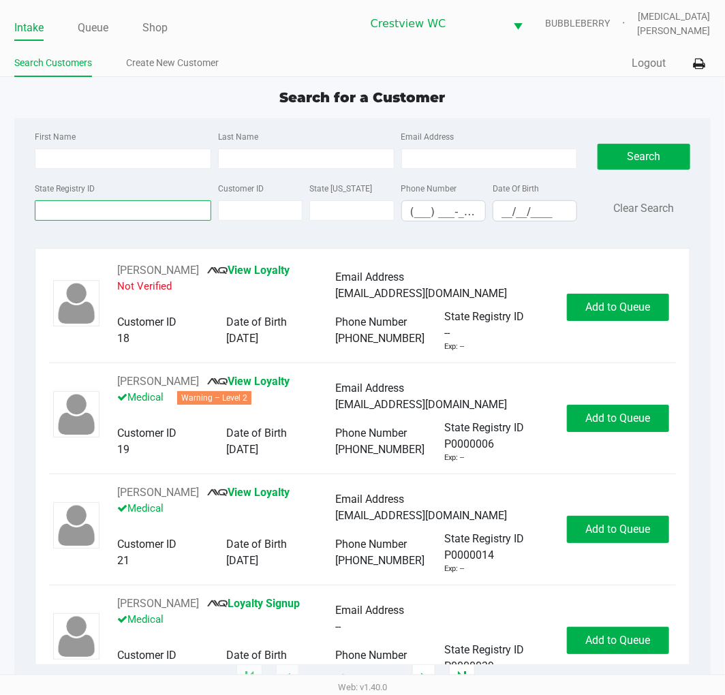
click at [111, 210] on input "State Registry ID" at bounding box center [123, 210] width 176 height 20
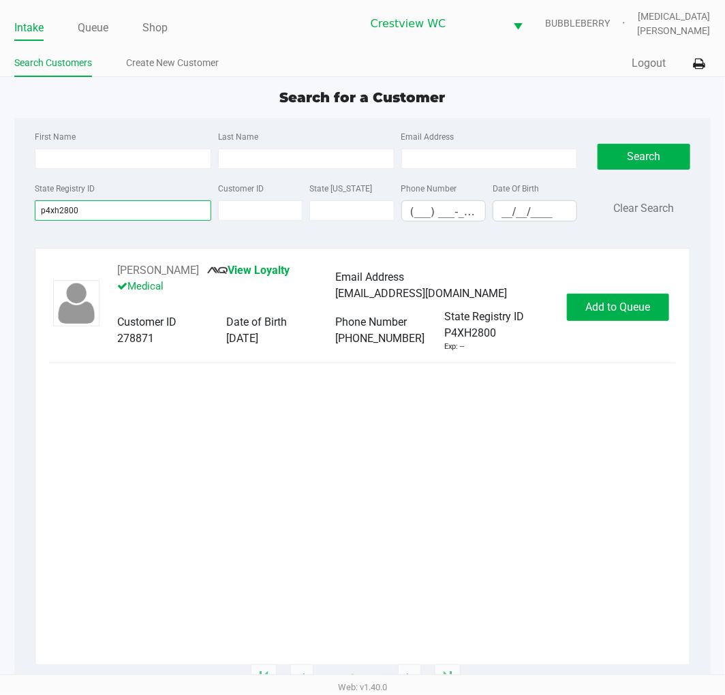
type input "p4xh2800"
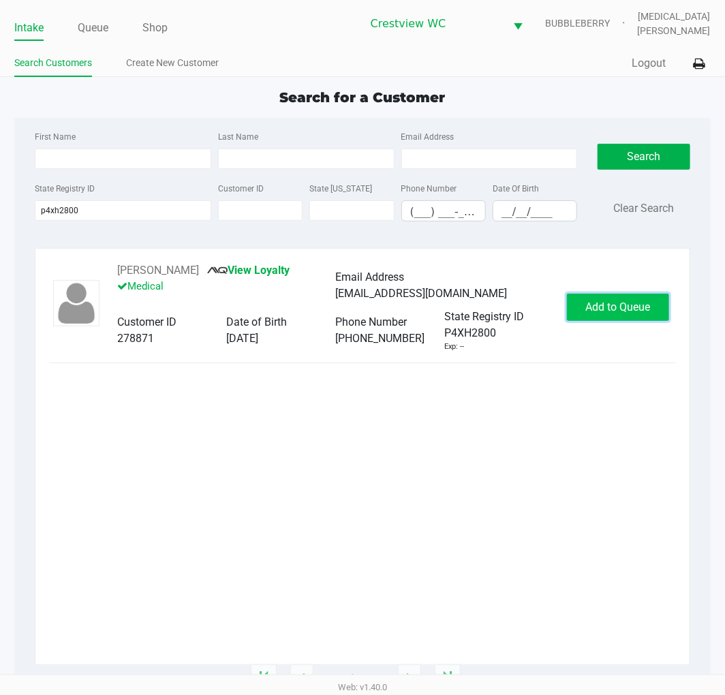
click at [615, 309] on span "Add to Queue" at bounding box center [617, 306] width 65 height 13
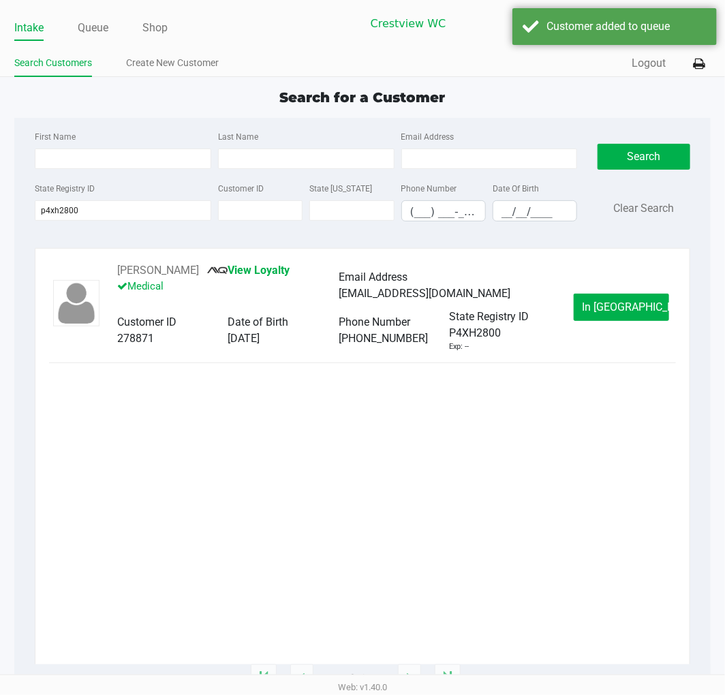
click at [617, 301] on span "In Queue" at bounding box center [640, 306] width 114 height 13
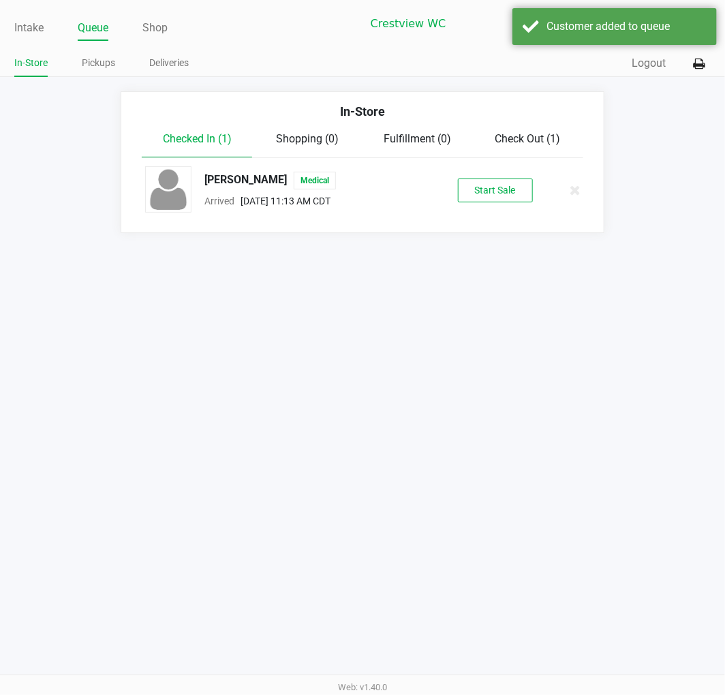
click at [512, 202] on button "Start Sale" at bounding box center [495, 191] width 75 height 24
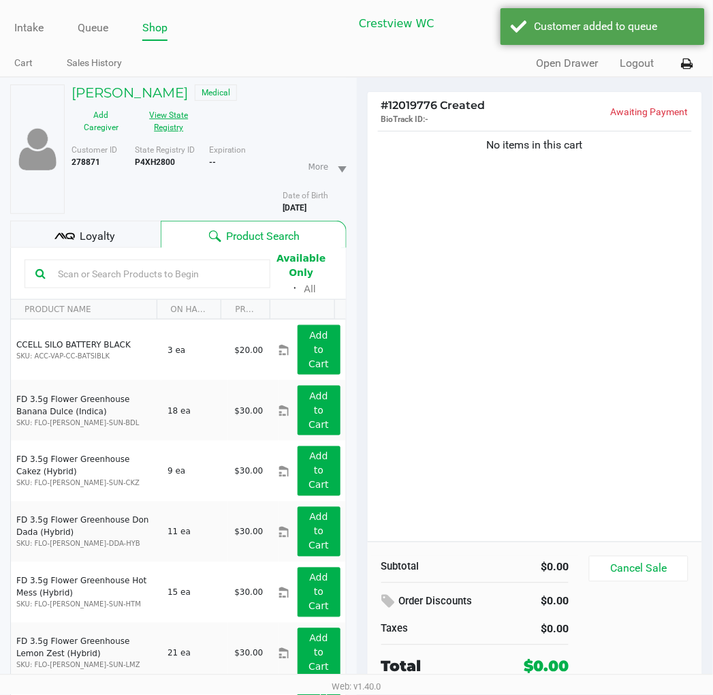
click at [177, 136] on button "View State Registry" at bounding box center [165, 121] width 68 height 34
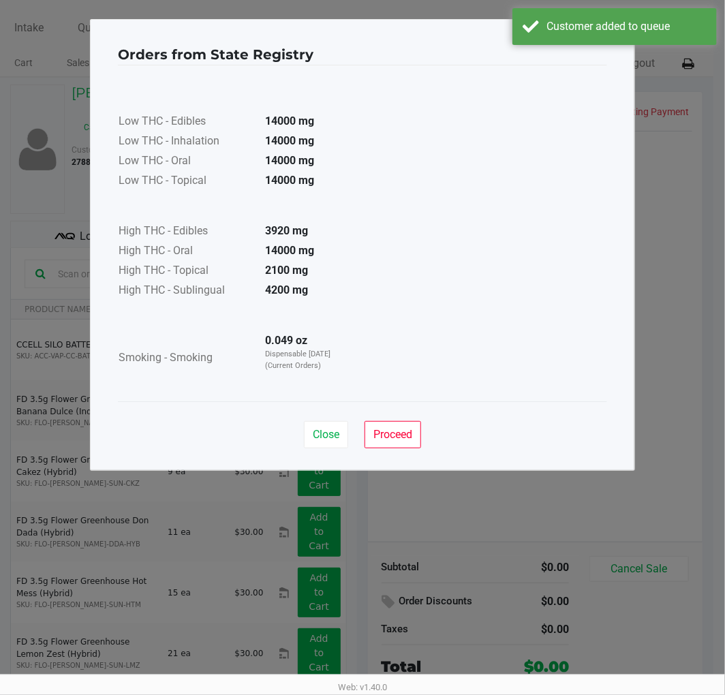
click at [322, 450] on div "Close Proceed" at bounding box center [362, 428] width 489 height 55
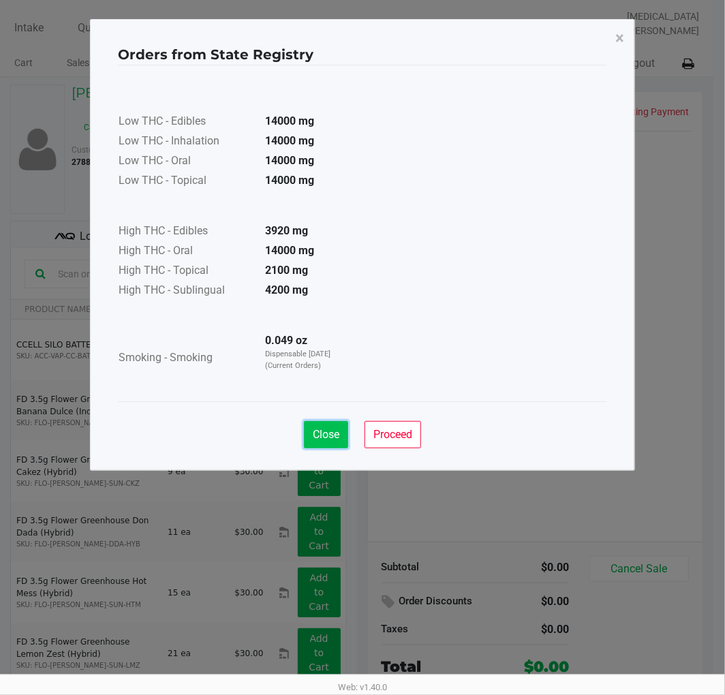
click at [329, 437] on span "Close" at bounding box center [326, 434] width 27 height 13
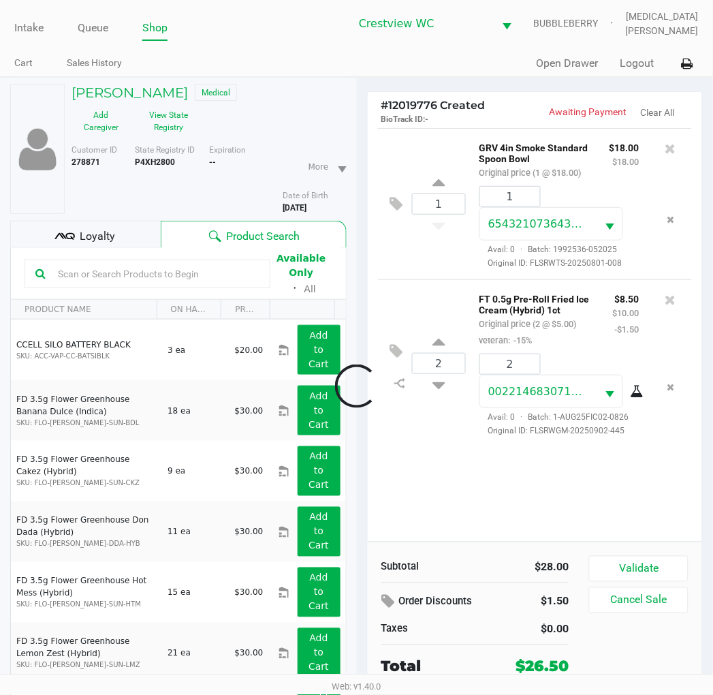
click at [89, 230] on div at bounding box center [356, 386] width 713 height 482
click at [95, 223] on div "Loyalty" at bounding box center [85, 234] width 151 height 27
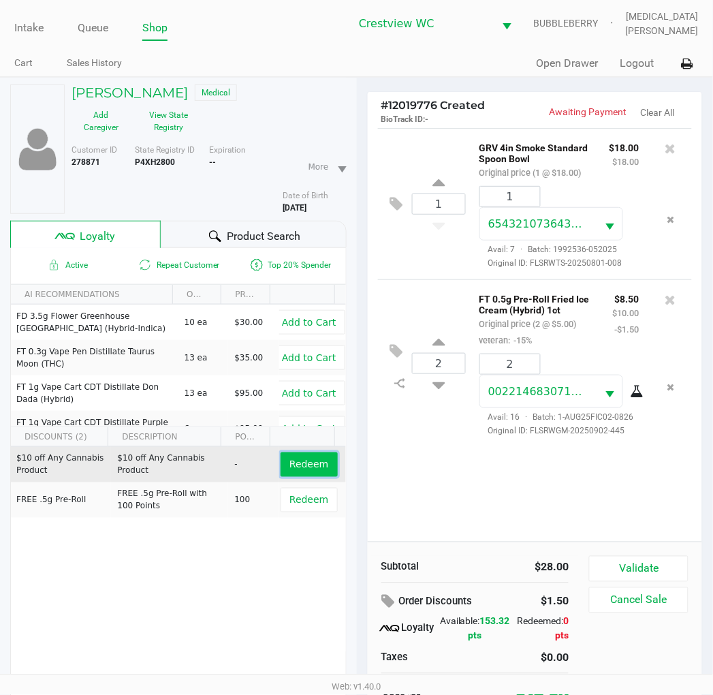
click at [307, 465] on span "Redeem" at bounding box center [309, 464] width 39 height 11
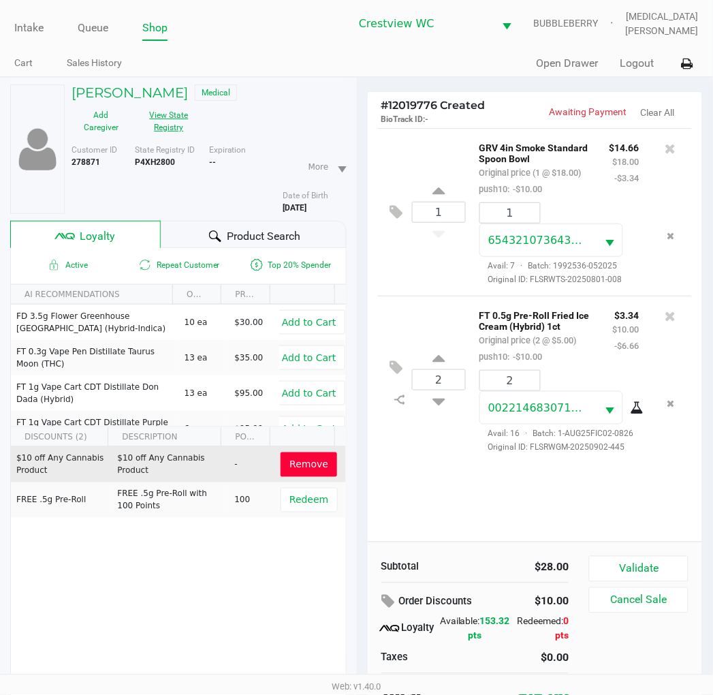
click at [186, 118] on button "View State Registry" at bounding box center [165, 121] width 68 height 34
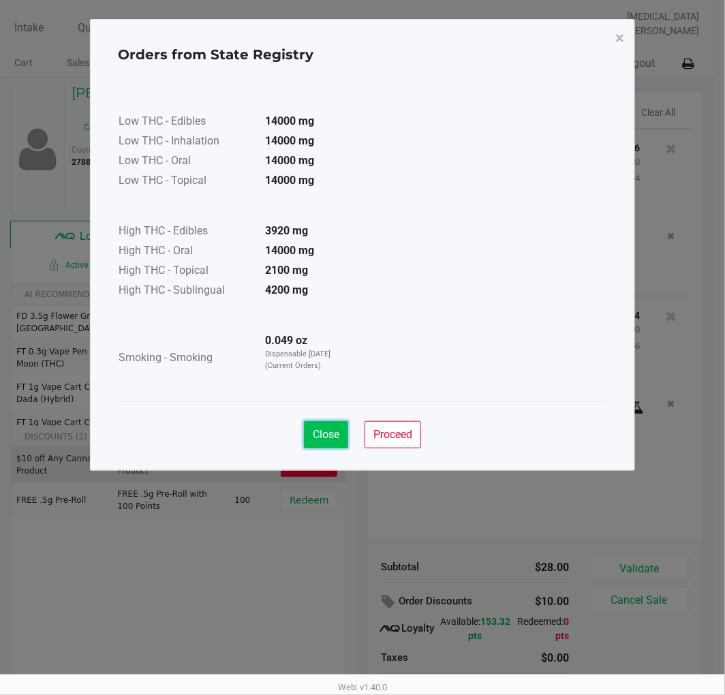
click at [341, 436] on button "Close" at bounding box center [326, 434] width 44 height 27
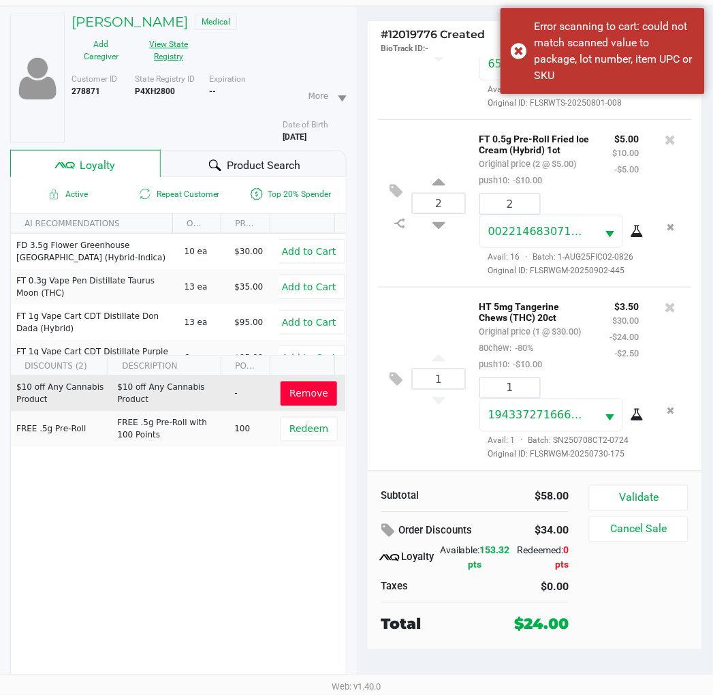
scroll to position [174, 0]
click at [636, 498] on button "Validate" at bounding box center [638, 498] width 99 height 26
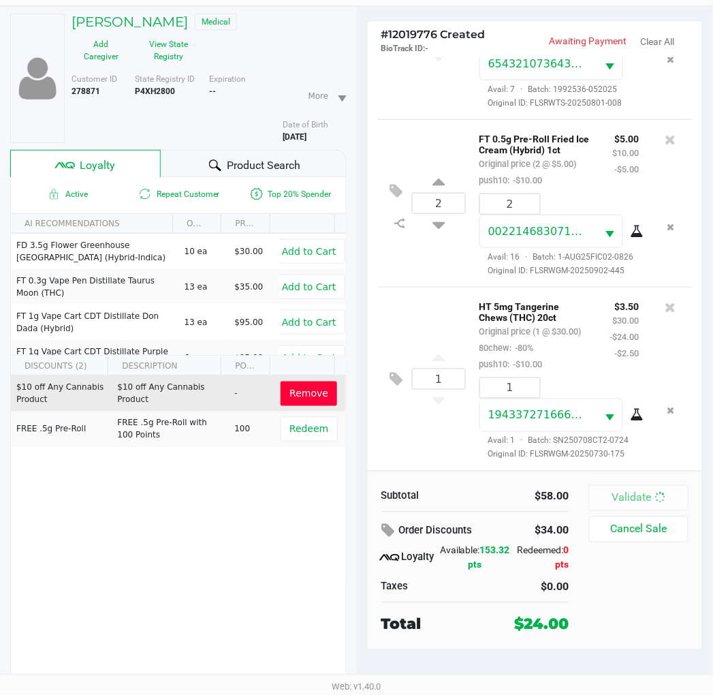
scroll to position [0, 0]
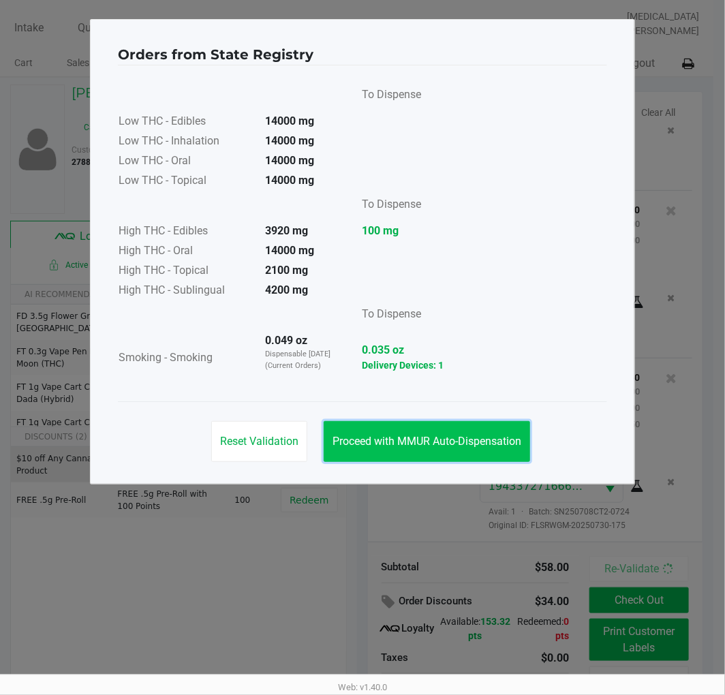
click at [448, 444] on span "Proceed with MMUR Auto-Dispensation" at bounding box center [426, 441] width 189 height 13
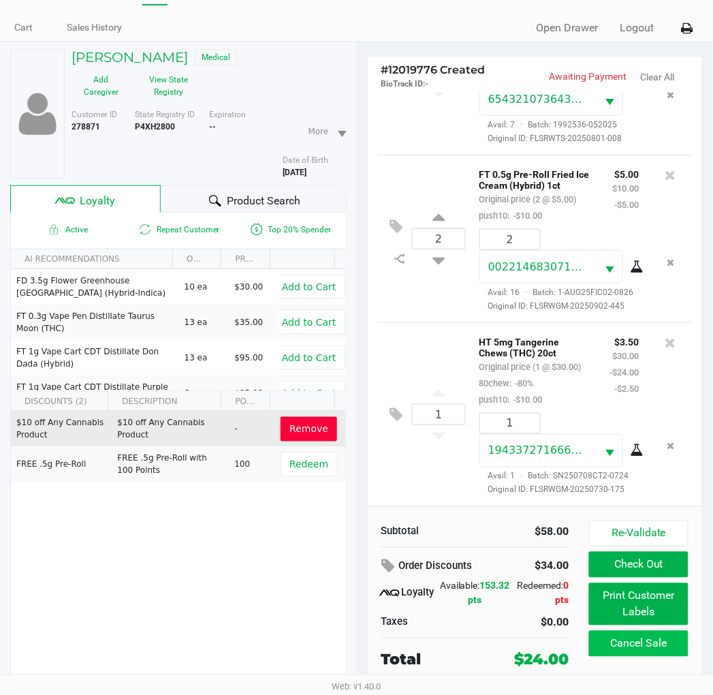
scroll to position [71, 0]
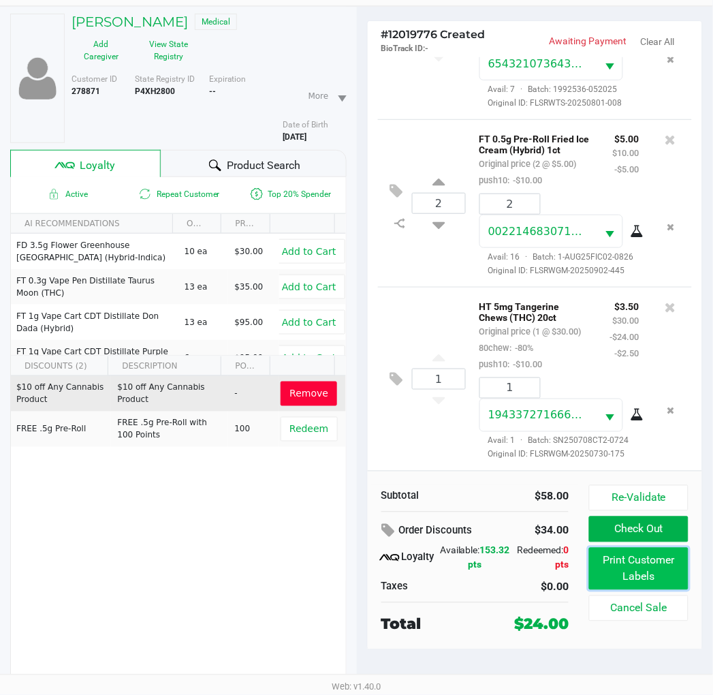
click at [632, 580] on button "Print Customer Labels" at bounding box center [638, 569] width 99 height 42
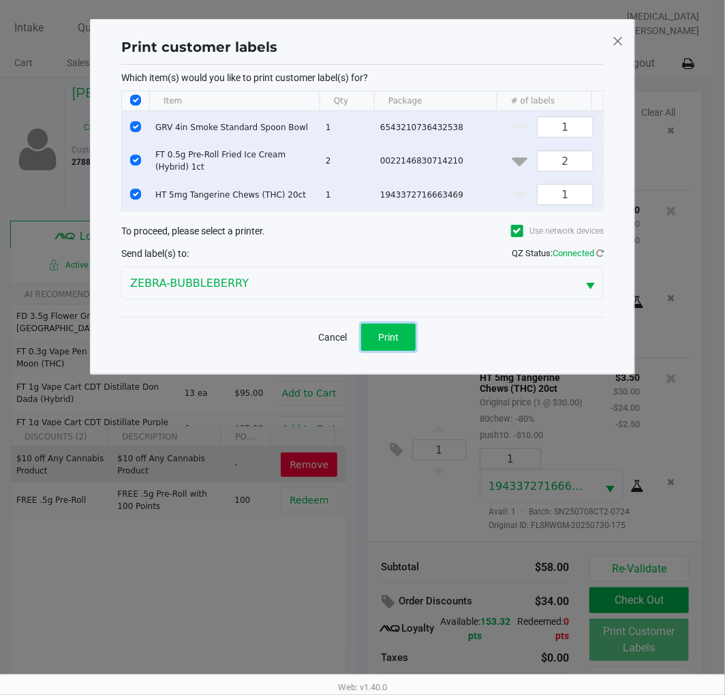
drag, startPoint x: 377, startPoint y: 359, endPoint x: 418, endPoint y: 365, distance: 40.7
click at [377, 351] on button "Print" at bounding box center [388, 337] width 55 height 27
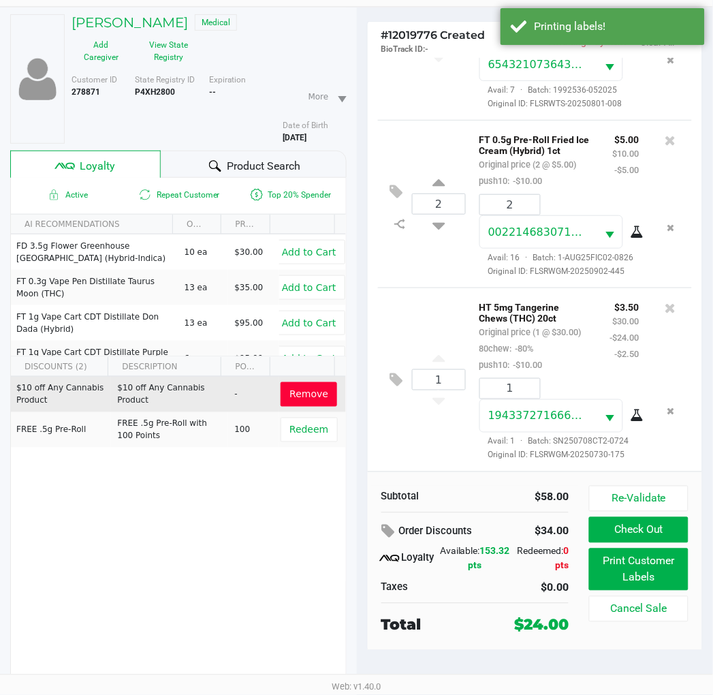
scroll to position [71, 0]
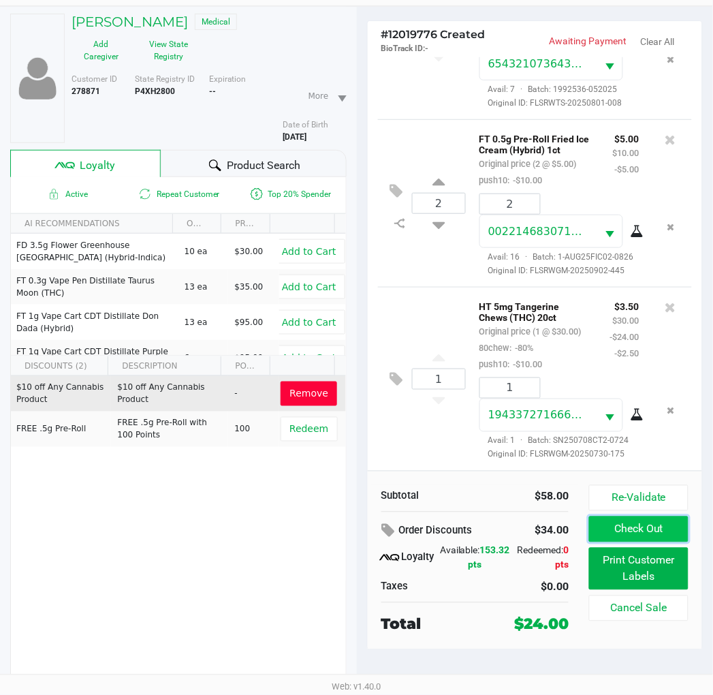
click at [650, 531] on button "Check Out" at bounding box center [638, 529] width 99 height 26
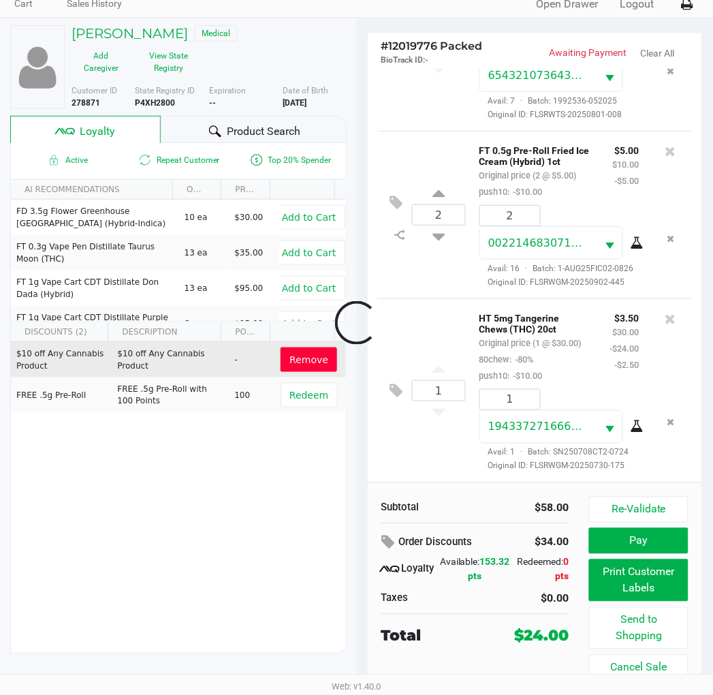
scroll to position [60, 0]
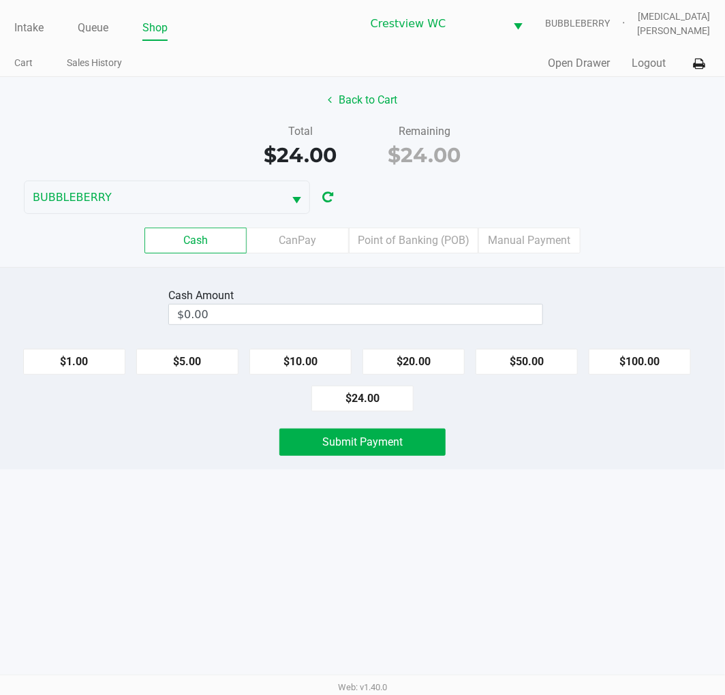
click at [418, 243] on label "Point of Banking (POB)" at bounding box center [413, 241] width 129 height 26
click at [0, 0] on 7 "Point of Banking (POB)" at bounding box center [0, 0] width 0 height 0
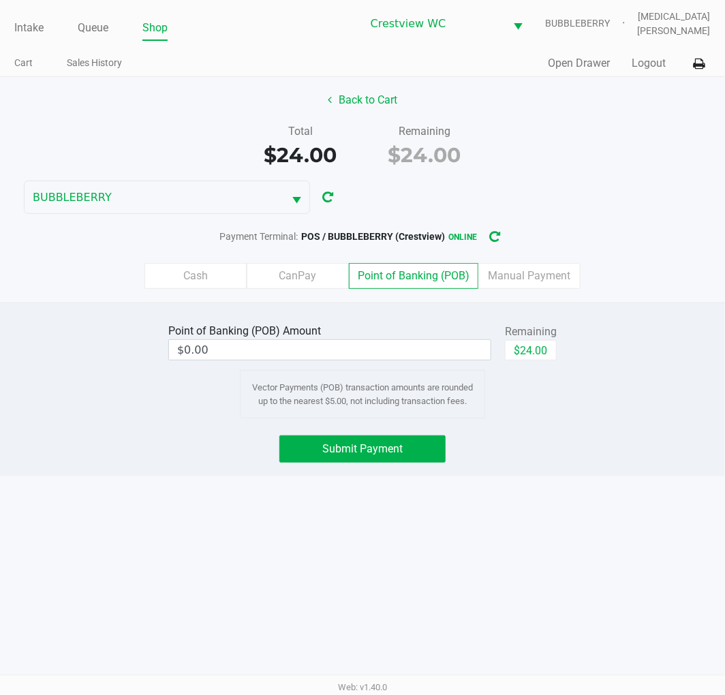
click at [538, 350] on button "$24.00" at bounding box center [531, 350] width 52 height 20
type input "$24.00"
click at [392, 447] on span "Submit Payment" at bounding box center [362, 448] width 80 height 13
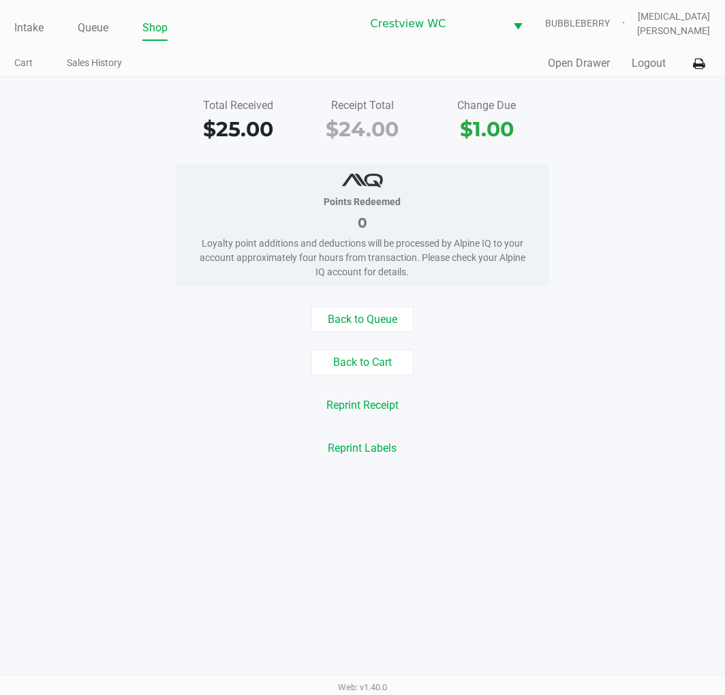
click at [22, 25] on link "Intake" at bounding box center [28, 27] width 29 height 19
click at [260, 28] on ul "Intake Queue Shop" at bounding box center [187, 28] width 347 height 23
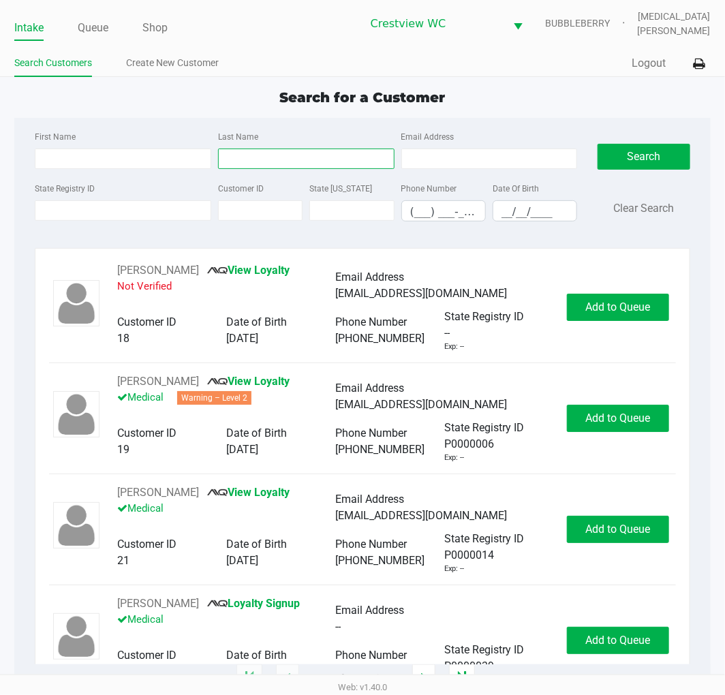
click at [288, 167] on input "Last Name" at bounding box center [306, 159] width 176 height 20
type input "cintron"
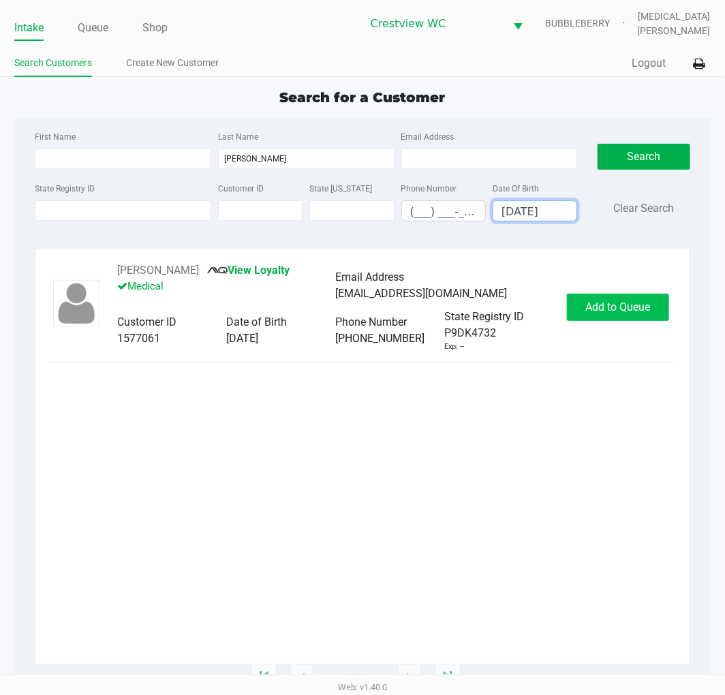
type input "04/27/1993"
click at [616, 300] on span "Add to Queue" at bounding box center [617, 306] width 65 height 13
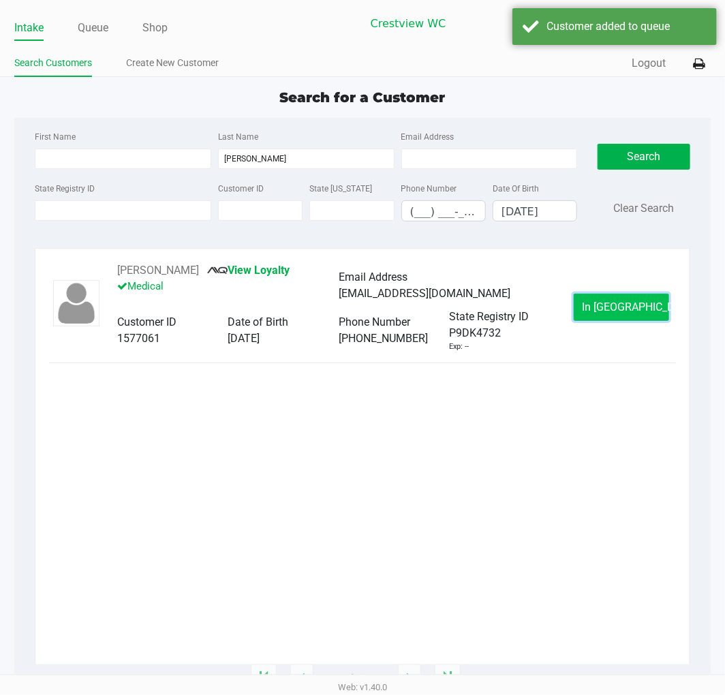
click at [606, 311] on span "In Queue" at bounding box center [640, 306] width 114 height 13
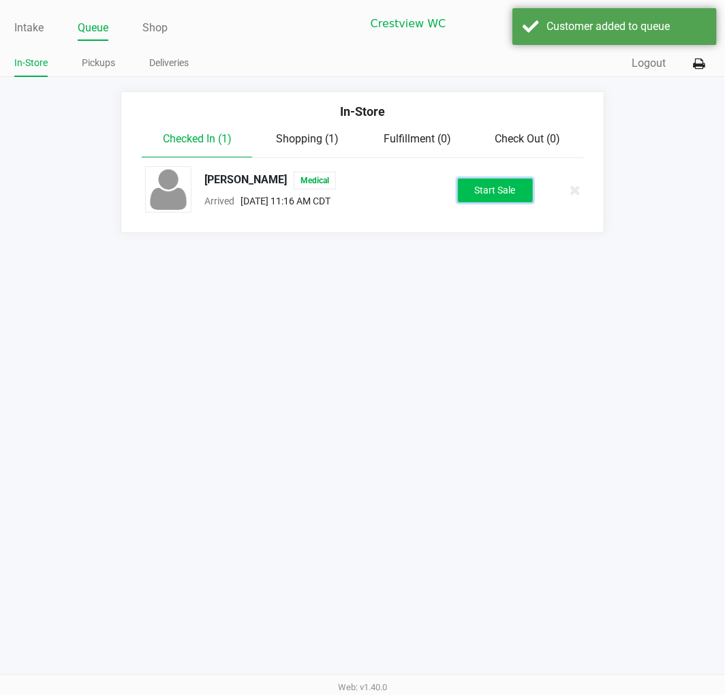
click at [468, 188] on button "Start Sale" at bounding box center [495, 191] width 75 height 24
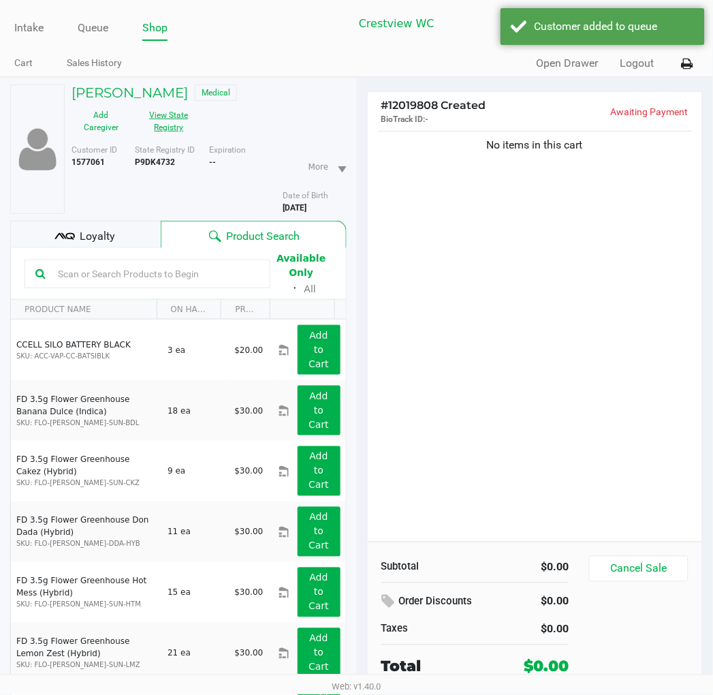
click at [170, 127] on button "View State Registry" at bounding box center [165, 121] width 68 height 34
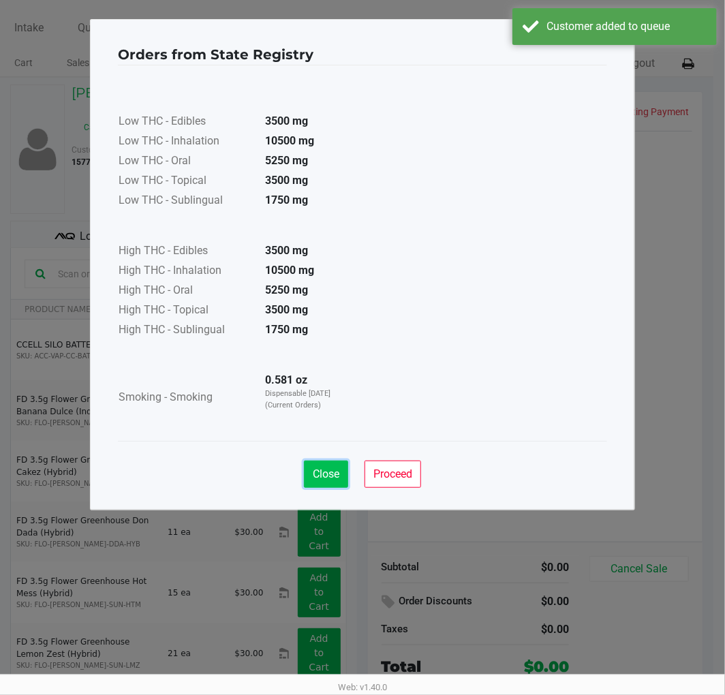
click at [330, 482] on button "Close" at bounding box center [326, 474] width 44 height 27
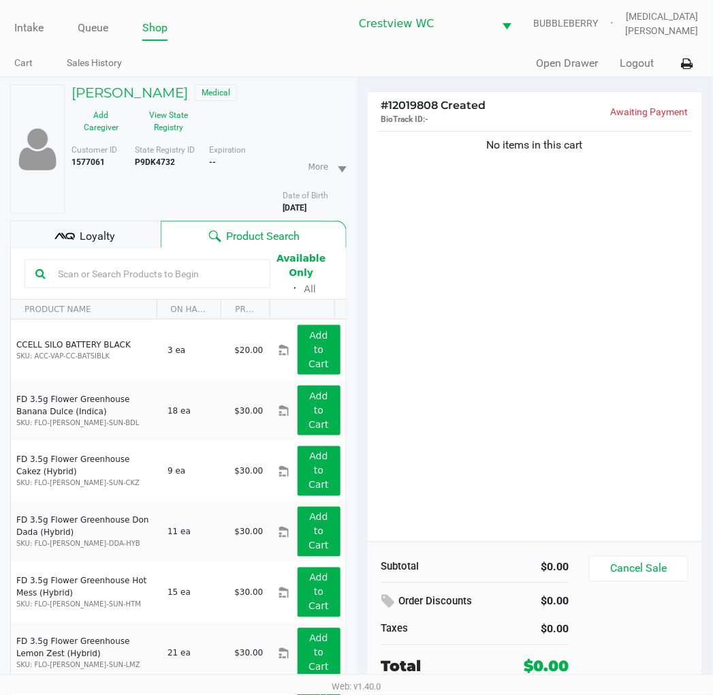
click at [80, 216] on div "Taela Cintron Medical Add Caregiver View State Registry Customer ID 1577061 Sta…" at bounding box center [178, 422] width 337 height 688
click at [80, 236] on span "Loyalty" at bounding box center [97, 236] width 35 height 16
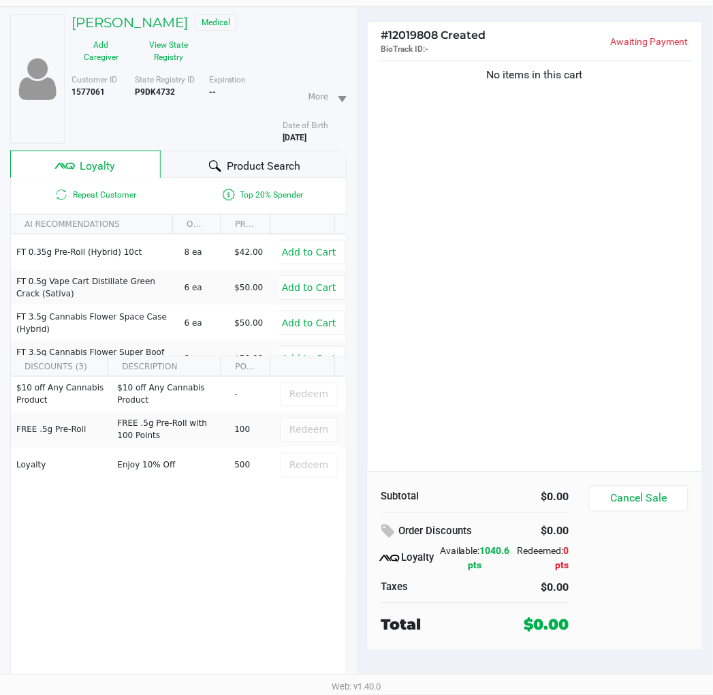
scroll to position [71, 0]
click at [512, 418] on div "No items in this cart" at bounding box center [535, 264] width 335 height 414
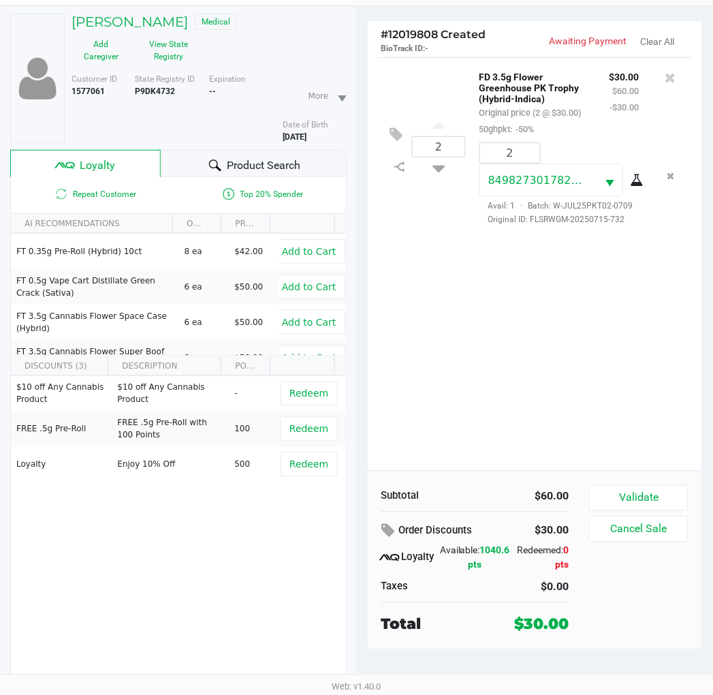
click at [293, 399] on span "Redeem" at bounding box center [309, 393] width 39 height 11
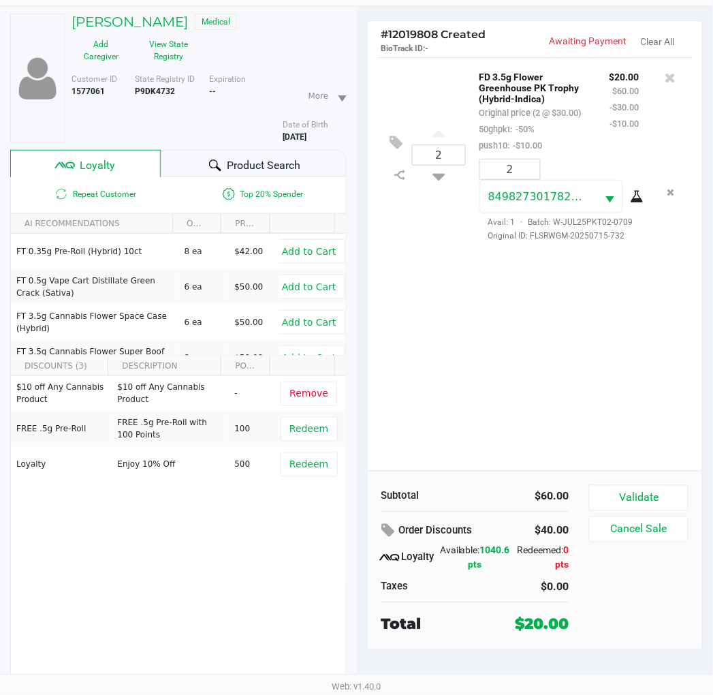
click at [646, 385] on div "2 FD 3.5g Flower Greenhouse PK Trophy (Hybrid-Indica) Original price (2 @ $30.0…" at bounding box center [535, 264] width 335 height 414
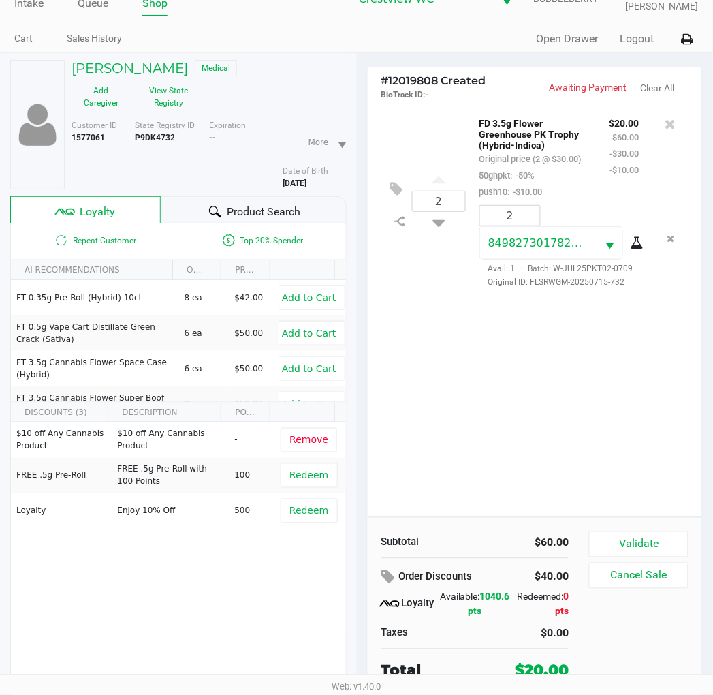
scroll to position [0, 0]
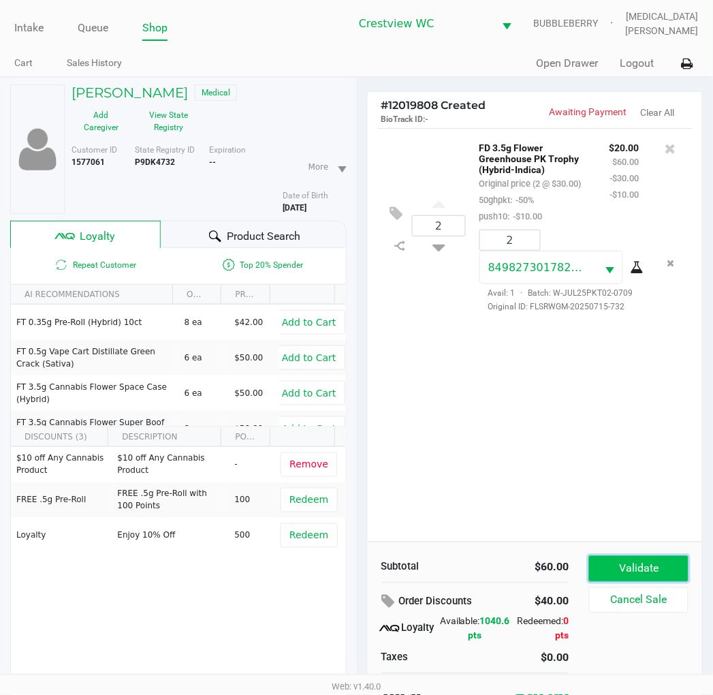
click at [625, 562] on button "Validate" at bounding box center [638, 569] width 99 height 26
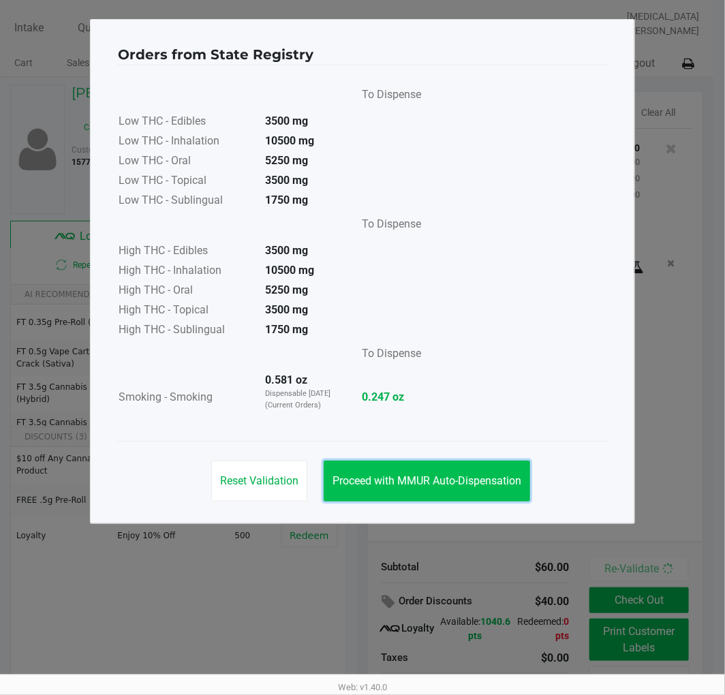
click at [450, 482] on span "Proceed with MMUR Auto-Dispensation" at bounding box center [426, 480] width 189 height 13
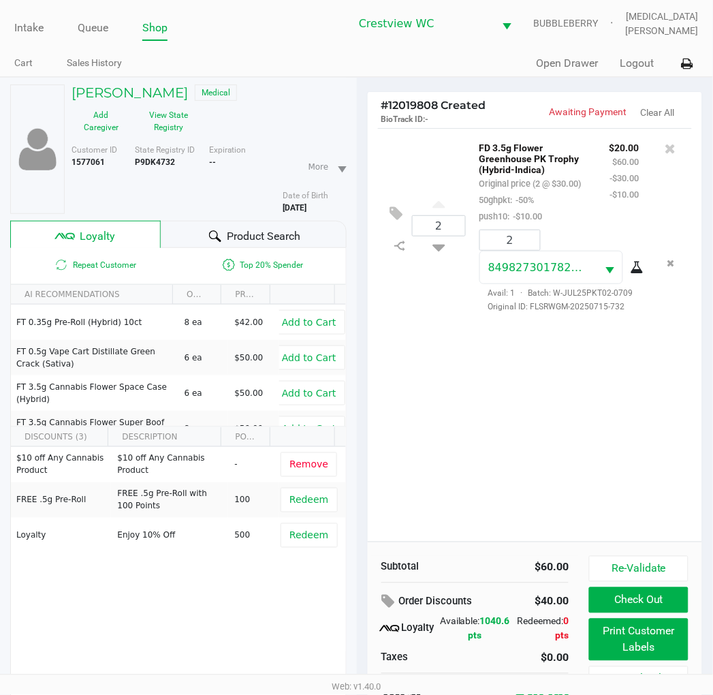
click at [510, 453] on span "Proceed with MMUR Auto-Dispensation" at bounding box center [421, 446] width 189 height 13
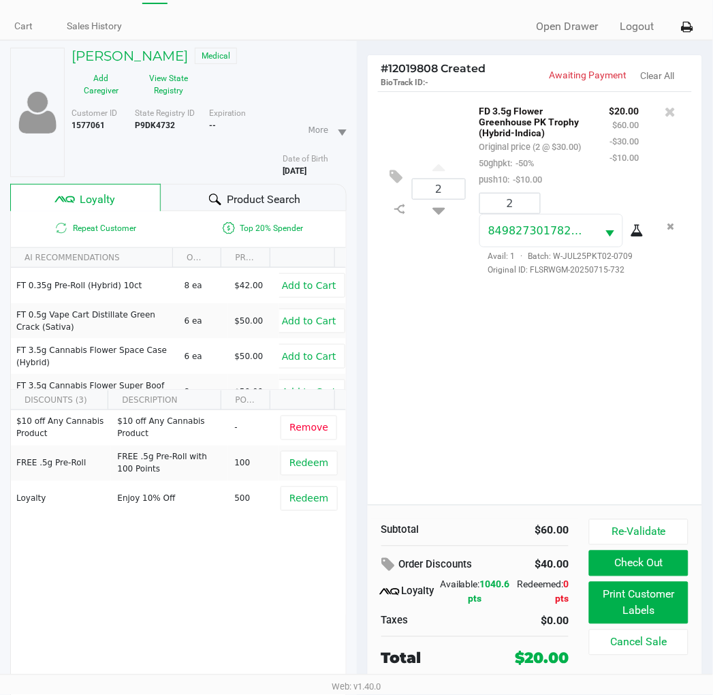
scroll to position [71, 0]
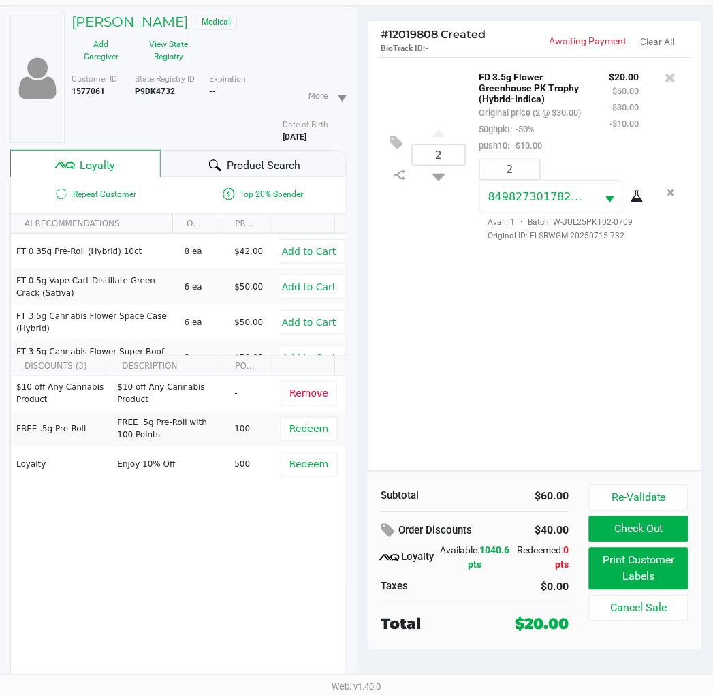
click at [547, 405] on div "2 FD 3.5g Flower Greenhouse PK Trophy (Hybrid-Indica) Original price (2 @ $30.0…" at bounding box center [535, 264] width 335 height 414
click at [169, 55] on button "View State Registry" at bounding box center [165, 50] width 68 height 34
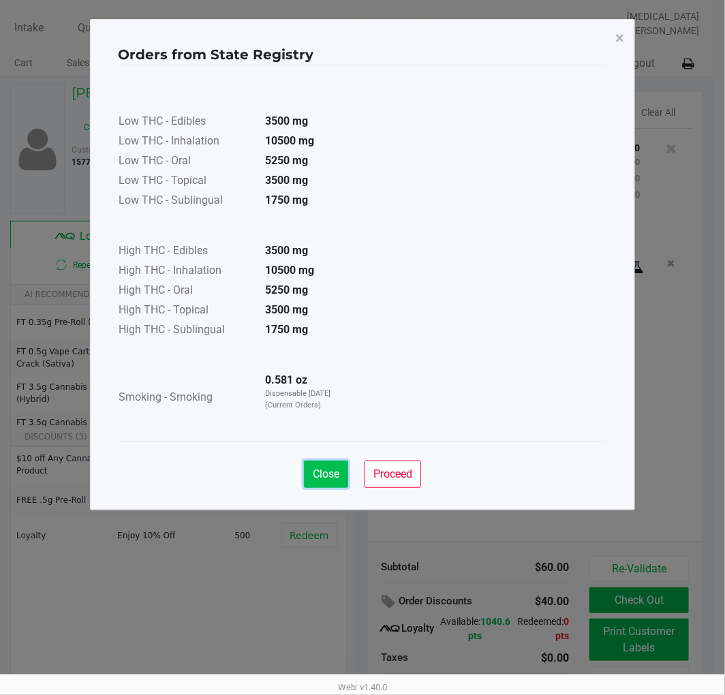
click at [330, 482] on button "Close" at bounding box center [326, 474] width 44 height 27
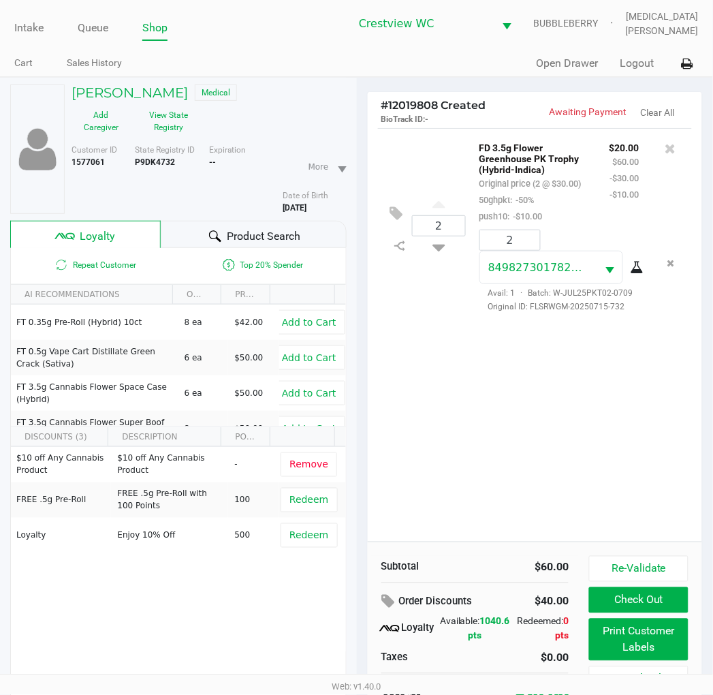
scroll to position [71, 0]
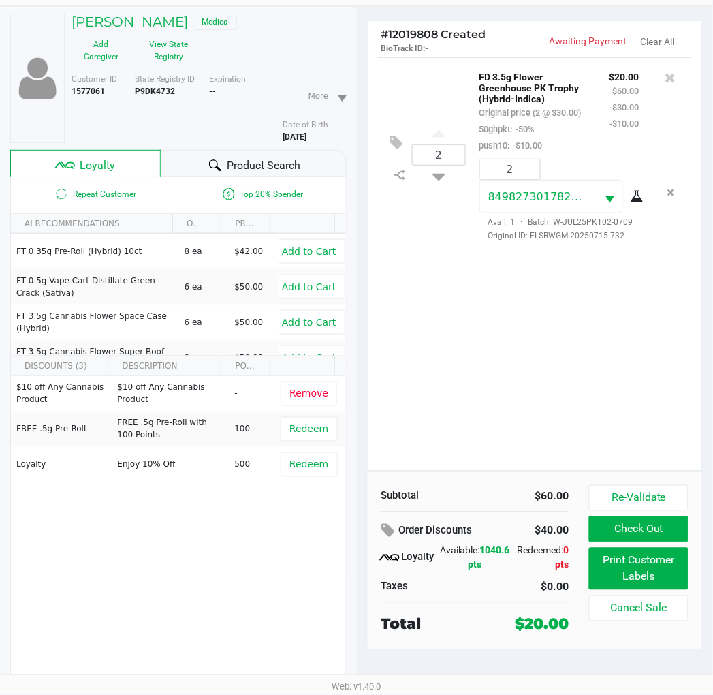
click at [642, 581] on button "Print Customer Labels" at bounding box center [638, 569] width 99 height 42
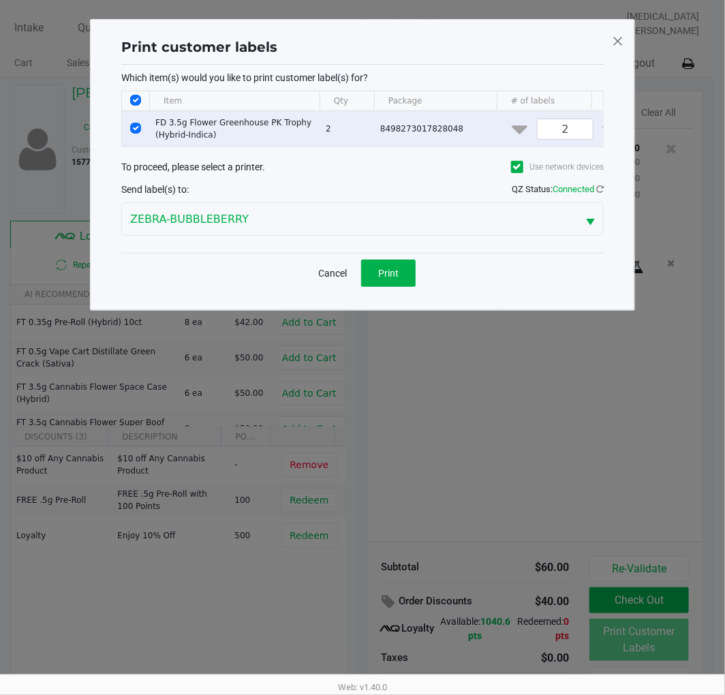
click at [383, 277] on span "Print" at bounding box center [388, 273] width 20 height 11
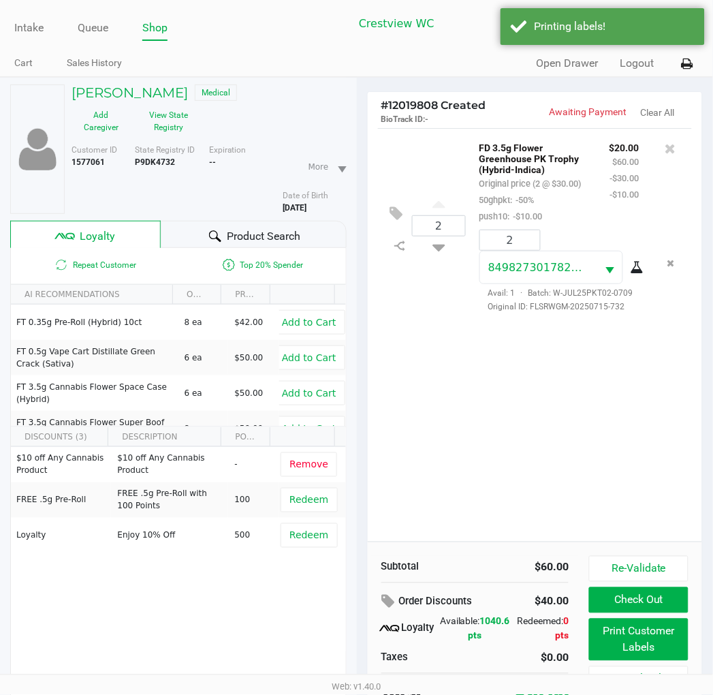
scroll to position [71, 0]
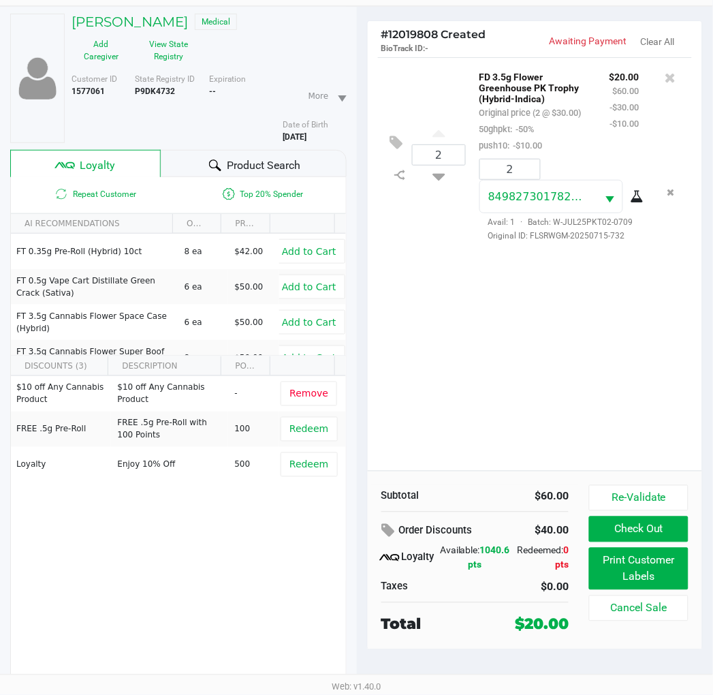
click at [519, 388] on div "2 FD 3.5g Flower Greenhouse PK Trophy (Hybrid-Indica) Original price (2 @ $30.0…" at bounding box center [535, 264] width 335 height 414
click at [665, 555] on button "Print Customer Labels" at bounding box center [638, 569] width 99 height 42
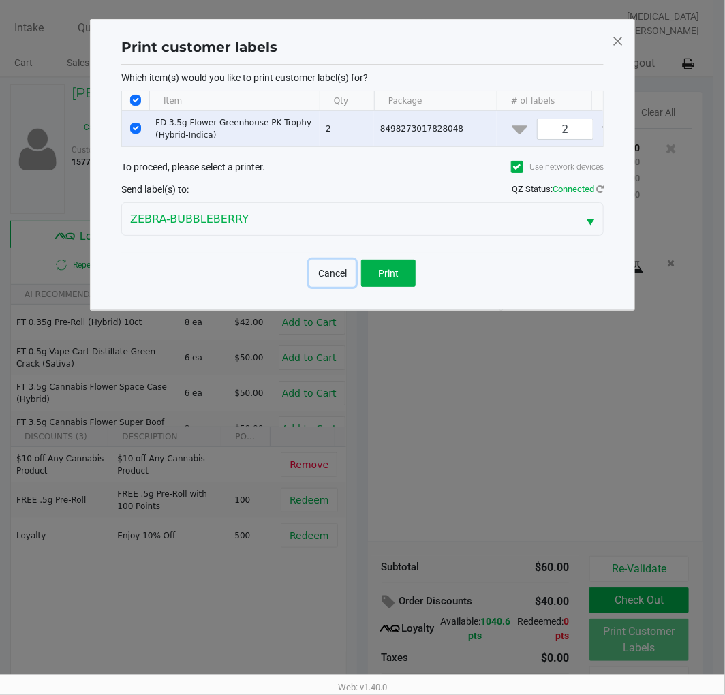
click at [313, 281] on button "Cancel" at bounding box center [332, 273] width 46 height 27
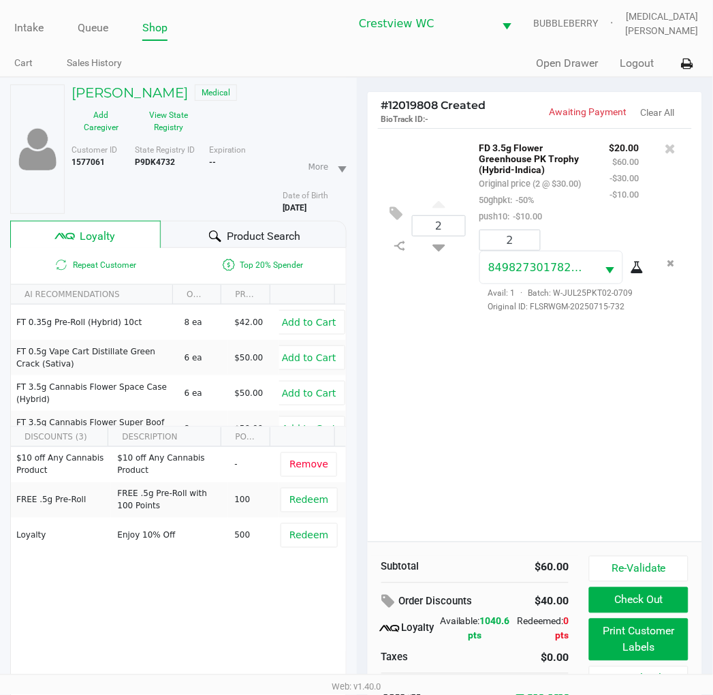
click at [661, 607] on button "Check Out" at bounding box center [638, 600] width 99 height 26
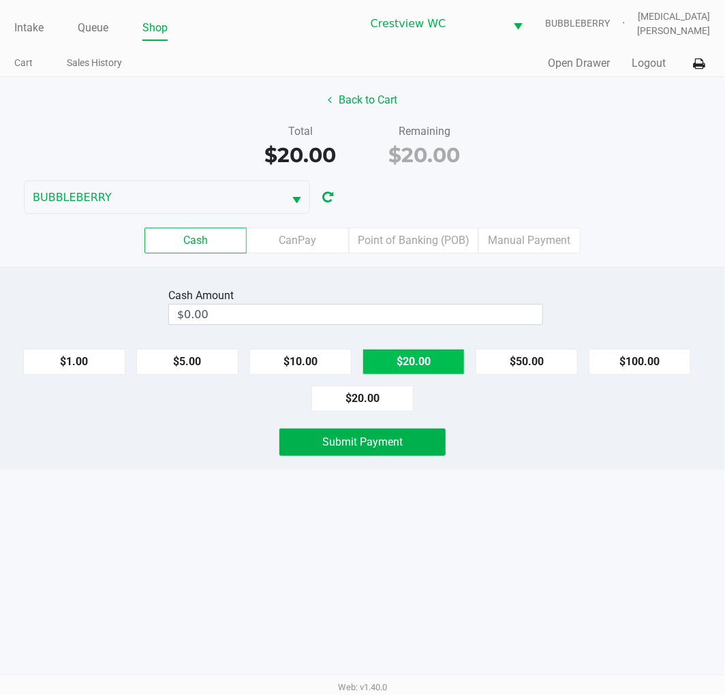
click at [429, 358] on button "$20.00" at bounding box center [413, 362] width 102 height 26
type input "$20.00"
click at [409, 441] on button "Submit Payment" at bounding box center [362, 442] width 166 height 27
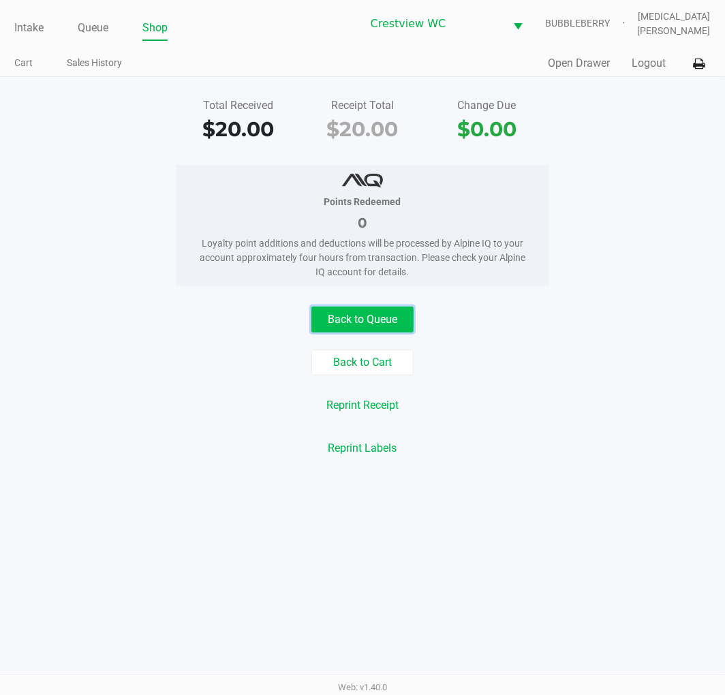
click at [351, 321] on button "Back to Queue" at bounding box center [362, 320] width 102 height 26
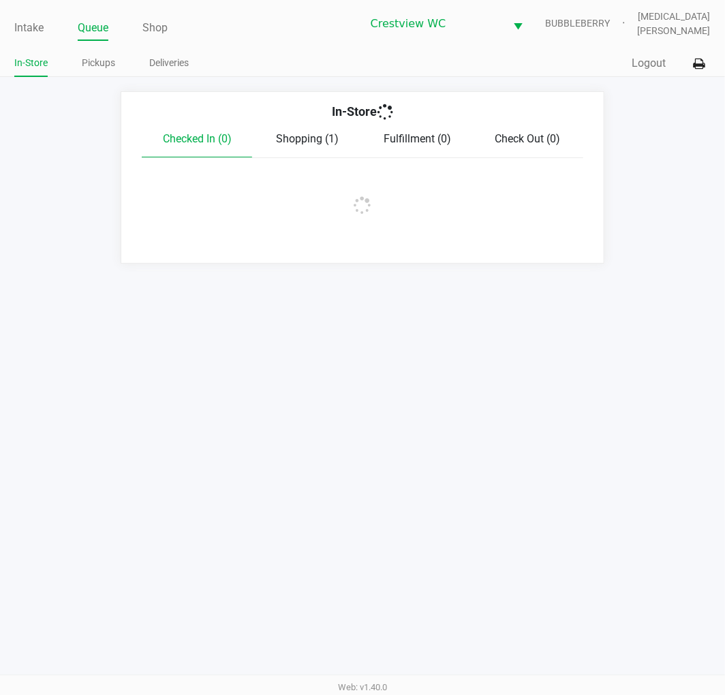
click at [28, 26] on link "Intake" at bounding box center [28, 27] width 29 height 19
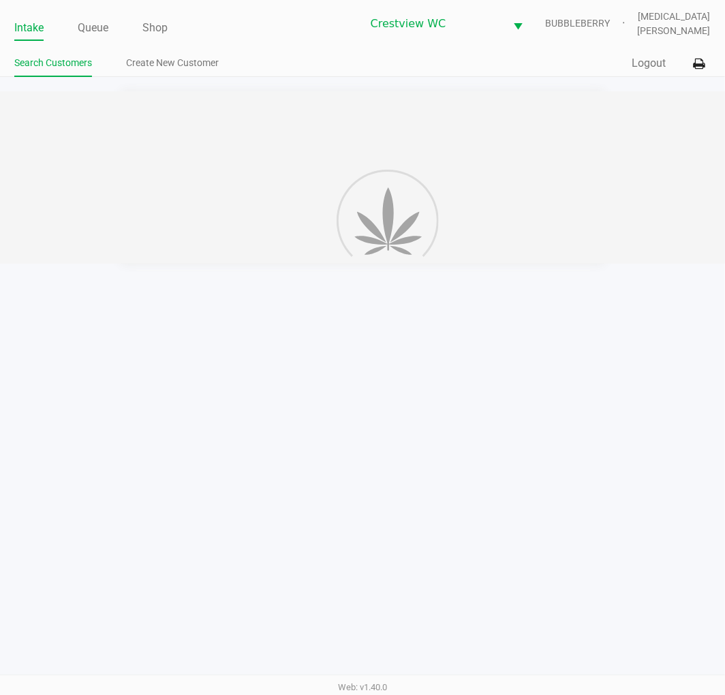
click at [275, 20] on ul "Intake Queue Shop" at bounding box center [187, 28] width 347 height 23
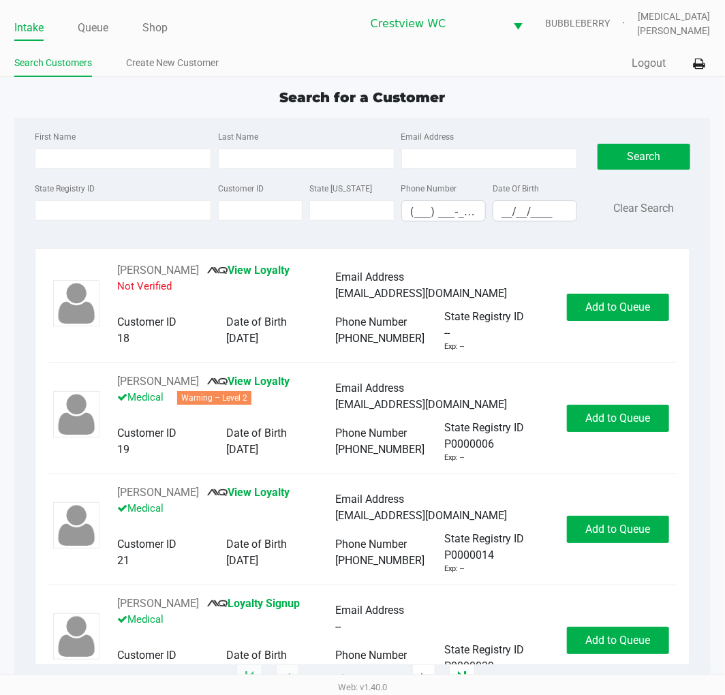
click at [90, 189] on label "State Registry ID" at bounding box center [65, 189] width 60 height 12
click at [90, 200] on input "State Registry ID" at bounding box center [123, 210] width 176 height 20
click at [104, 212] on input "State Registry ID" at bounding box center [123, 210] width 176 height 20
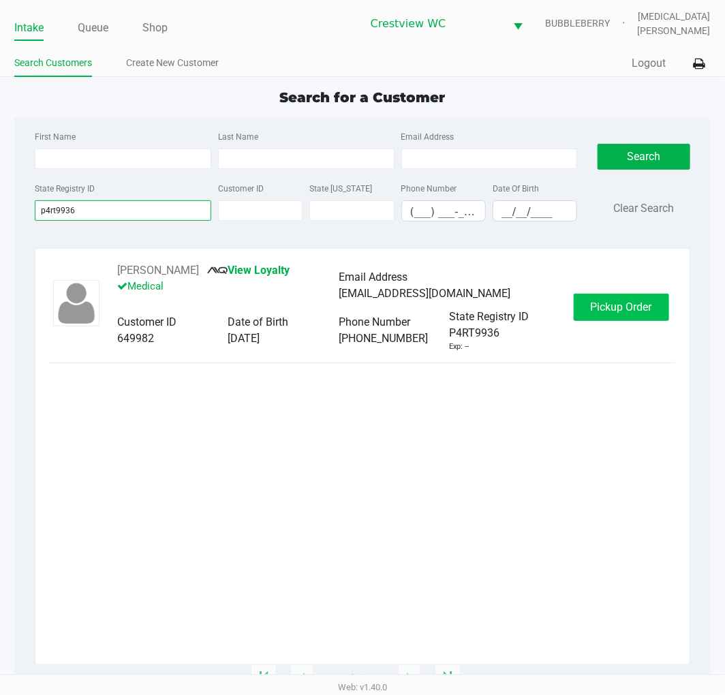
type input "p4rt9936"
click at [632, 310] on span "Pickup Order" at bounding box center [621, 306] width 61 height 13
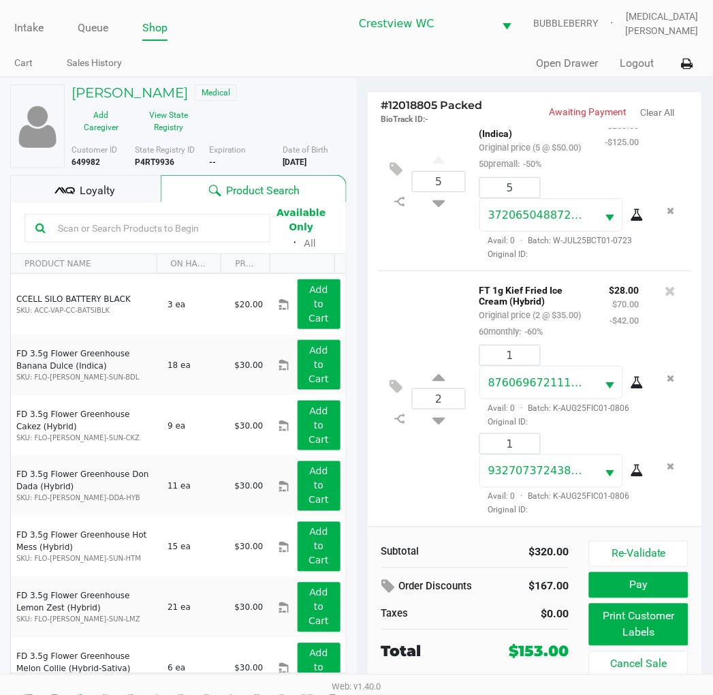
scroll to position [78, 0]
click at [117, 191] on div "Loyalty" at bounding box center [85, 188] width 151 height 27
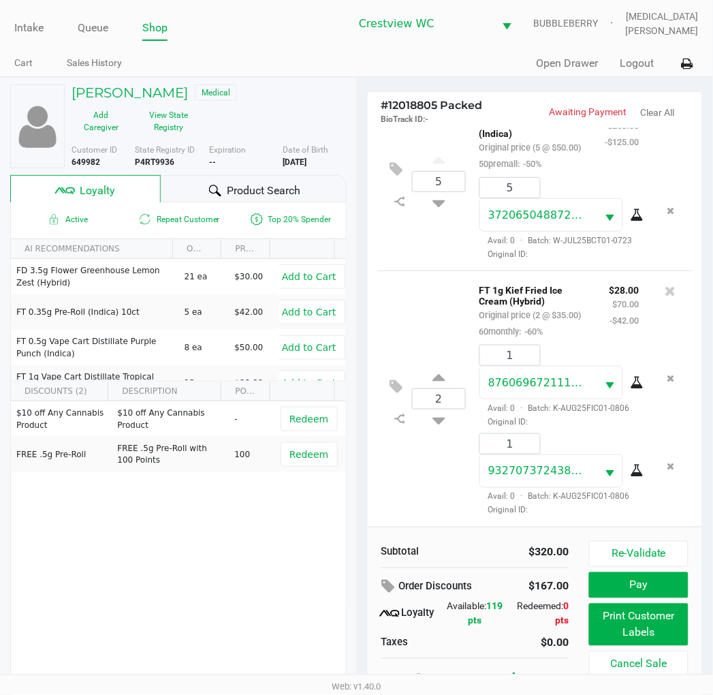
scroll to position [25, 0]
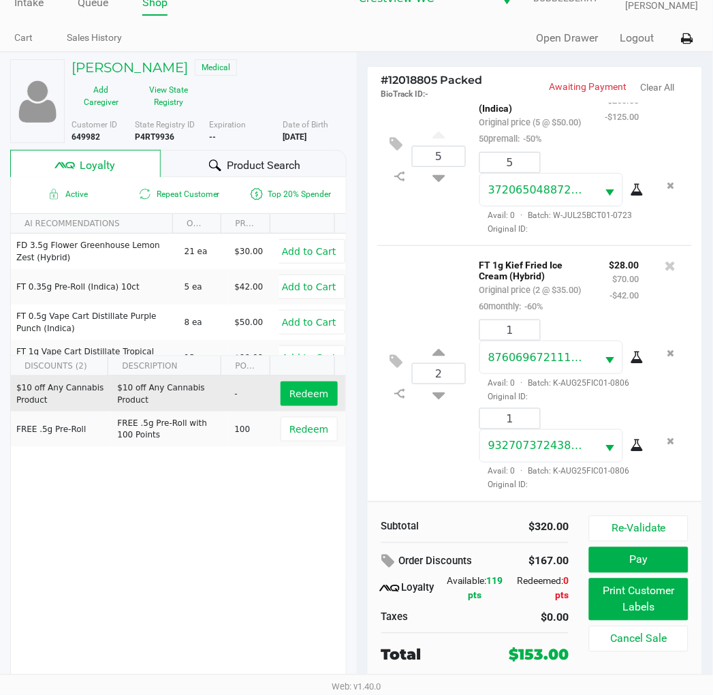
click at [302, 391] on span "Redeem" at bounding box center [309, 393] width 39 height 11
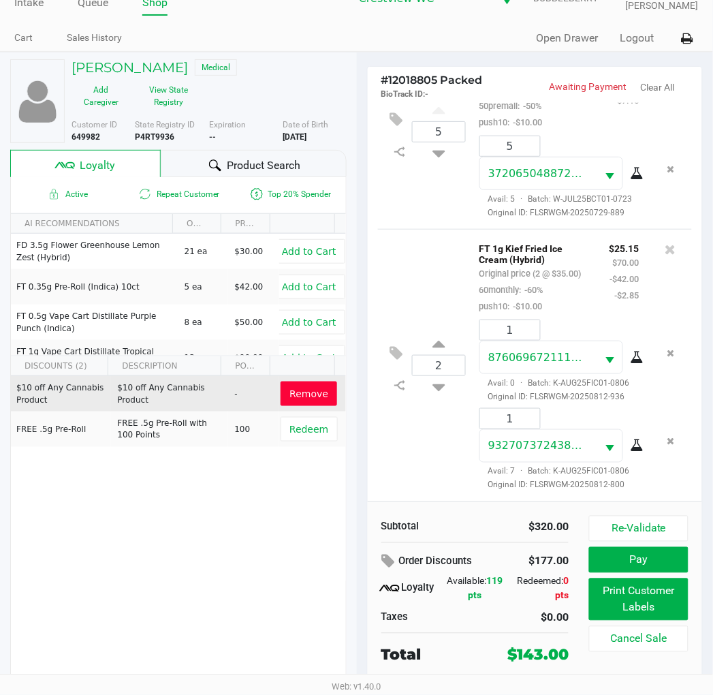
scroll to position [153, 0]
click at [643, 521] on button "Re-Validate" at bounding box center [638, 529] width 99 height 26
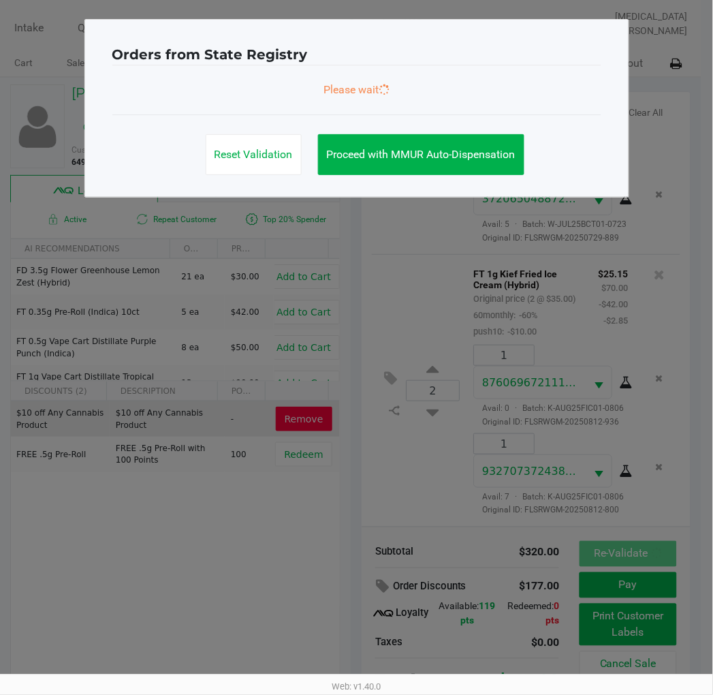
scroll to position [0, 0]
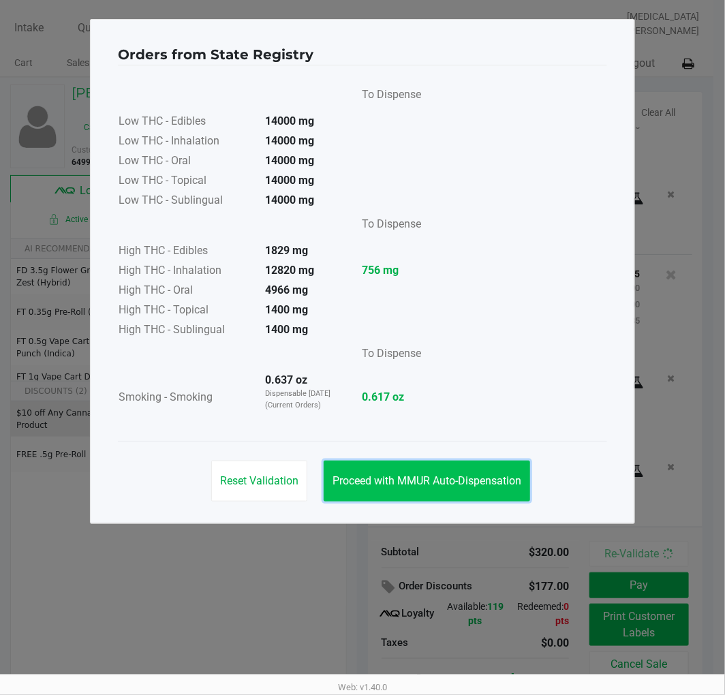
click at [418, 482] on span "Proceed with MMUR Auto-Dispensation" at bounding box center [426, 480] width 189 height 13
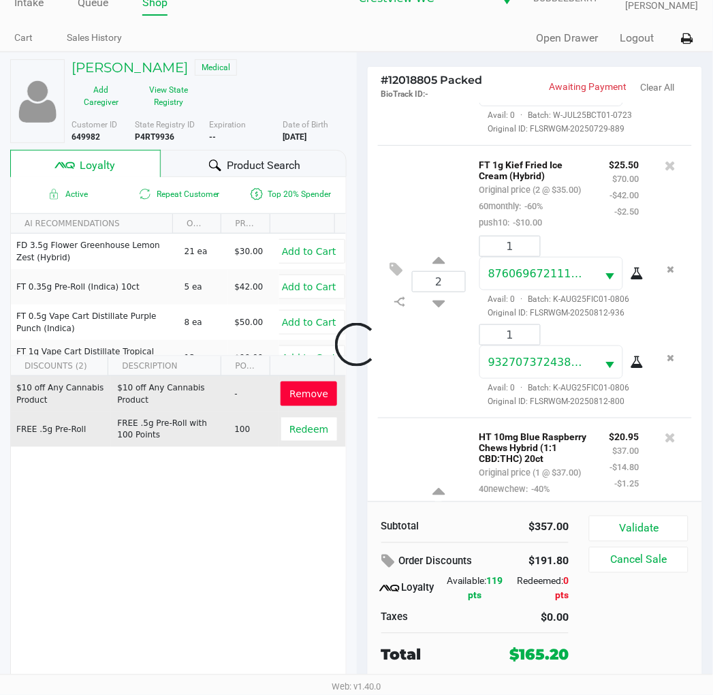
scroll to position [373, 0]
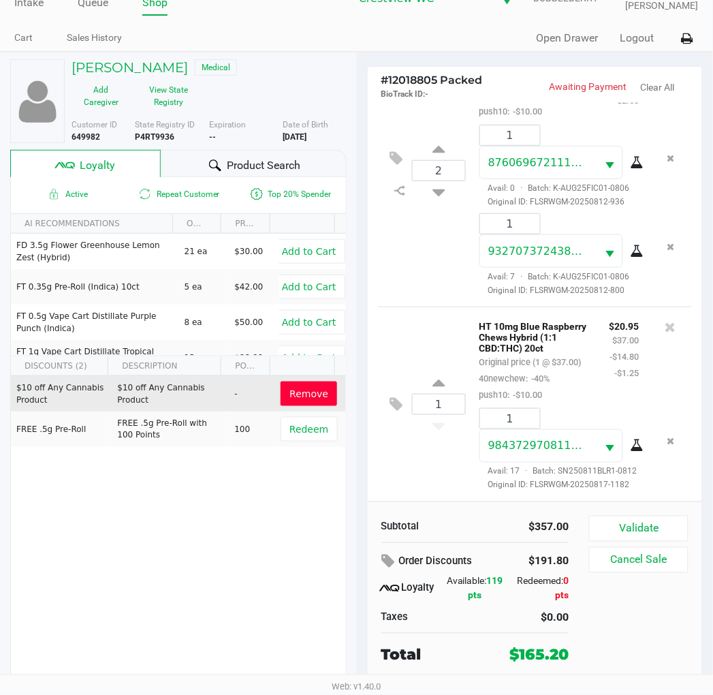
click at [414, 476] on div "1 HT 10mg Blue Raspberry Chews Hybrid (1:1 CBD:THC) 20ct Original price (1 @ $3…" at bounding box center [535, 404] width 315 height 195
click at [397, 401] on icon at bounding box center [396, 405] width 13 height 16
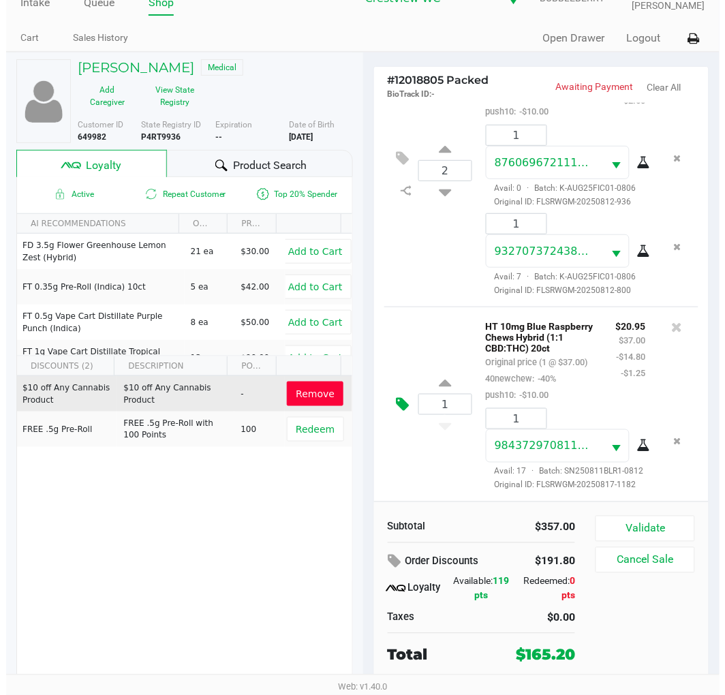
scroll to position [0, 0]
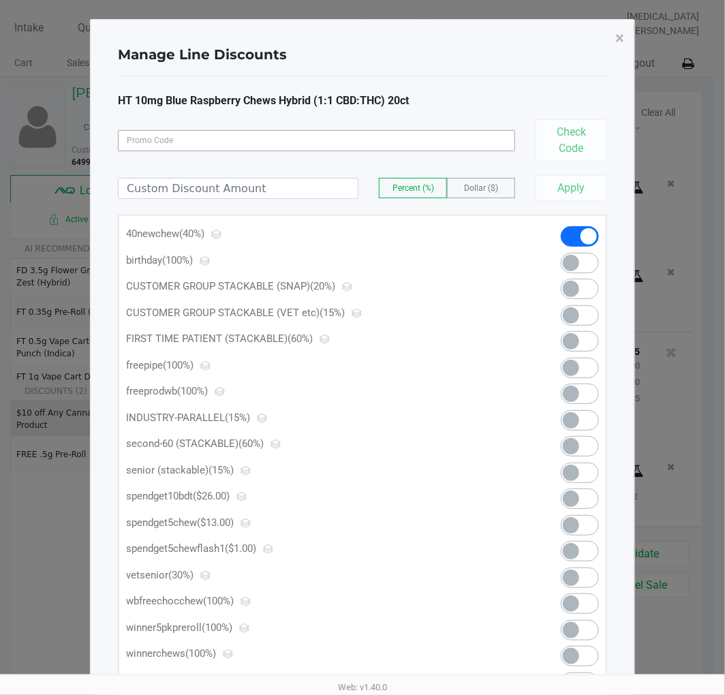
click at [294, 144] on input at bounding box center [316, 140] width 397 height 21
click at [288, 185] on input at bounding box center [238, 189] width 239 height 20
type input "15.95"
click at [491, 191] on span "Dollar ($)" at bounding box center [481, 188] width 34 height 10
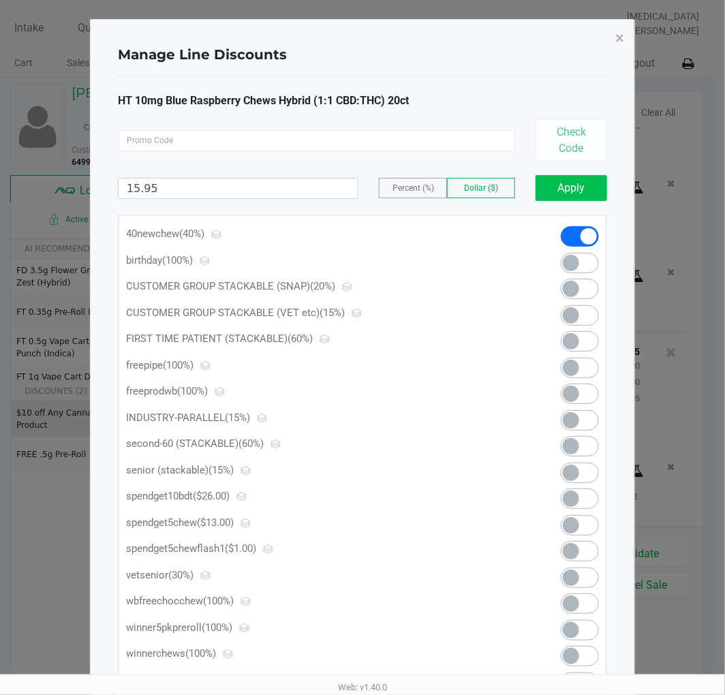
click at [586, 201] on button "Apply" at bounding box center [572, 188] width 72 height 26
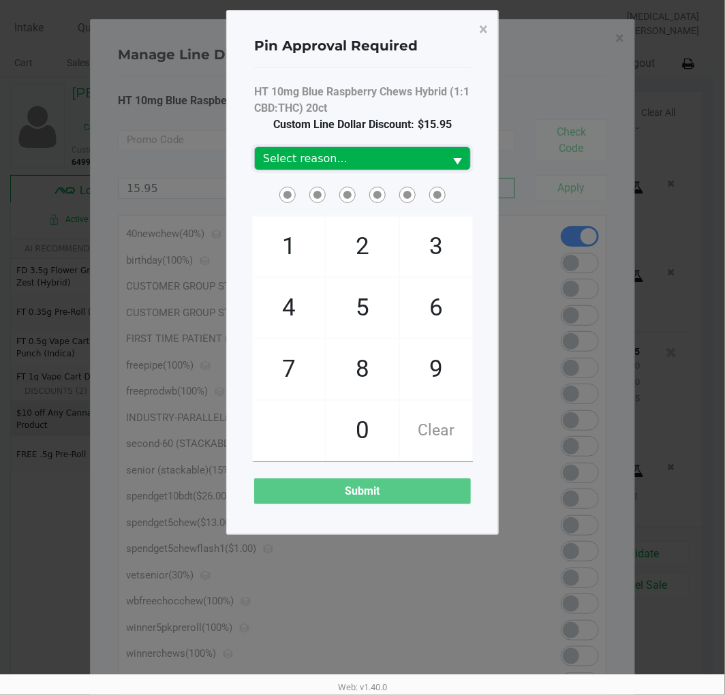
click at [389, 154] on span "Select reason..." at bounding box center [349, 159] width 173 height 16
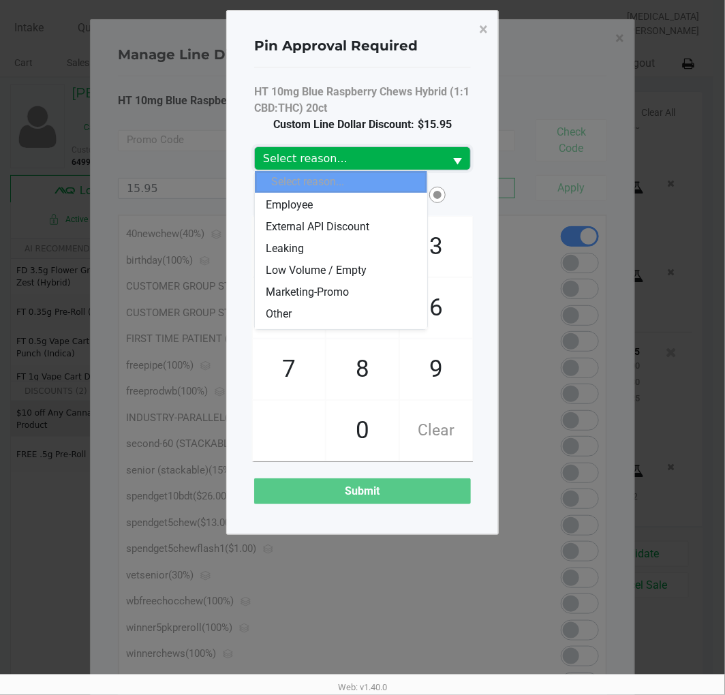
scroll to position [91, 0]
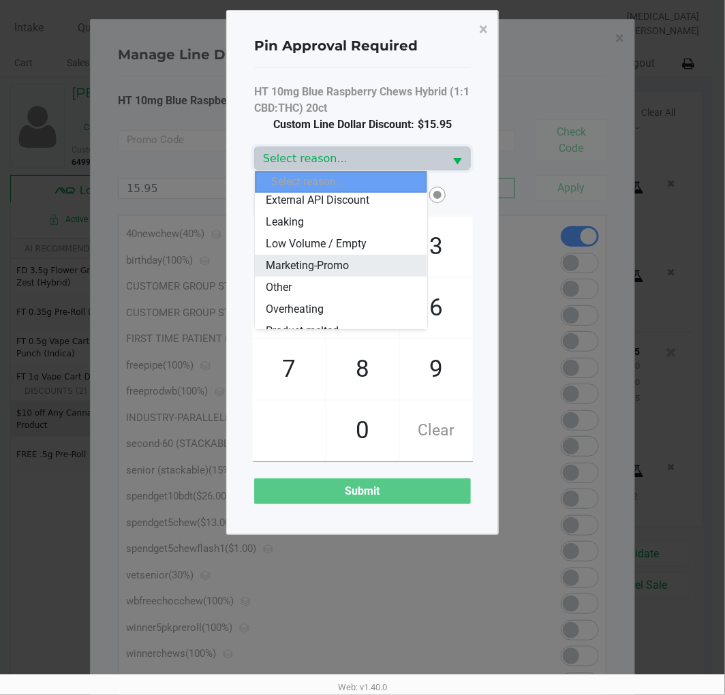
click at [342, 266] on span "Marketing-Promo" at bounding box center [307, 266] width 83 height 16
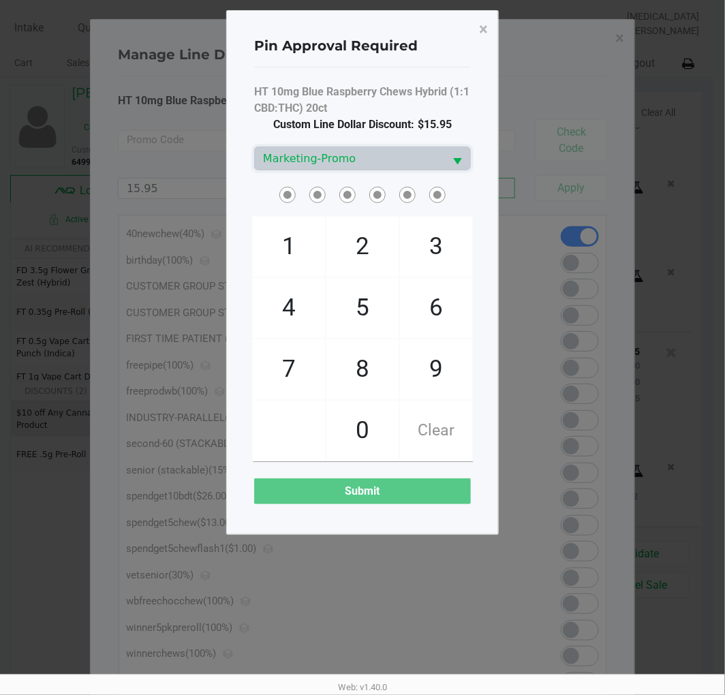
click at [389, 91] on span "HT 10mg Blue Raspberry Chews Hybrid (1:1 CBD:THC) 20ct" at bounding box center [362, 100] width 217 height 33
checkbox input "true"
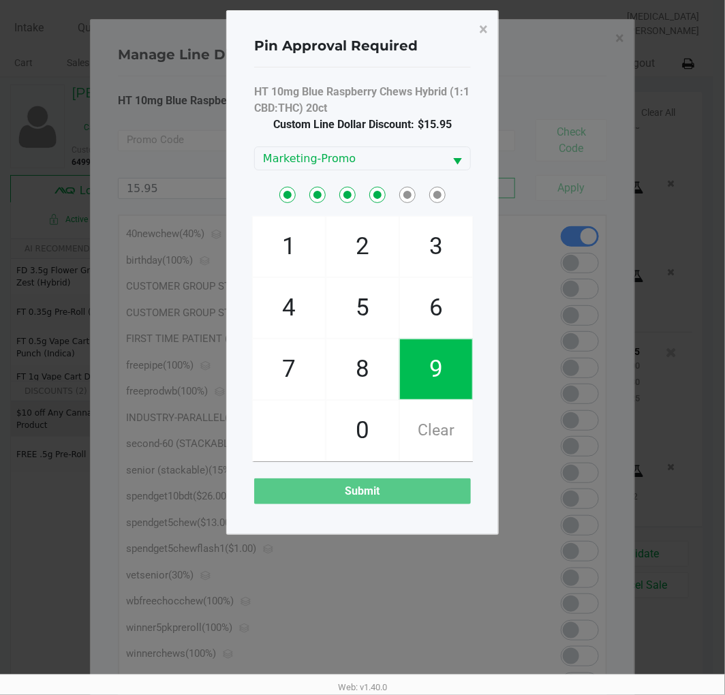
checkbox input "true"
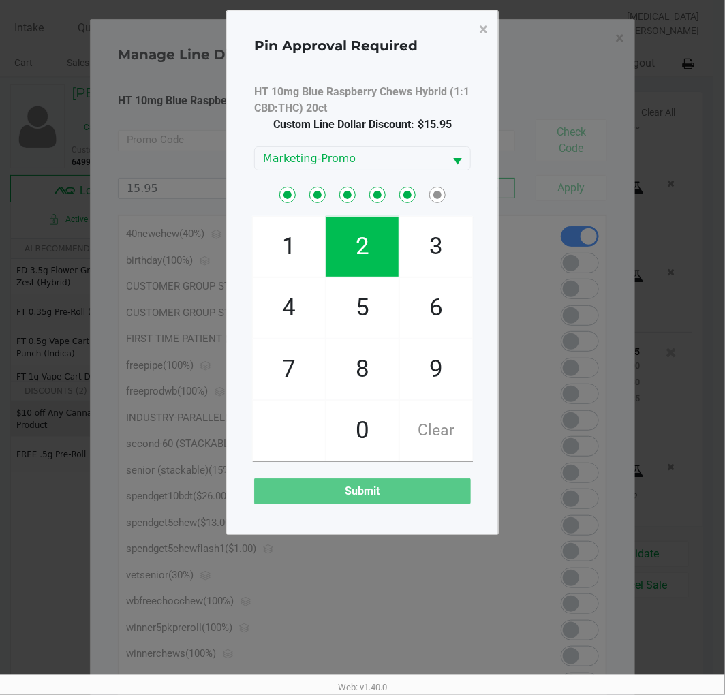
checkbox input "true"
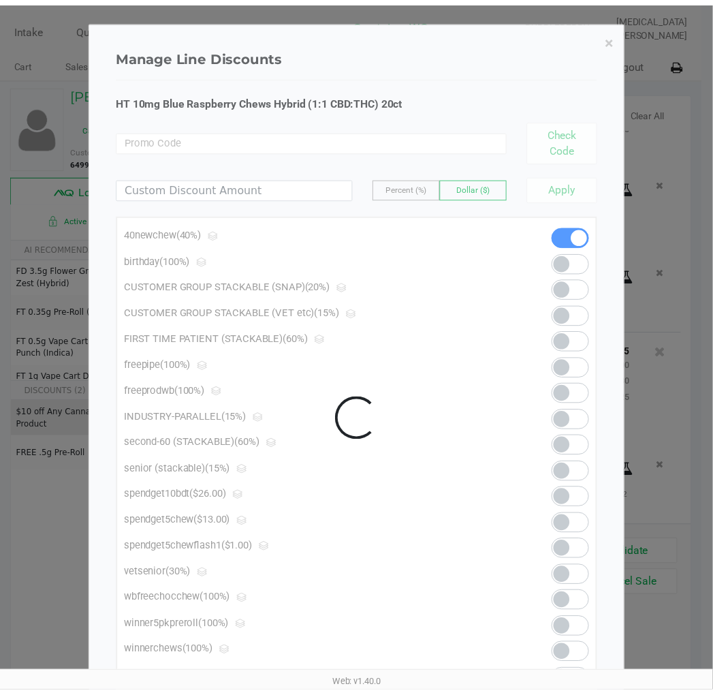
scroll to position [393, 0]
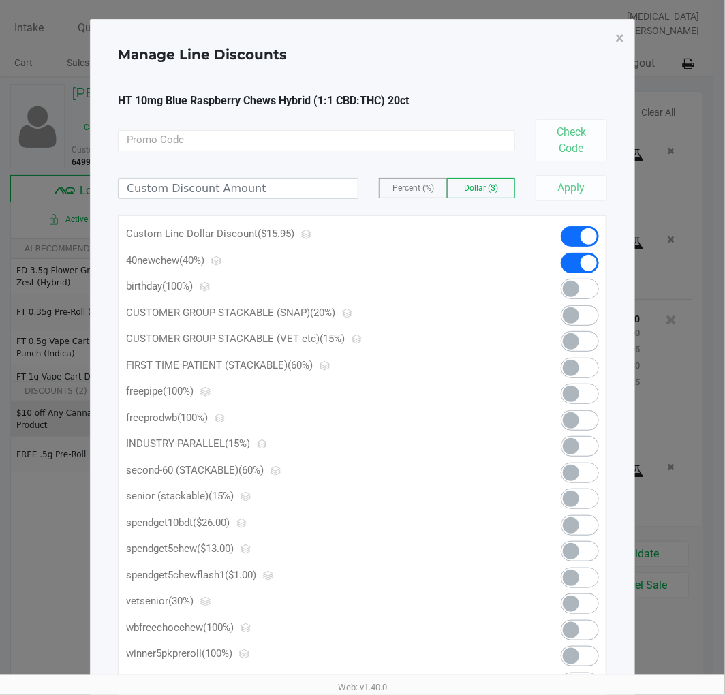
click at [611, 44] on button "×" at bounding box center [619, 38] width 31 height 38
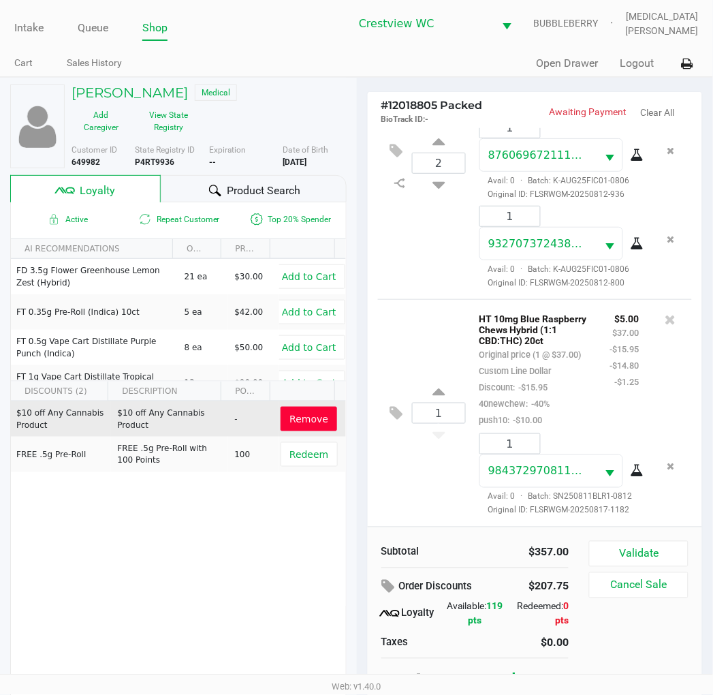
scroll to position [25, 0]
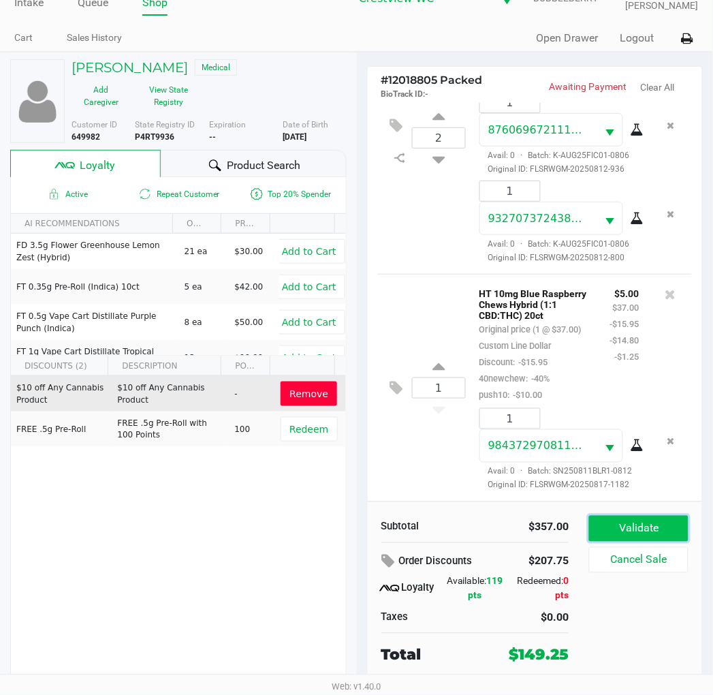
click at [657, 529] on button "Validate" at bounding box center [638, 529] width 99 height 26
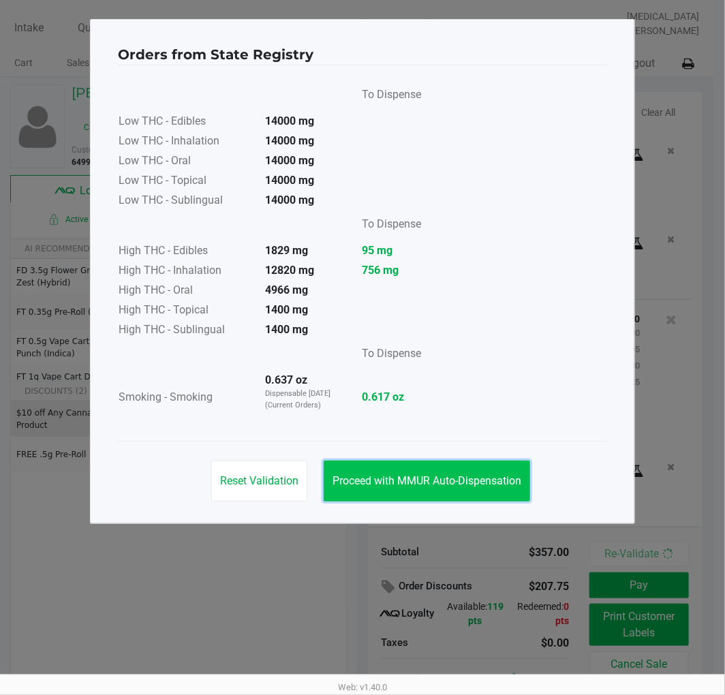
click at [473, 482] on span "Proceed with MMUR Auto-Dispensation" at bounding box center [426, 480] width 189 height 13
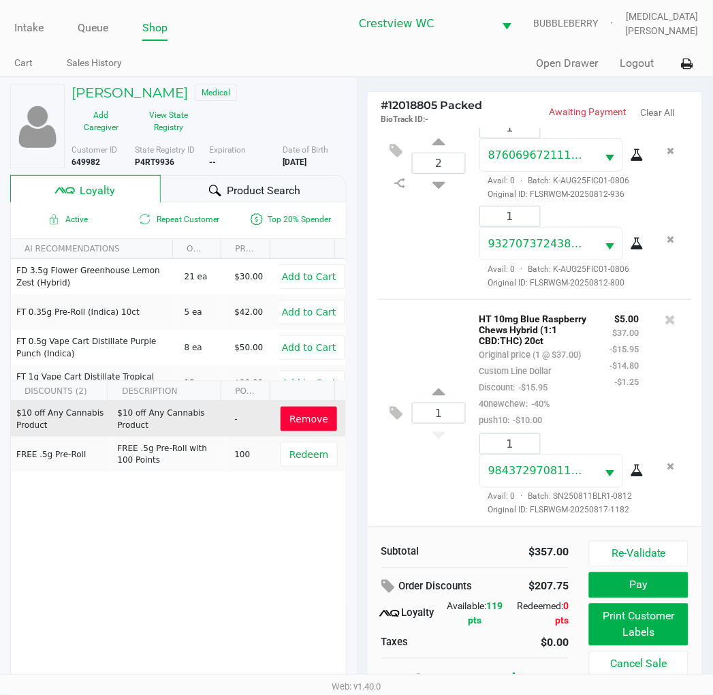
scroll to position [25, 0]
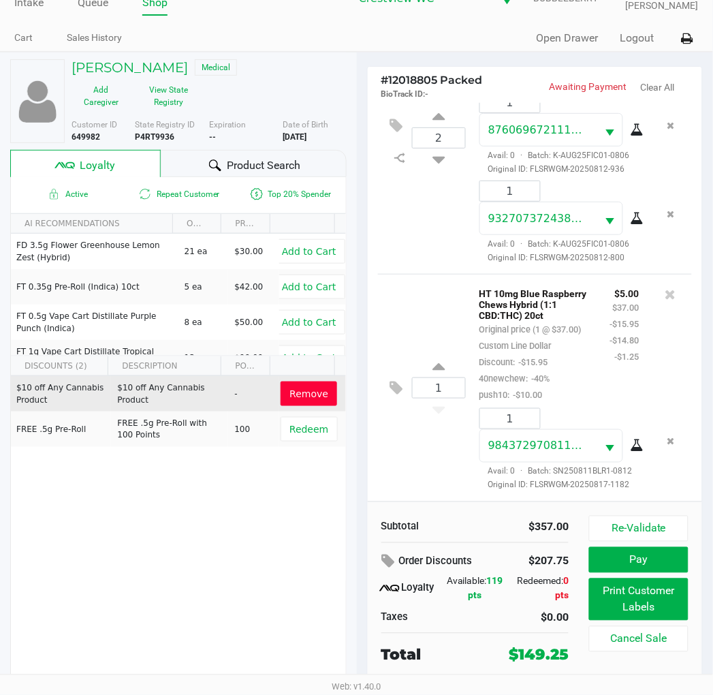
click at [647, 587] on button "Print Customer Labels" at bounding box center [638, 599] width 99 height 42
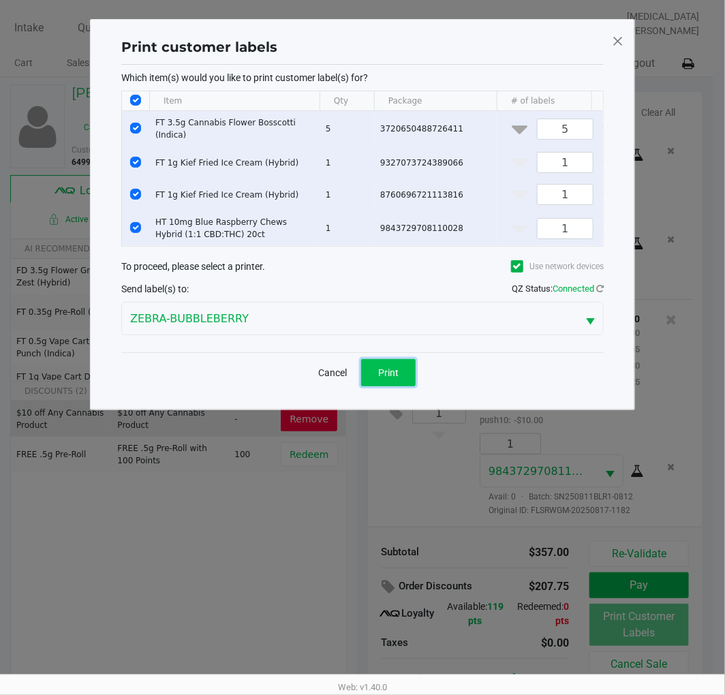
click at [379, 386] on button "Print" at bounding box center [388, 372] width 55 height 27
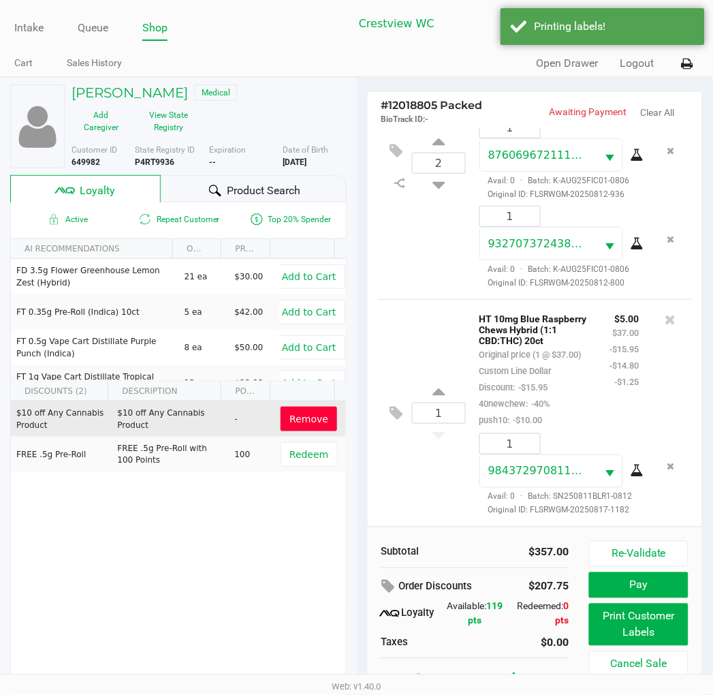
scroll to position [25, 0]
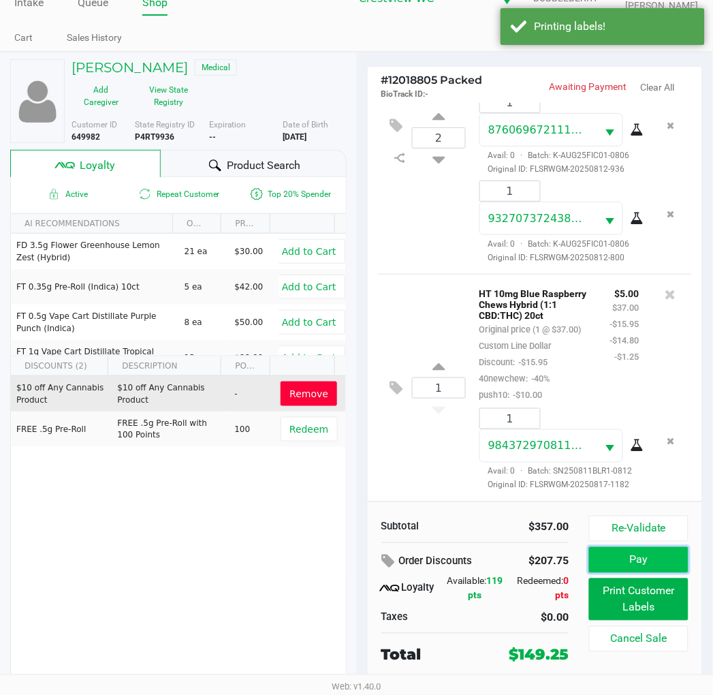
click at [643, 568] on button "Pay" at bounding box center [638, 560] width 99 height 26
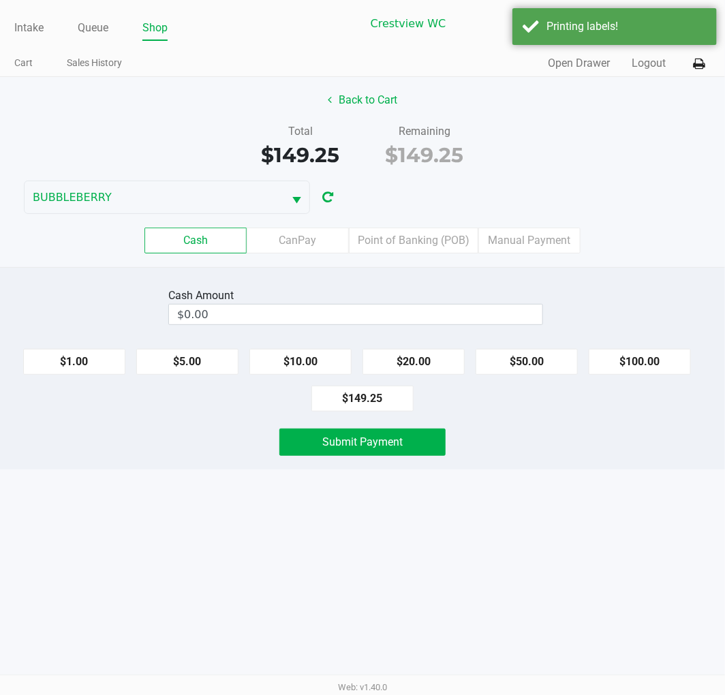
click at [412, 241] on label "Point of Banking (POB)" at bounding box center [413, 241] width 129 height 26
click at [0, 0] on 7 "Point of Banking (POB)" at bounding box center [0, 0] width 0 height 0
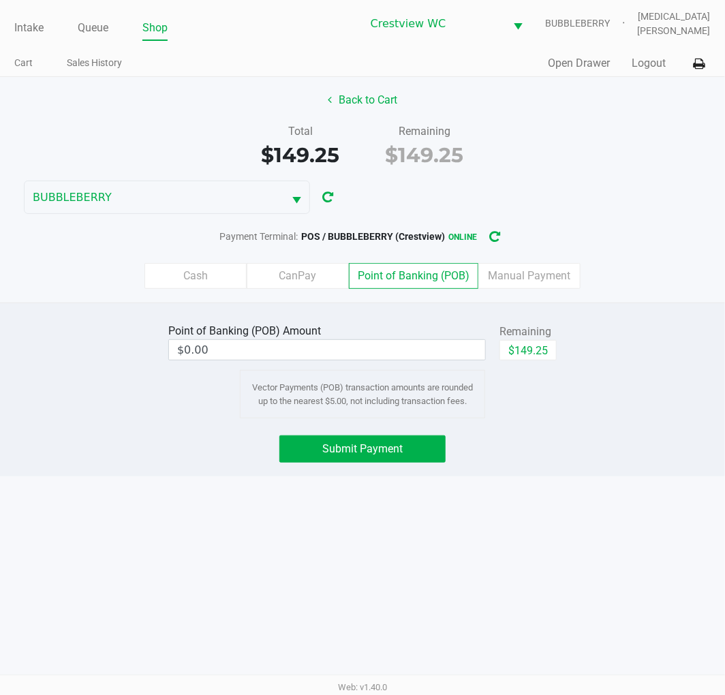
click at [525, 343] on button "$149.25" at bounding box center [527, 350] width 57 height 20
type input "$149.25"
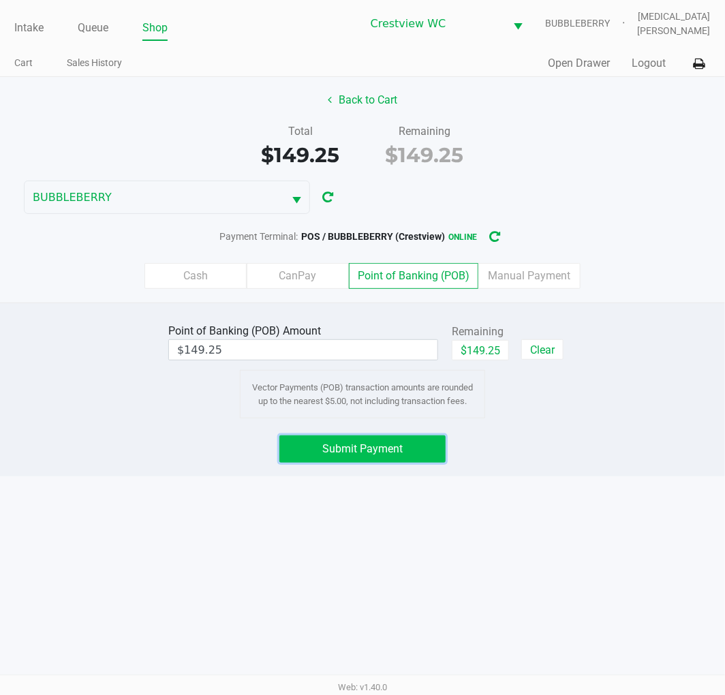
click at [372, 450] on span "Submit Payment" at bounding box center [362, 448] width 80 height 13
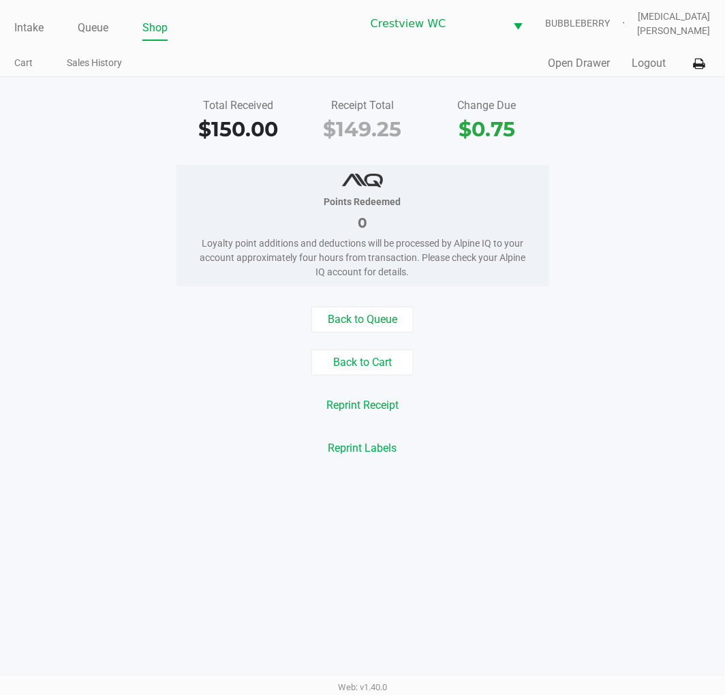
click at [636, 59] on button "Logout" at bounding box center [649, 63] width 34 height 16
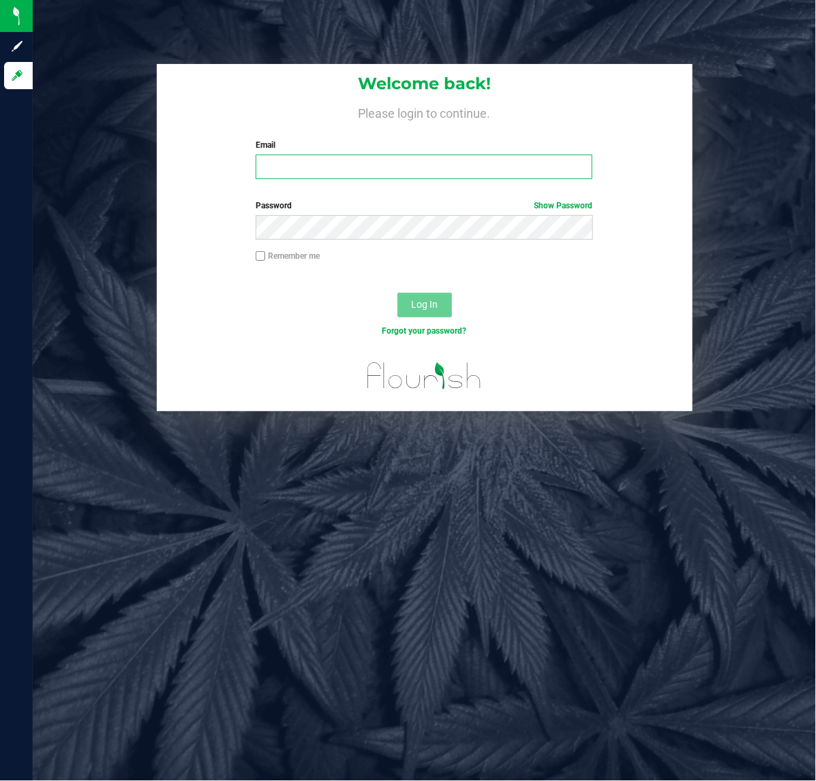
click at [320, 172] on input "Email" at bounding box center [423, 167] width 337 height 25
type input "[EMAIL_ADDRESS][DOMAIN_NAME]"
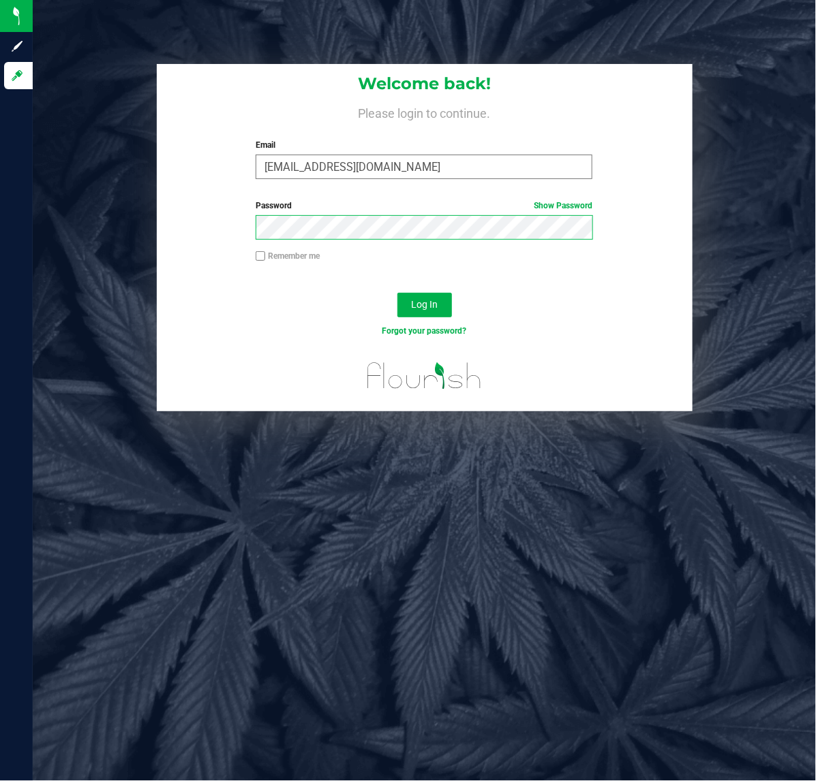
click at [397, 293] on button "Log In" at bounding box center [424, 305] width 55 height 25
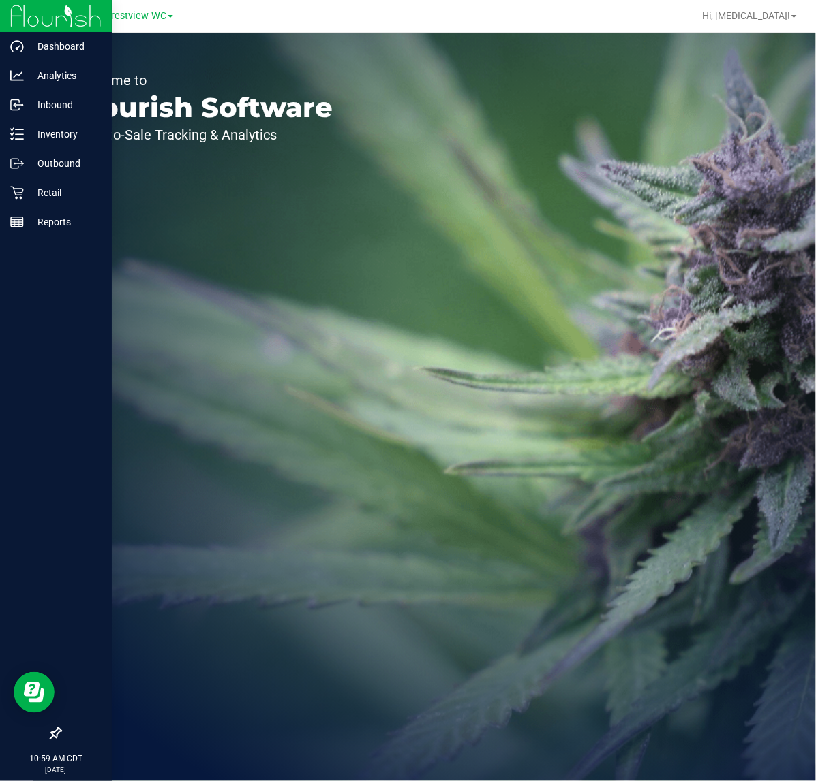
click at [56, 732] on icon at bounding box center [56, 734] width 12 height 12
click at [49, 735] on input "checkbox" at bounding box center [49, 735] width 0 height 0
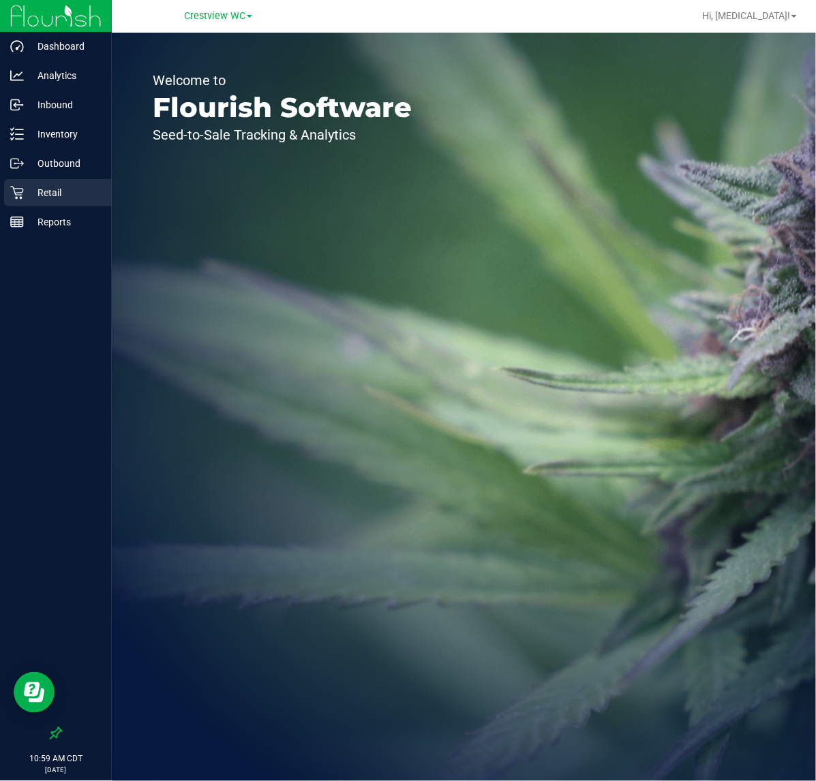
click at [57, 192] on p "Retail" at bounding box center [65, 193] width 82 height 16
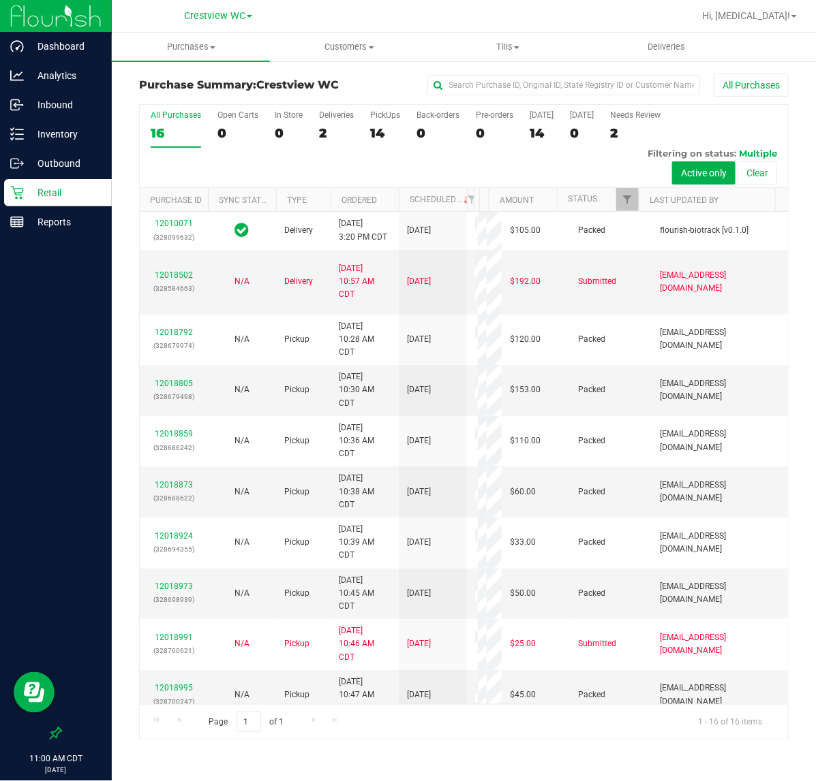
click at [82, 191] on p "Retail" at bounding box center [65, 193] width 82 height 16
click at [0, 179] on link "Retail" at bounding box center [56, 193] width 112 height 29
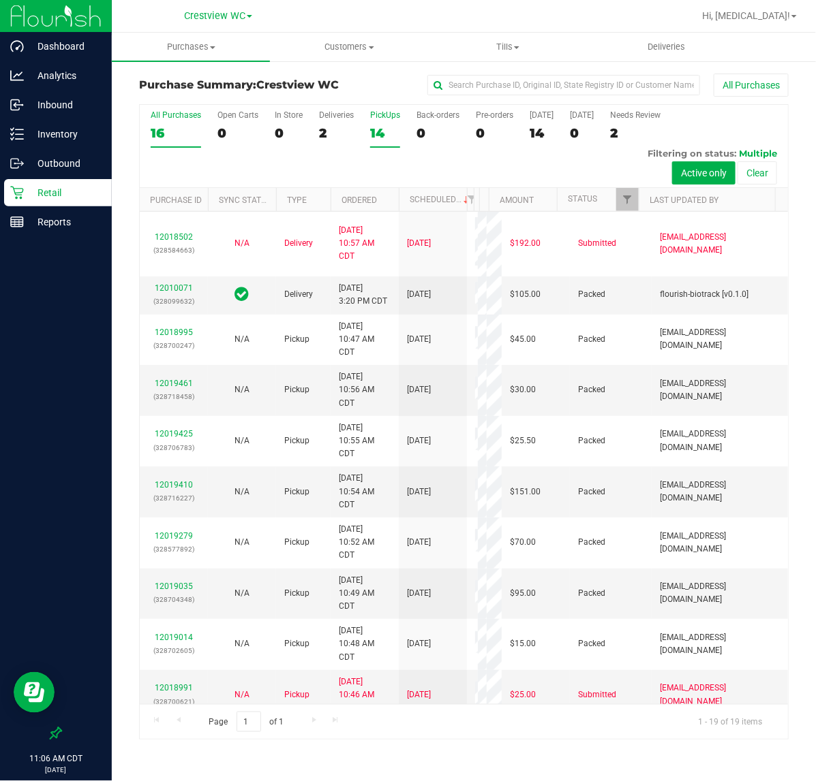
click at [383, 131] on div "14" at bounding box center [385, 133] width 30 height 16
click at [0, 0] on input "PickUps 14" at bounding box center [0, 0] width 0 height 0
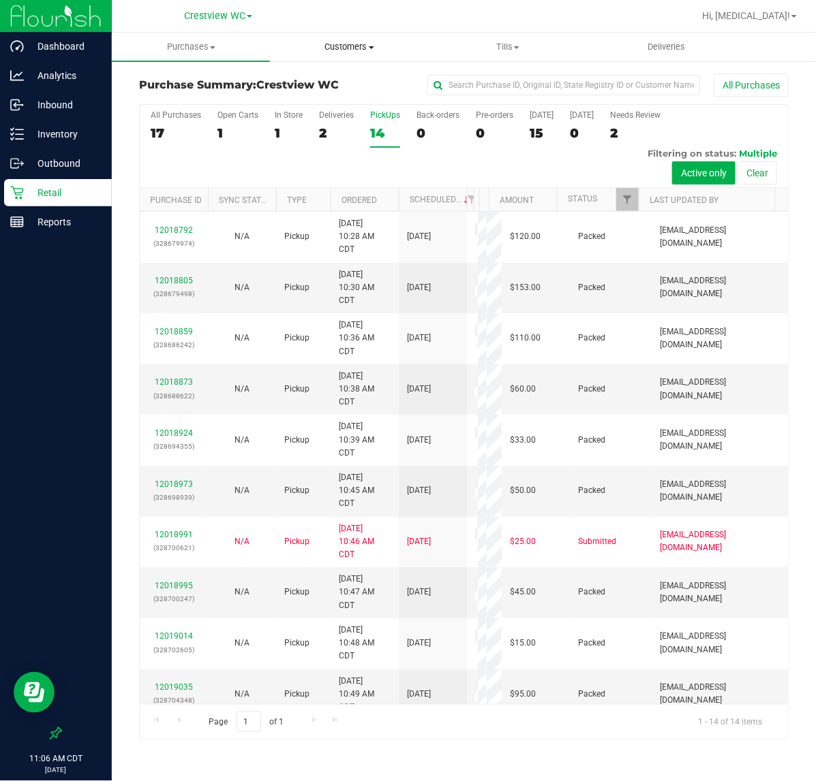
click at [338, 39] on uib-tab-heading "Customers All customers Add a new customer All physicians" at bounding box center [348, 46] width 157 height 27
click at [331, 78] on span "All customers" at bounding box center [319, 82] width 98 height 12
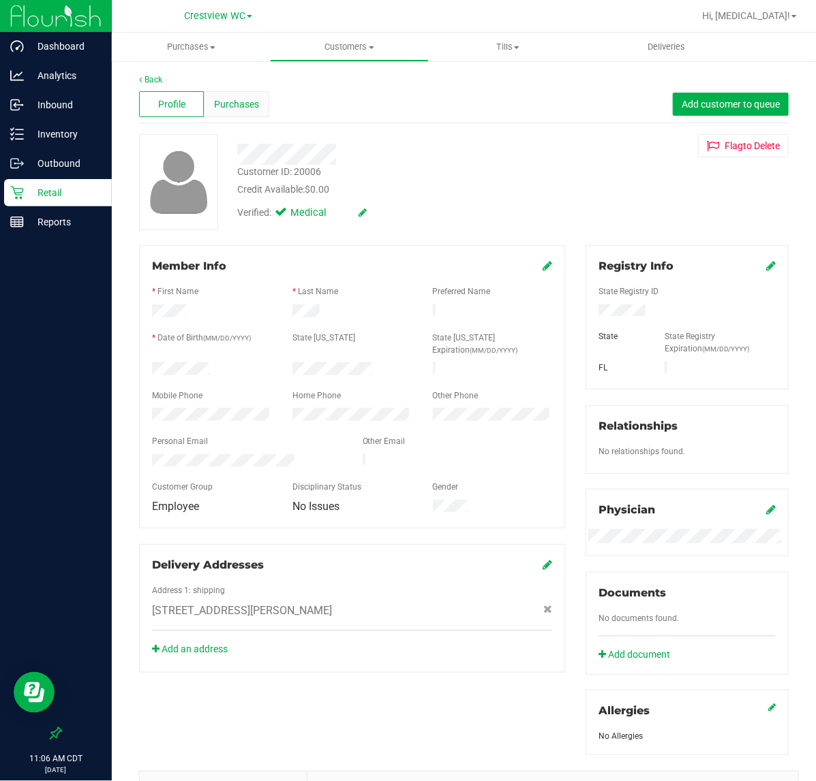
click at [217, 104] on span "Purchases" at bounding box center [236, 104] width 45 height 14
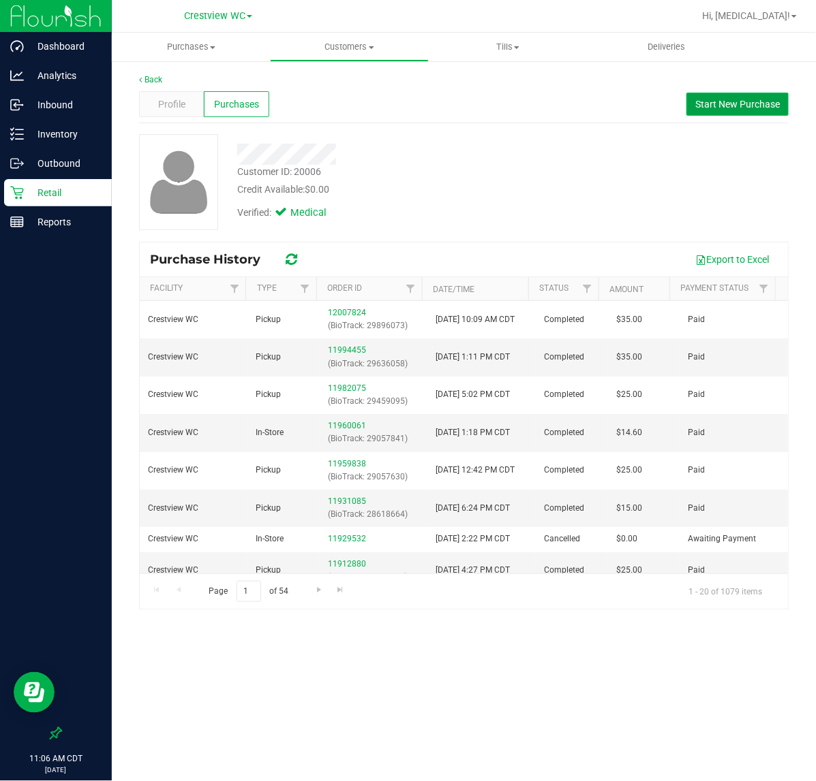
click at [711, 103] on span "Start New Purchase" at bounding box center [737, 104] width 84 height 11
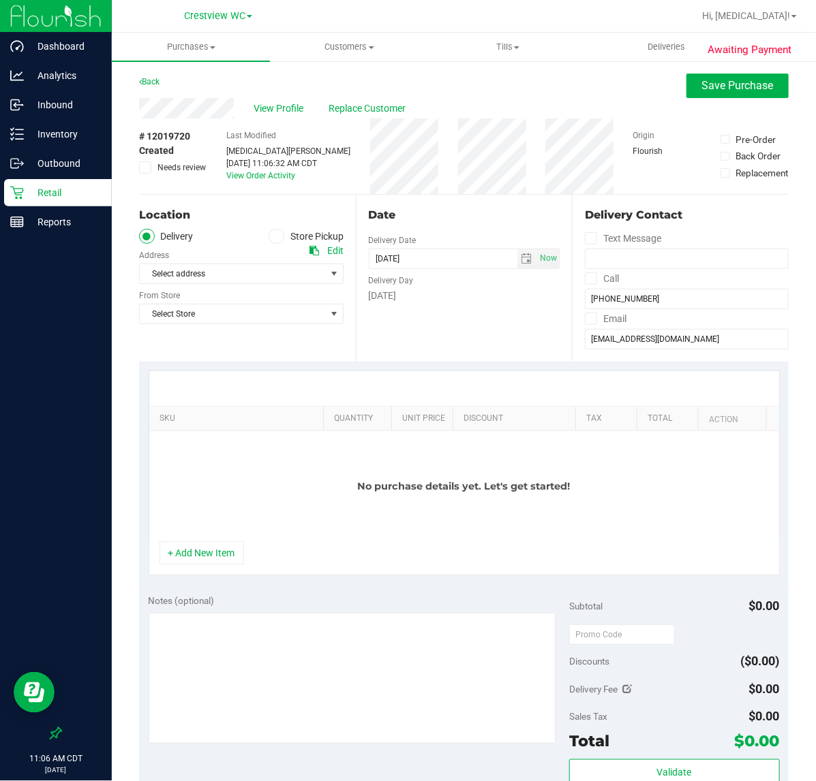
click at [311, 232] on label "Store Pickup" at bounding box center [305, 237] width 75 height 16
click at [0, 0] on input "Store Pickup" at bounding box center [0, 0] width 0 height 0
click at [223, 267] on span "Select Store" at bounding box center [233, 273] width 186 height 19
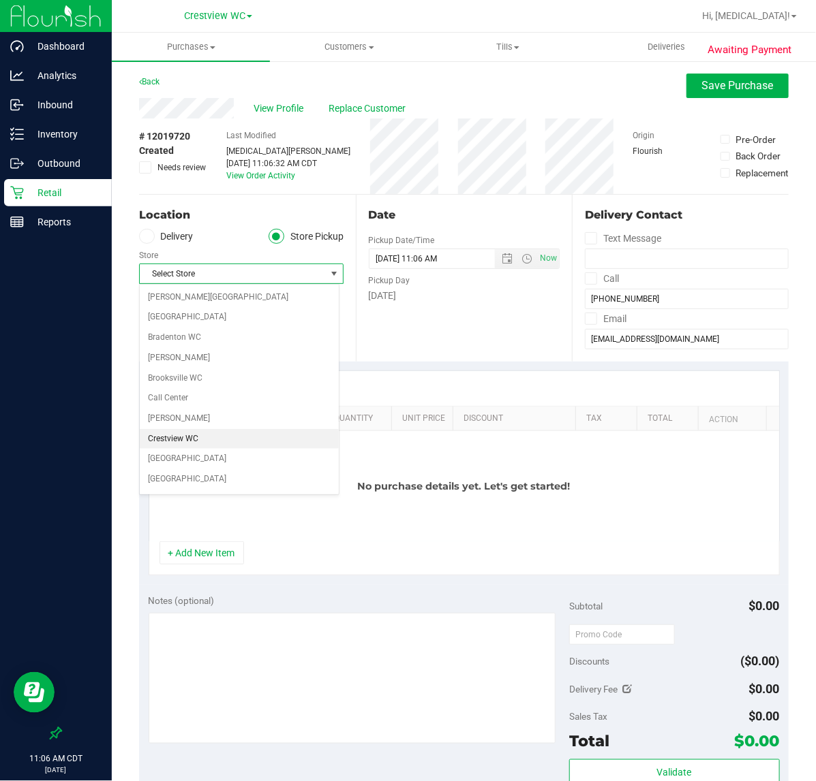
click at [186, 436] on li "Crestview WC" at bounding box center [239, 439] width 199 height 20
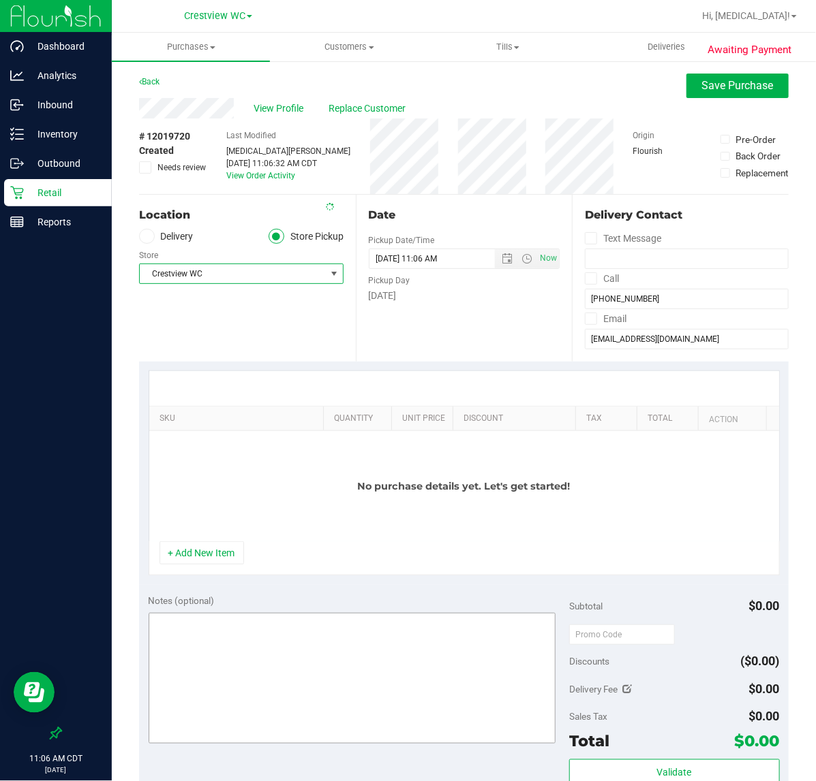
click at [199, 547] on button "+ Add New Item" at bounding box center [201, 553] width 84 height 23
drag, startPoint x: 196, startPoint y: 556, endPoint x: 215, endPoint y: 525, distance: 35.8
click at [196, 556] on button "+ Add New Item" at bounding box center [201, 553] width 84 height 23
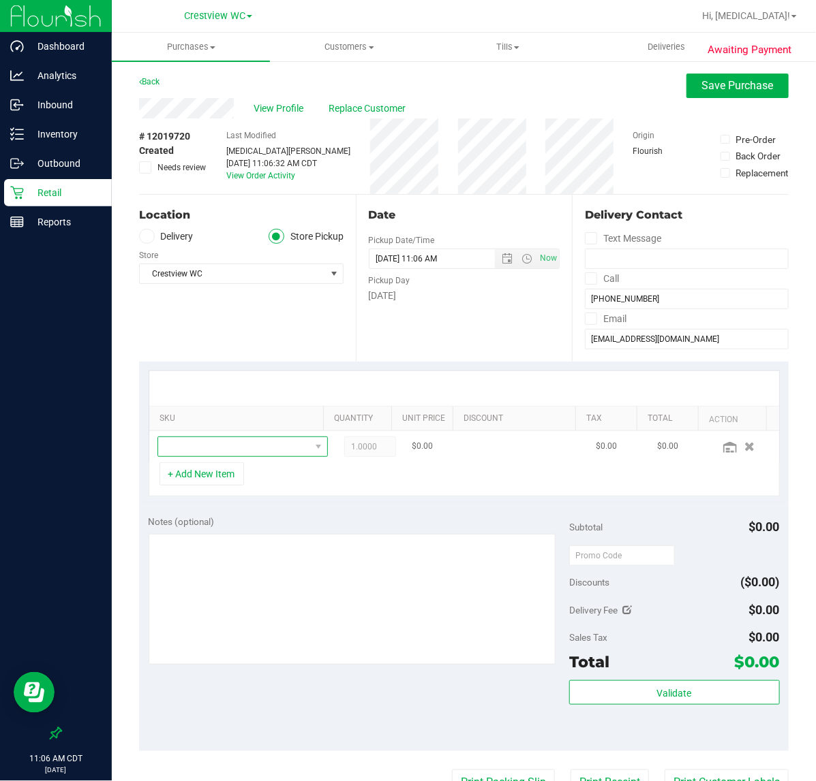
click at [242, 445] on span "NO DATA FOUND" at bounding box center [234, 446] width 152 height 19
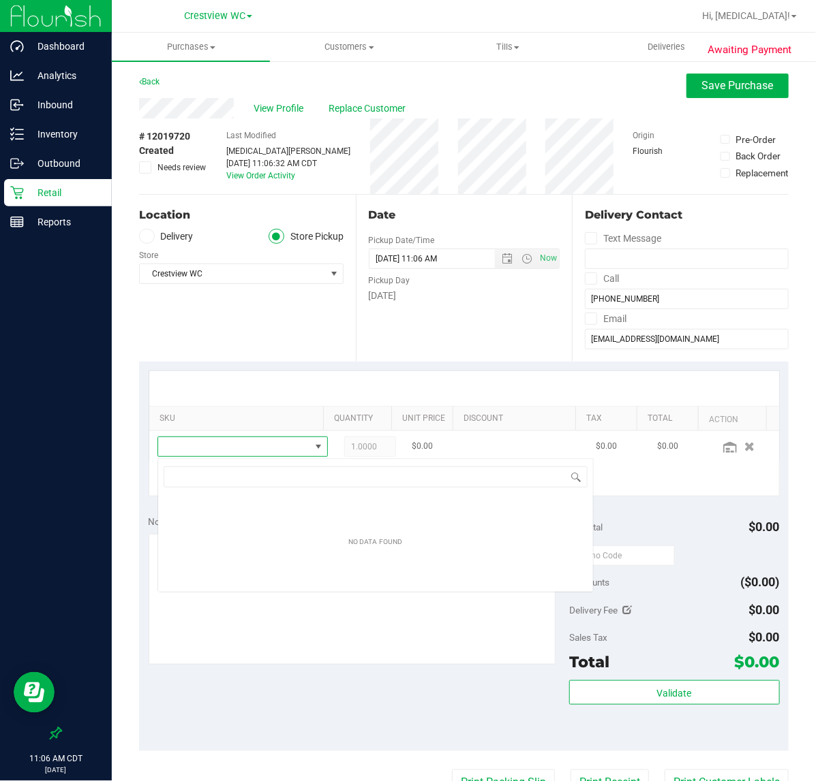
scroll to position [21, 144]
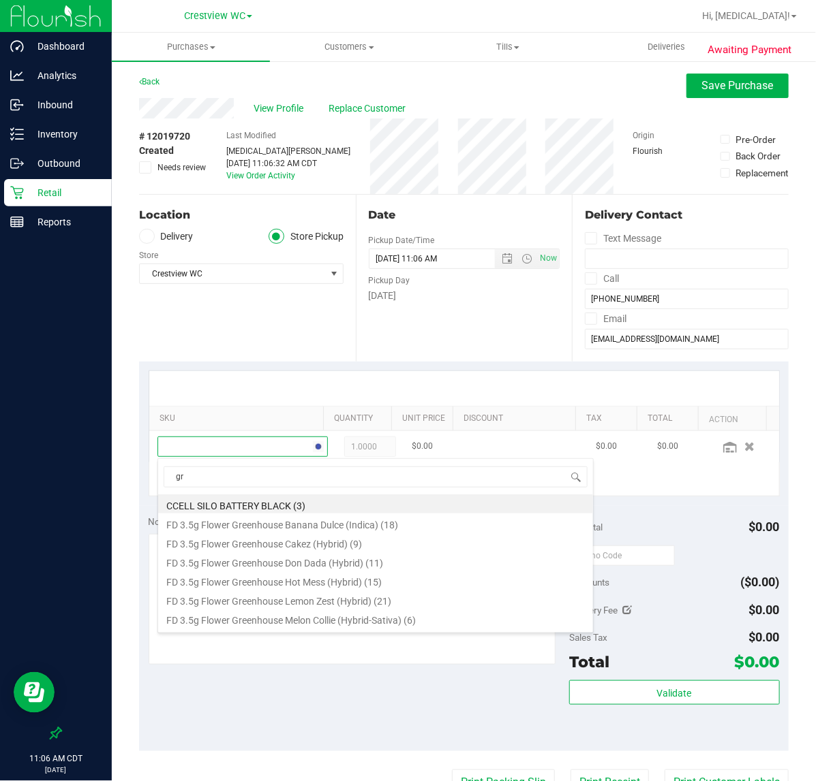
type input "grz"
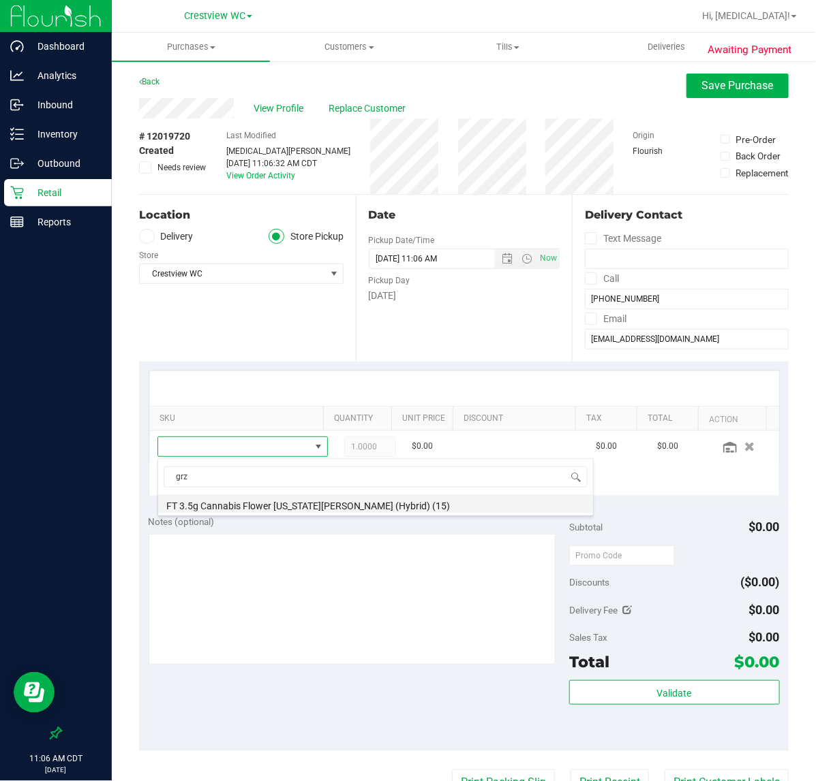
click at [341, 506] on li "FT 3.5g Cannabis Flower [US_STATE][PERSON_NAME] (Hybrid) (15)" at bounding box center [375, 504] width 435 height 19
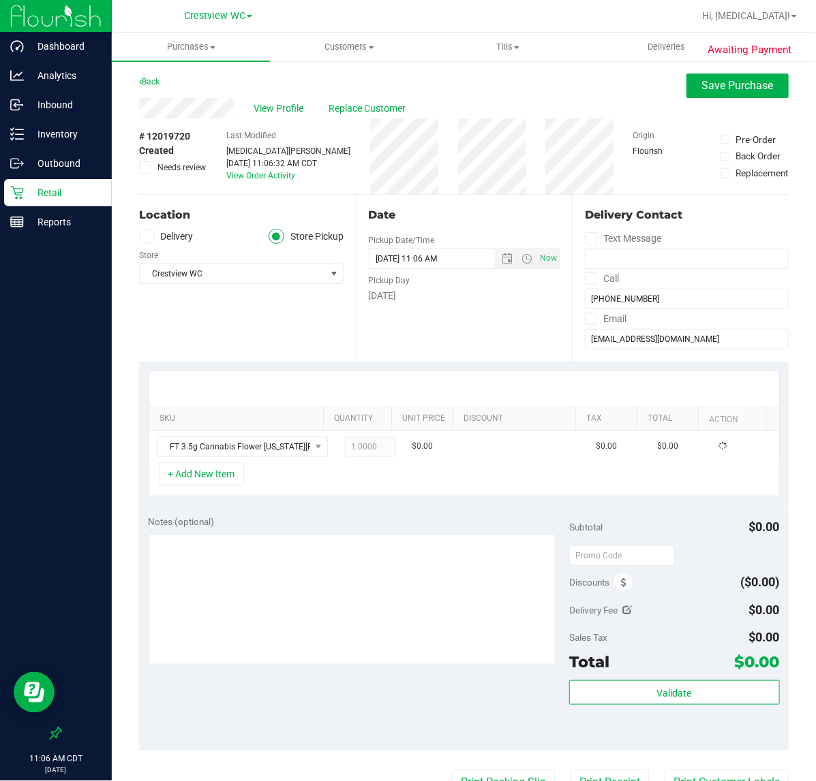
click at [295, 503] on div "SKU Quantity Unit Price Discount Tax Total Action FT 3.5g Cannabis Flower [US_S…" at bounding box center [463, 434] width 649 height 144
click at [240, 474] on button "+ Add New Item" at bounding box center [201, 474] width 84 height 23
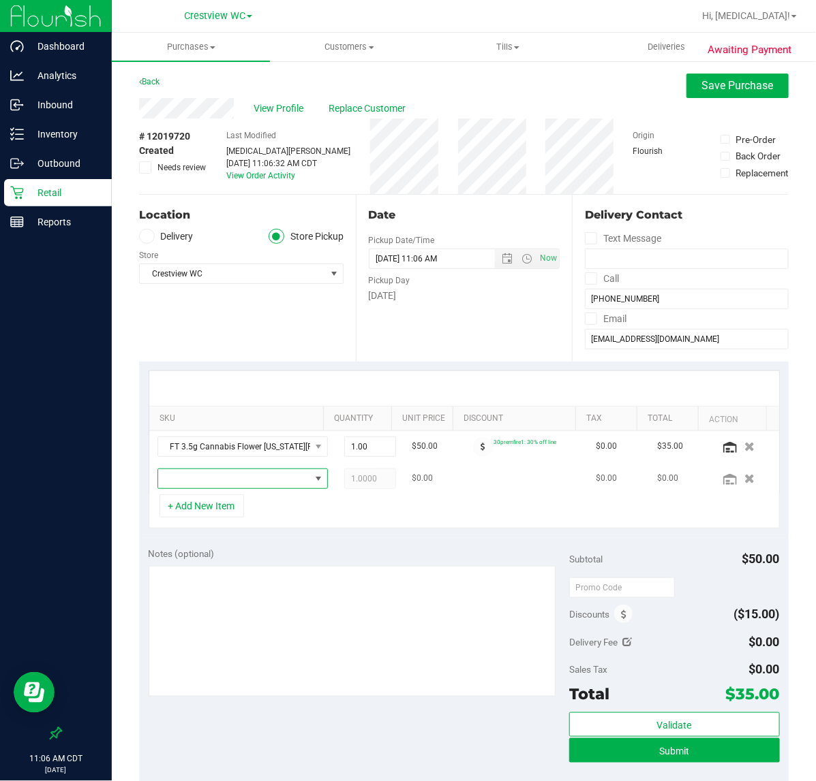
click at [230, 485] on span "NO DATA FOUND" at bounding box center [234, 478] width 152 height 19
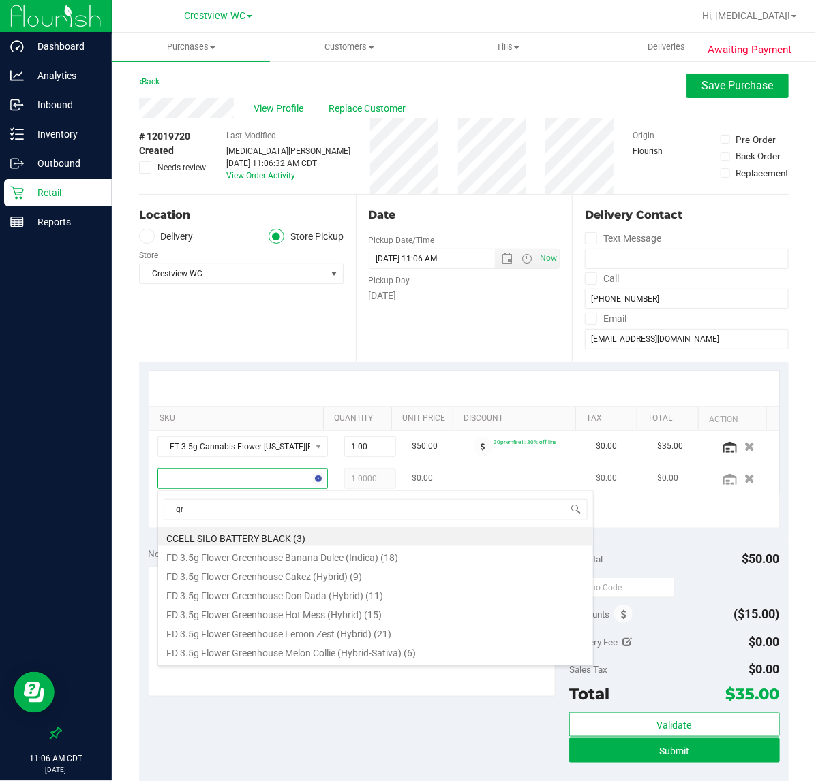
type input "grz"
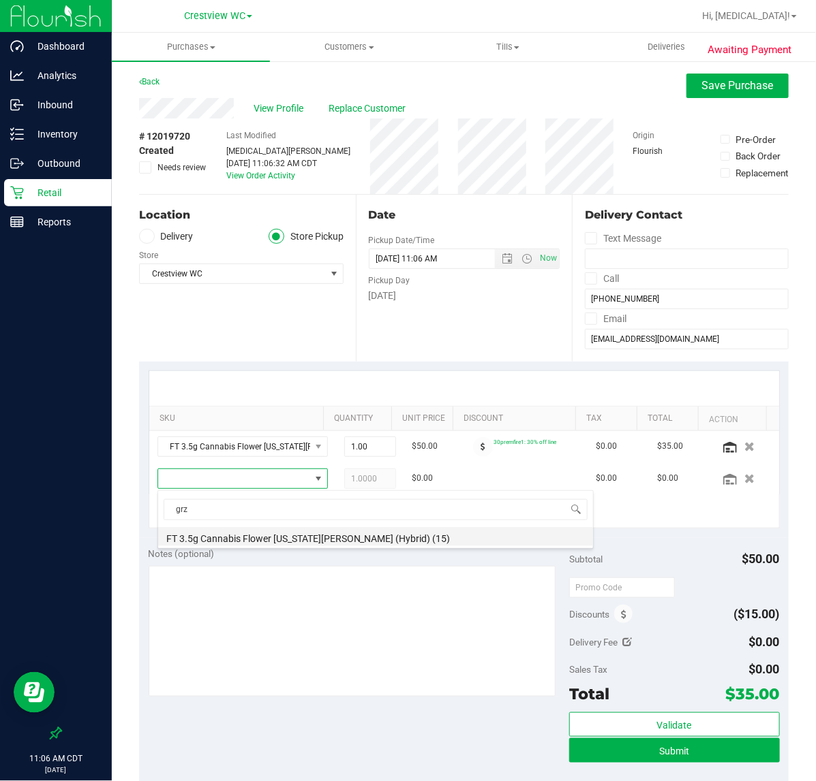
click at [341, 540] on li "FT 3.5g Cannabis Flower [US_STATE][PERSON_NAME] (Hybrid) (15)" at bounding box center [375, 536] width 435 height 19
click at [366, 561] on div "Notes (optional)" at bounding box center [359, 554] width 420 height 14
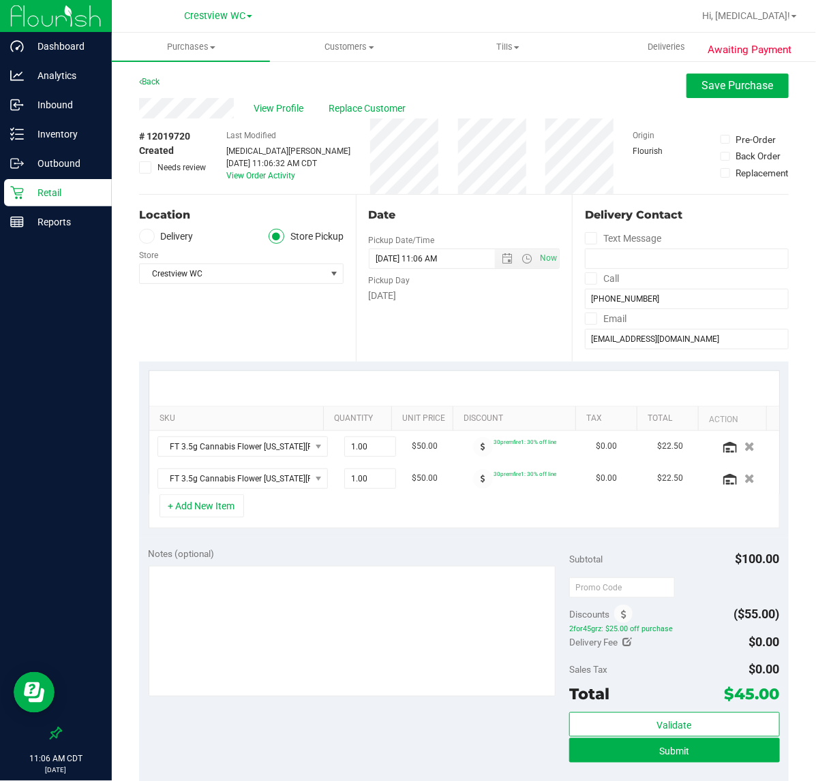
click at [361, 719] on div "Notes (optional) Subtotal $100.00 Discounts ($55.00) 2for45grz: $25.00 off purc…" at bounding box center [463, 660] width 649 height 245
click at [668, 750] on span "Submit" at bounding box center [674, 751] width 30 height 11
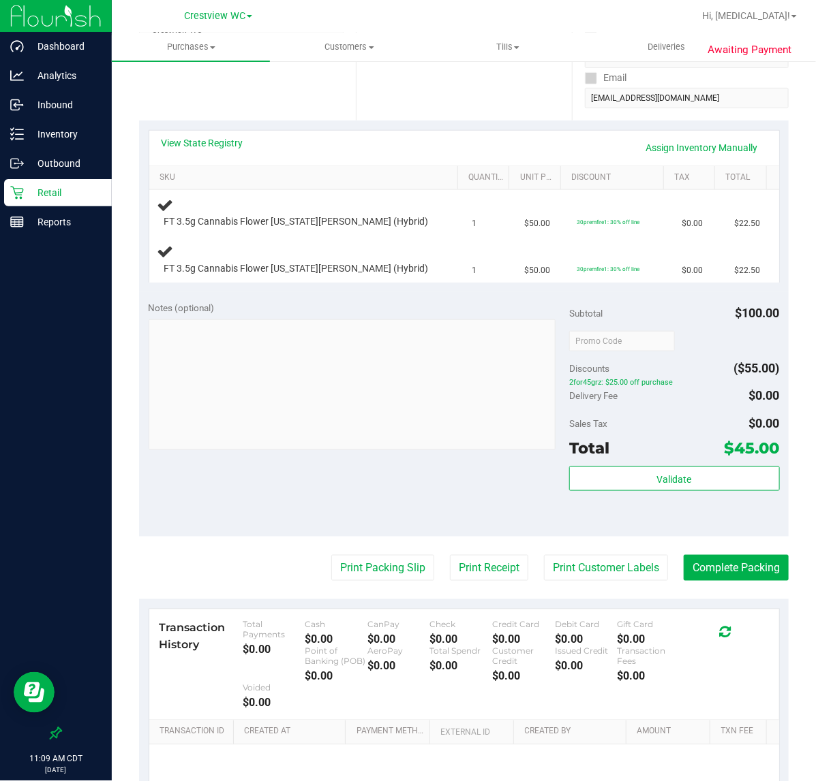
scroll to position [170, 0]
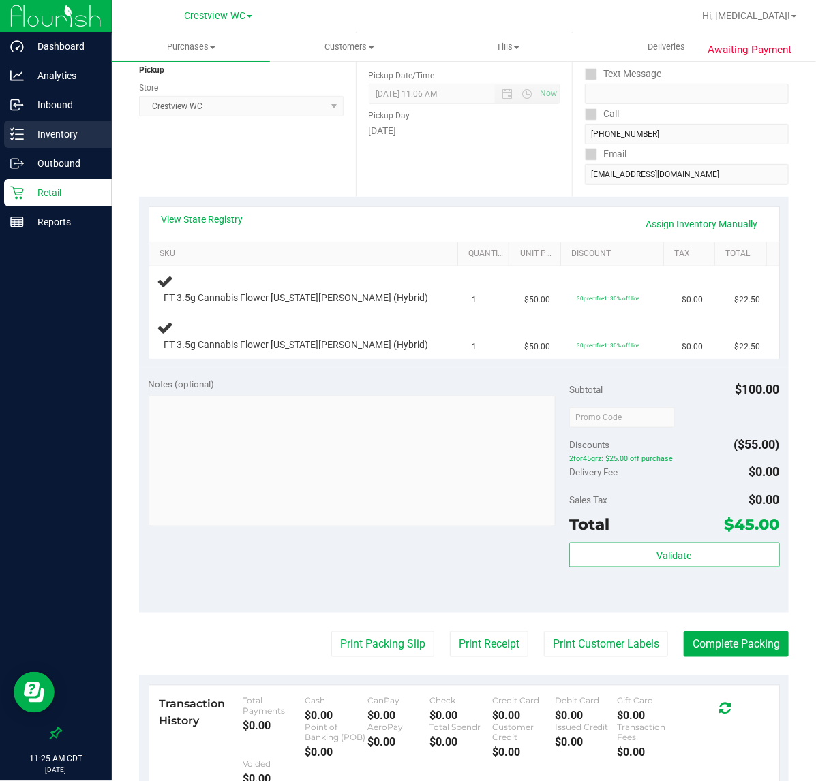
click at [37, 138] on p "Inventory" at bounding box center [65, 134] width 82 height 16
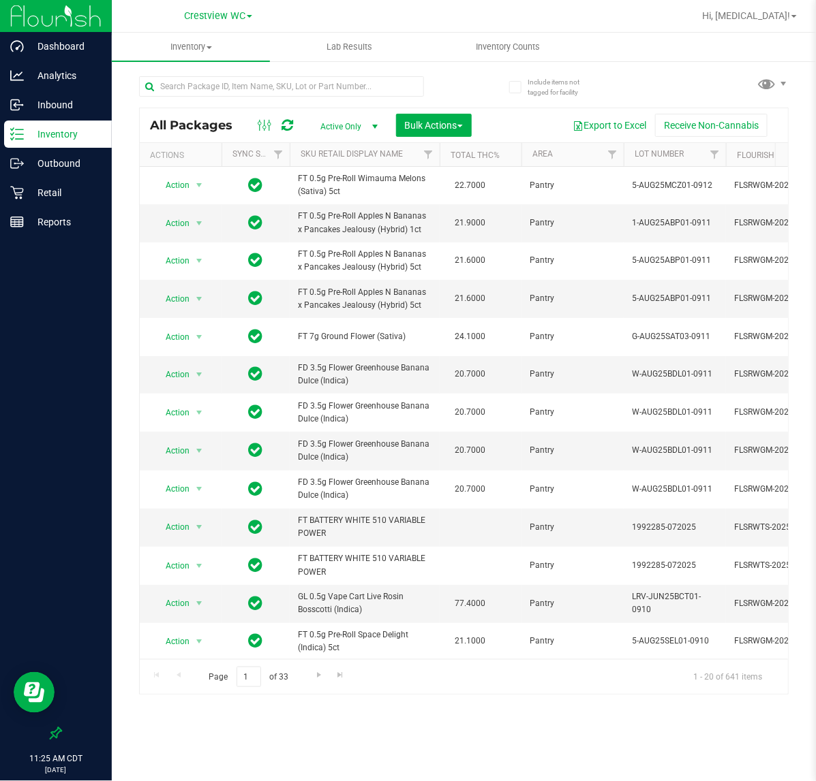
click at [339, 73] on div at bounding box center [301, 86] width 325 height 44
click at [328, 93] on input "text" at bounding box center [281, 86] width 285 height 20
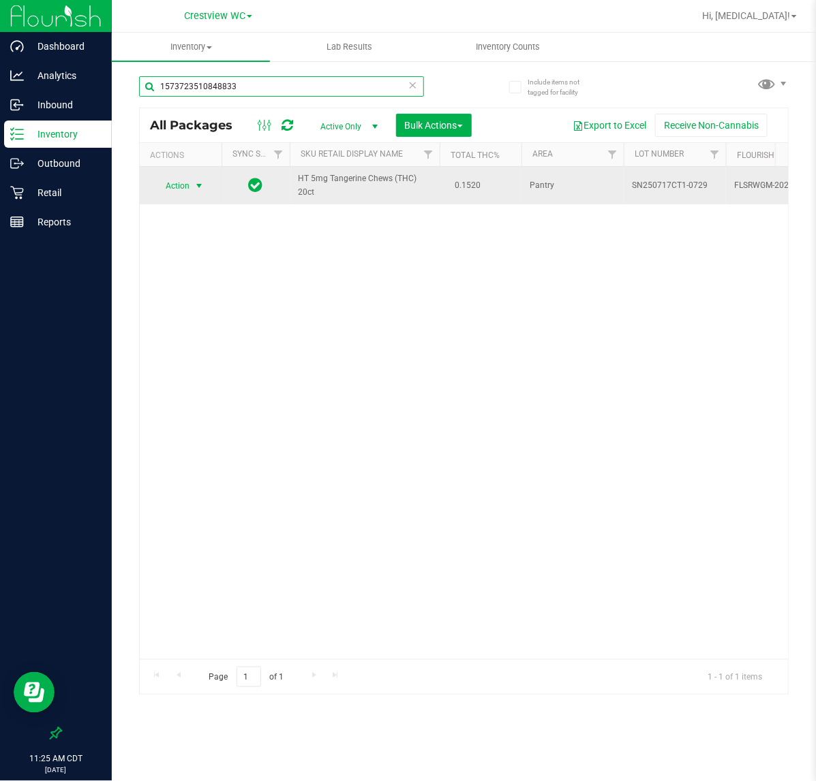
type input "1573723510848833"
click at [200, 185] on span "select" at bounding box center [198, 186] width 11 height 11
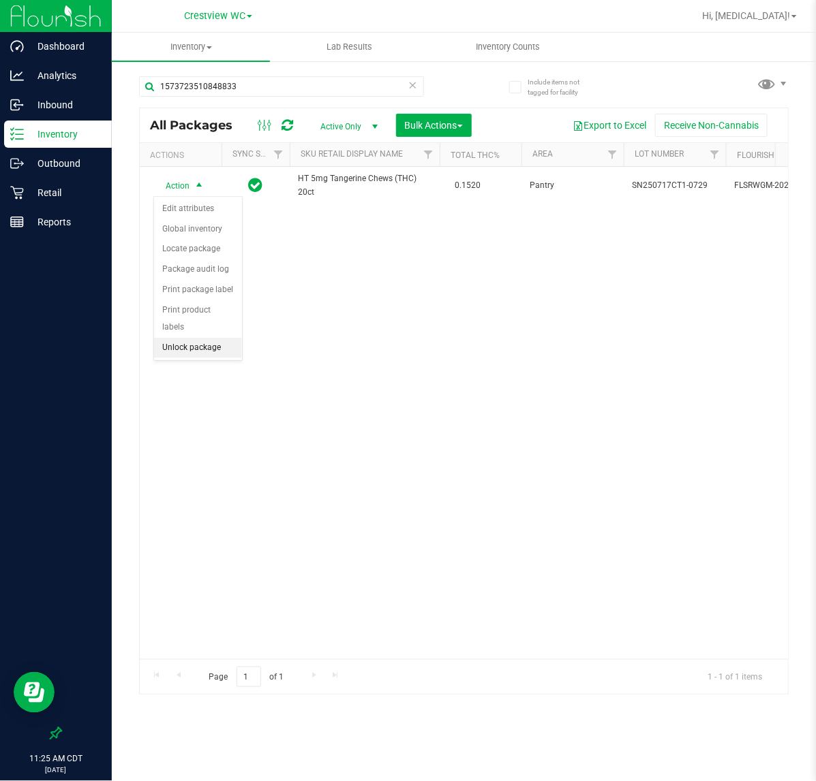
click at [204, 338] on li "Unlock package" at bounding box center [198, 348] width 88 height 20
click at [165, 181] on span "Action" at bounding box center [171, 185] width 37 height 19
click at [217, 354] on li "Print package label" at bounding box center [207, 351] width 106 height 20
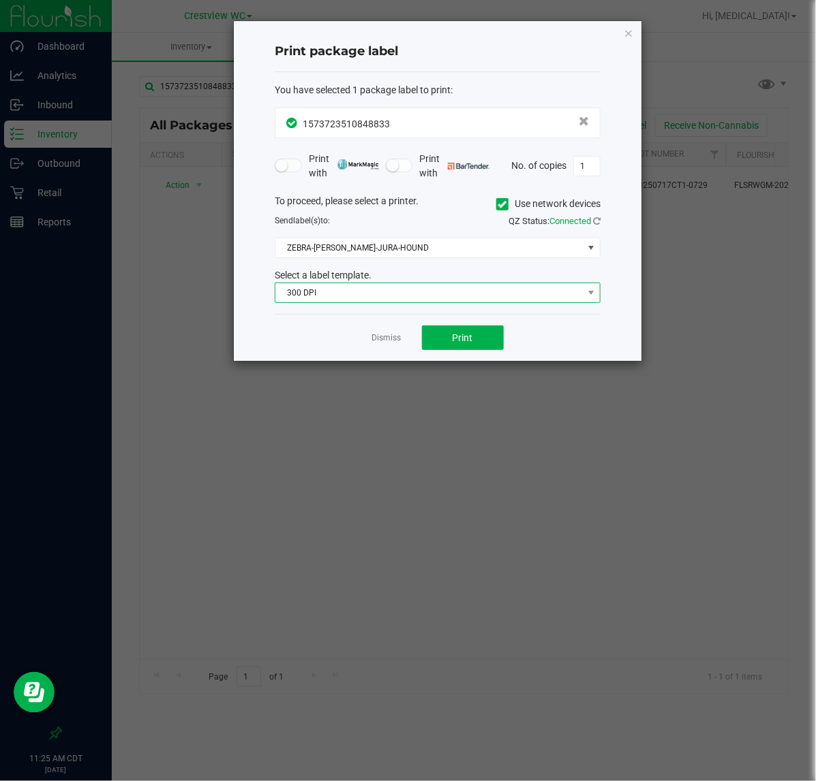
click at [383, 294] on span "300 DPI" at bounding box center [428, 292] width 307 height 19
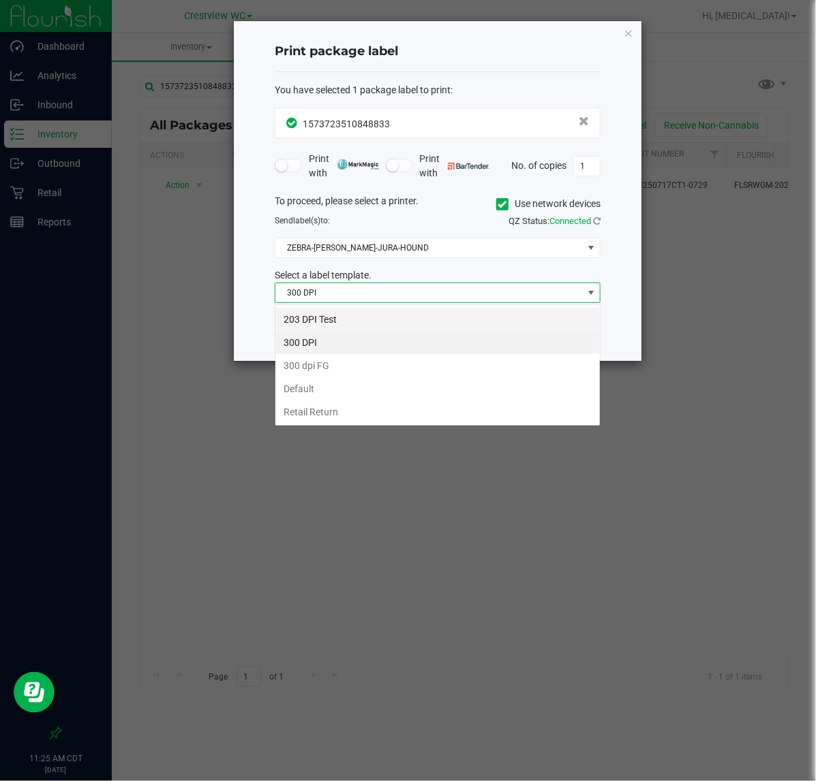
scroll to position [21, 325]
click at [353, 326] on li "203 DPI Test" at bounding box center [437, 319] width 324 height 23
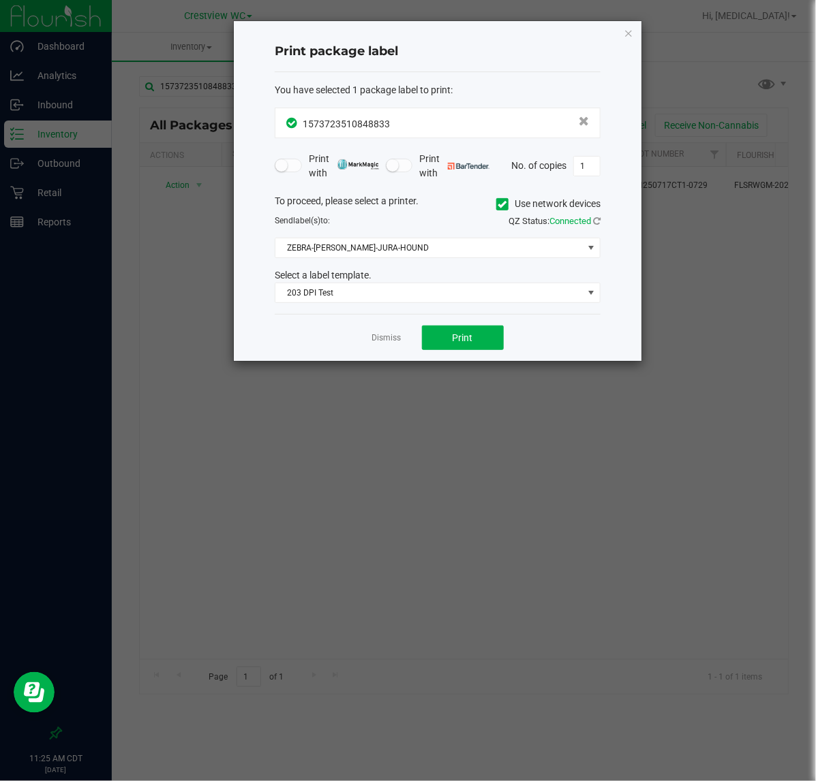
click at [324, 337] on div "Dismiss Print" at bounding box center [438, 337] width 326 height 47
click at [370, 253] on span "ZEBRA-[PERSON_NAME]-JURA-HOUND" at bounding box center [428, 247] width 307 height 19
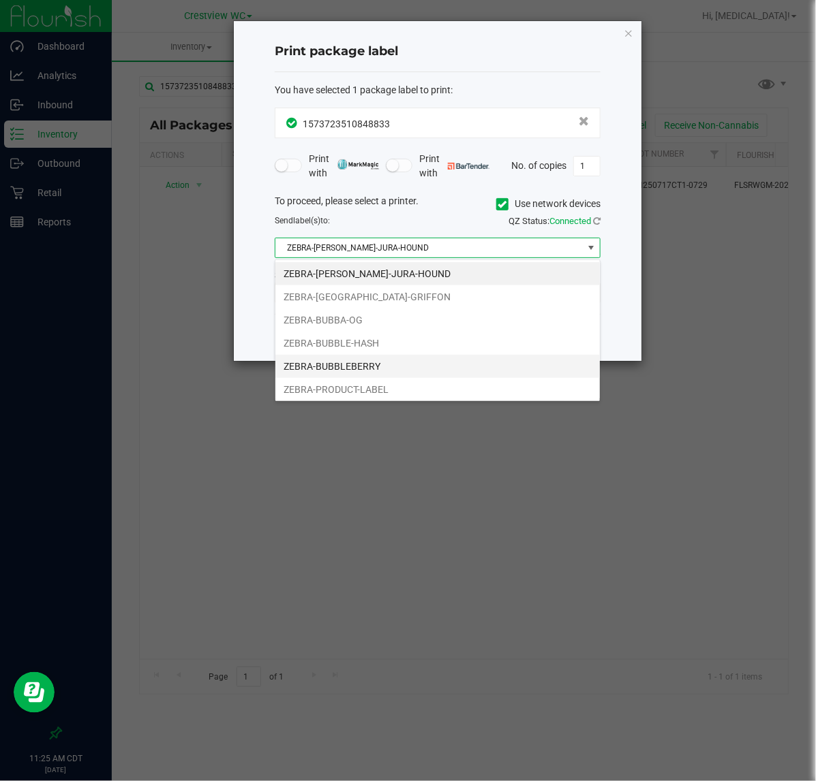
click at [368, 365] on li "ZEBRA-BUBBLEBERRY" at bounding box center [437, 366] width 324 height 23
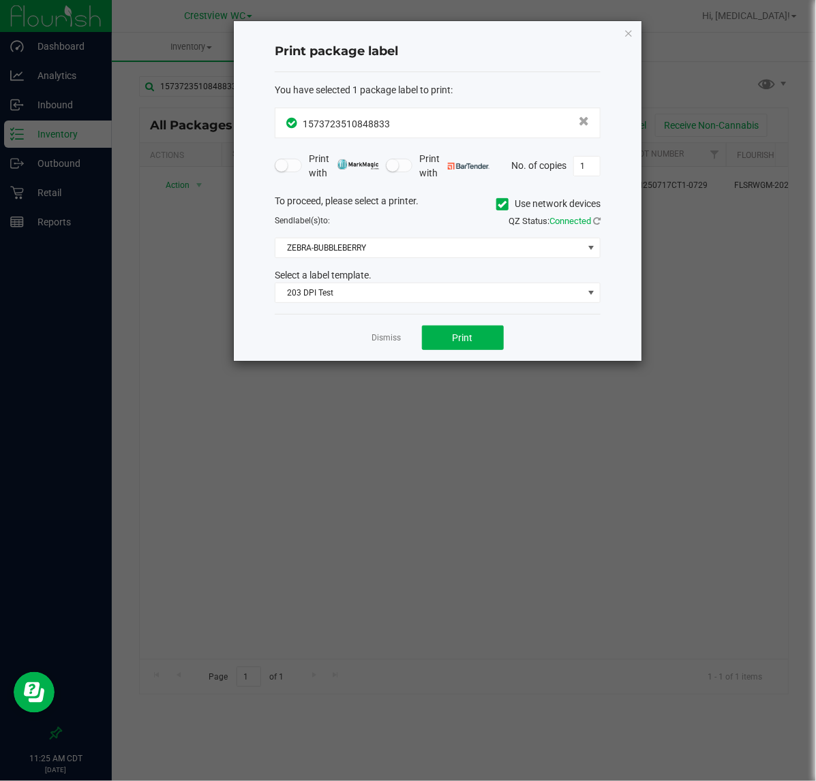
click at [318, 341] on div "Dismiss Print" at bounding box center [438, 337] width 326 height 47
click at [485, 344] on button "Print" at bounding box center [463, 338] width 82 height 25
click at [380, 378] on ngb-modal-window "Print package label You have selected 1 package label to print : 15737235108488…" at bounding box center [413, 390] width 826 height 781
click at [382, 345] on app-cancel-button "Dismiss" at bounding box center [386, 338] width 29 height 14
click at [383, 344] on link "Dismiss" at bounding box center [386, 338] width 29 height 12
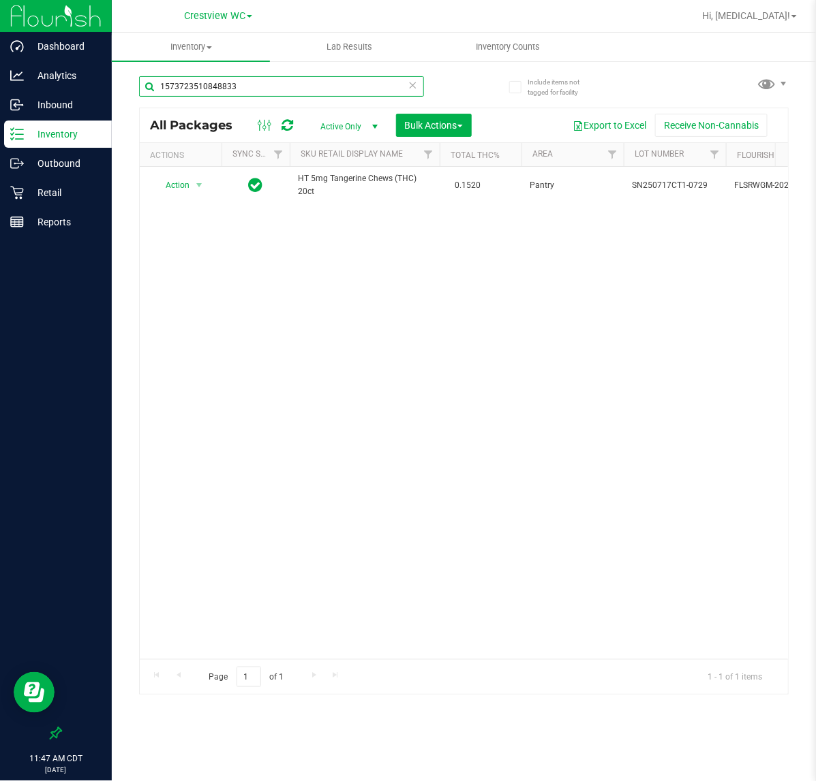
drag, startPoint x: 253, startPoint y: 78, endPoint x: 34, endPoint y: 125, distance: 223.6
click at [25, 101] on div "Dashboard Analytics Inbound Inventory Outbound Retail Reports 11:47 AM CDT [DAT…" at bounding box center [408, 390] width 816 height 781
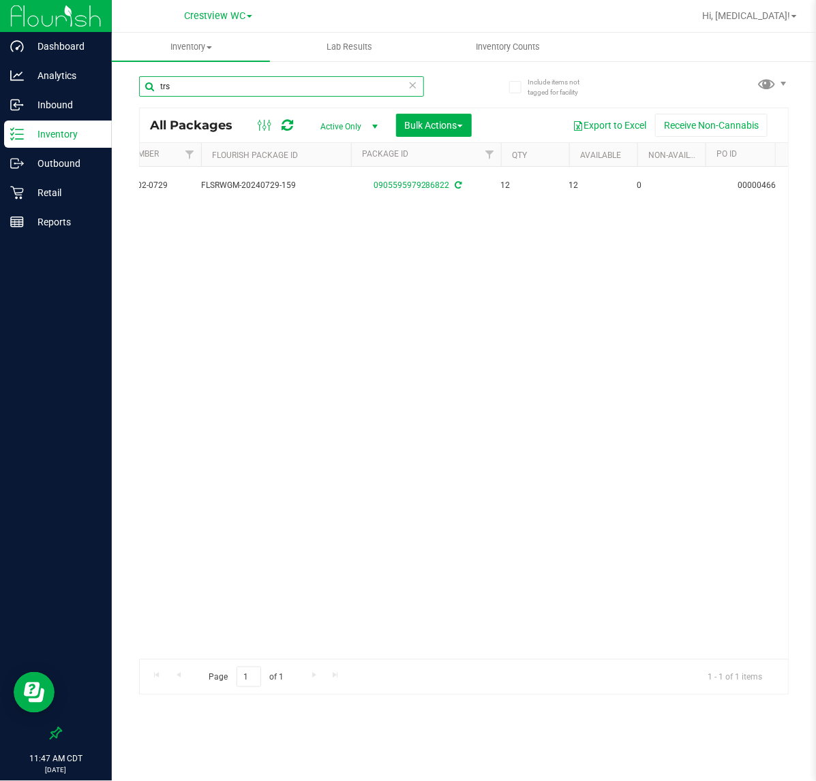
scroll to position [0, 533]
type input "trs"
